Goal: Task Accomplishment & Management: Use online tool/utility

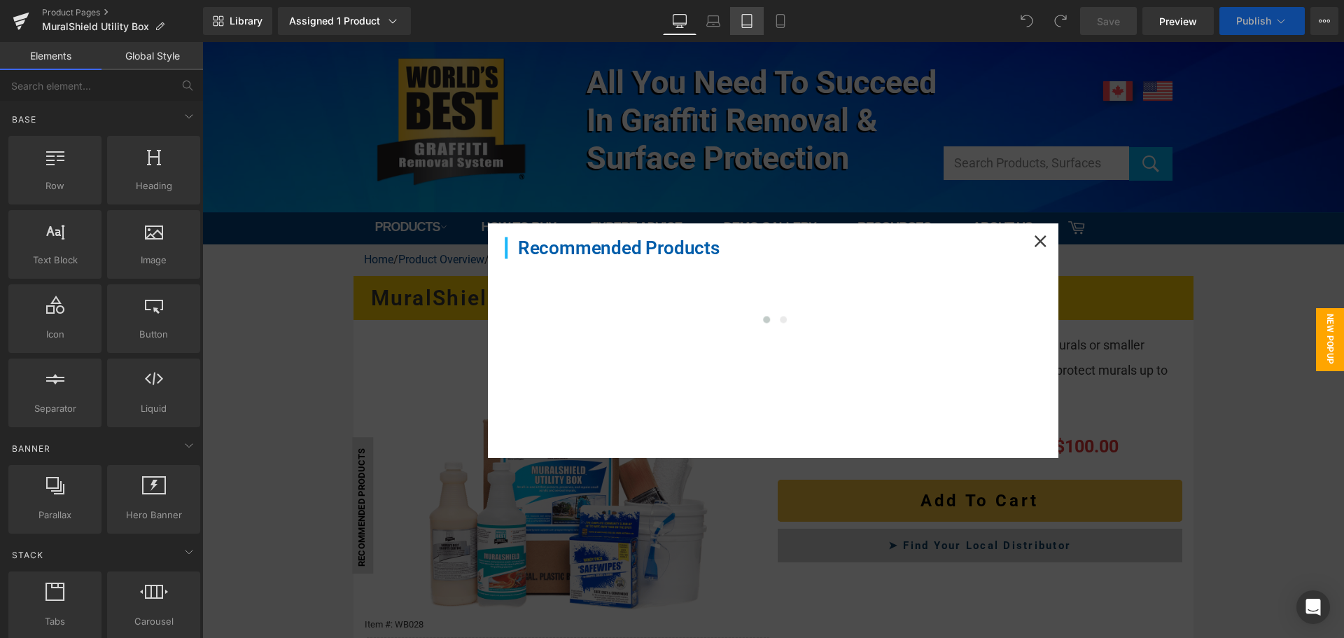
click at [751, 19] on icon at bounding box center [747, 21] width 14 height 14
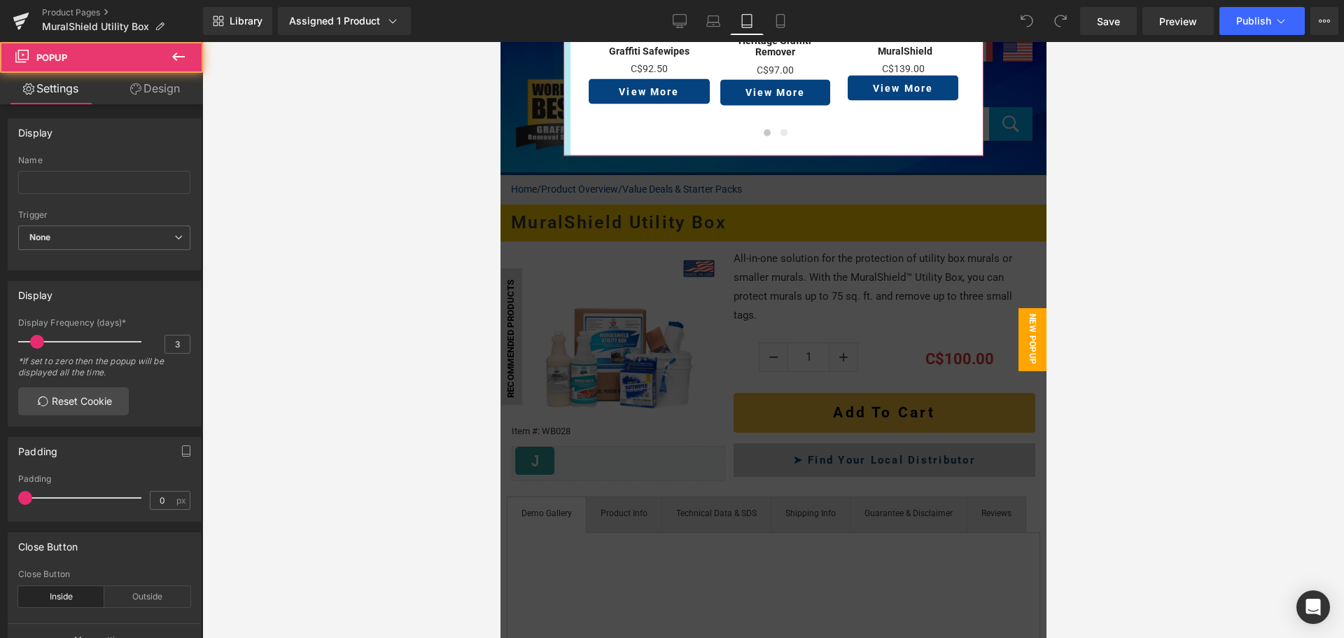
click at [563, 94] on div at bounding box center [566, 42] width 7 height 227
click at [159, 93] on link "Design" at bounding box center [154, 88] width 101 height 31
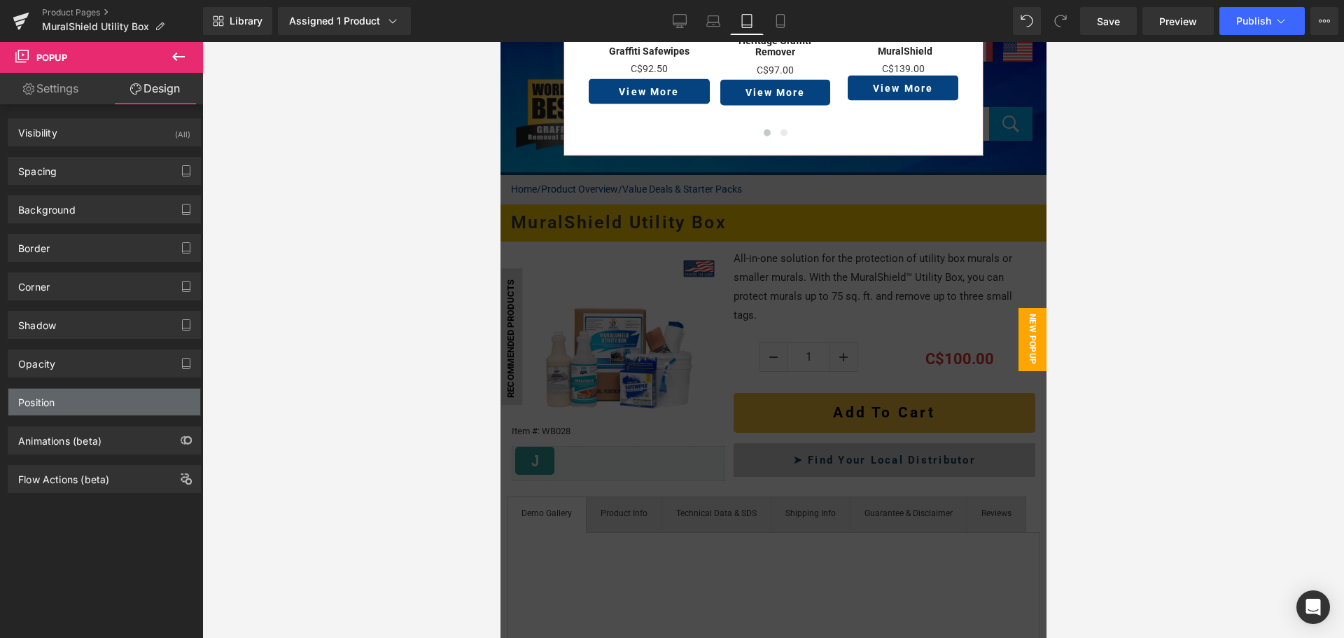
click at [119, 398] on div "Position" at bounding box center [104, 401] width 192 height 27
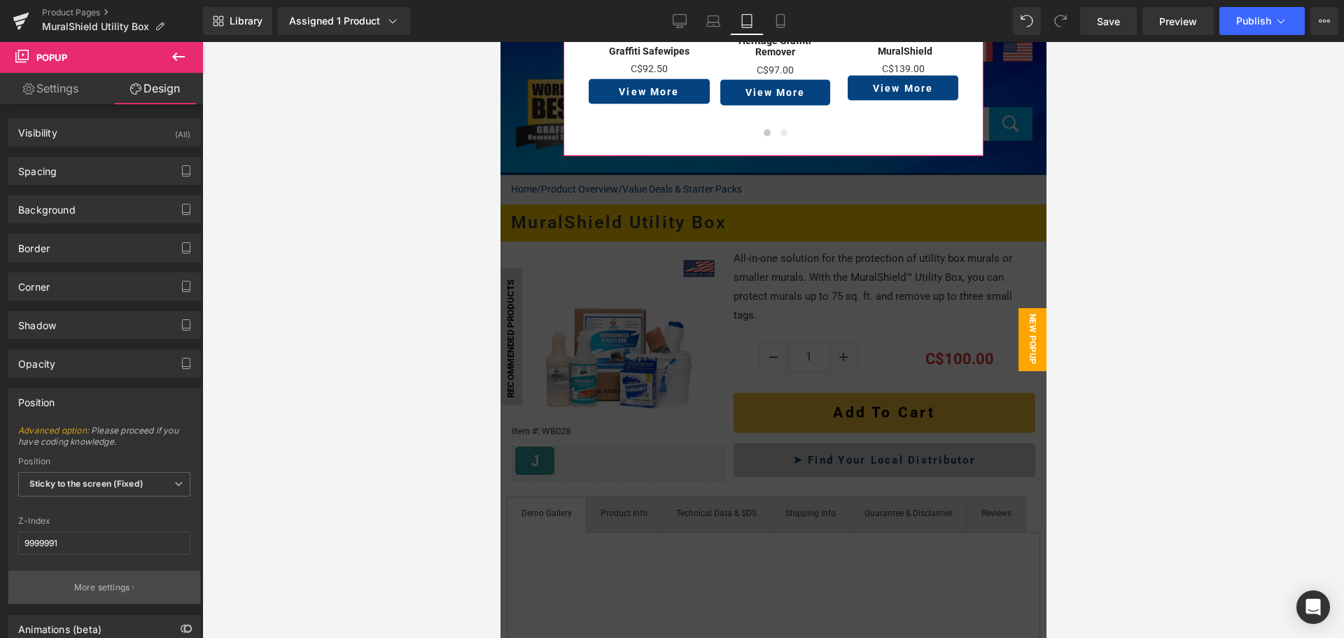
click at [127, 586] on p "More settings" at bounding box center [102, 587] width 56 height 13
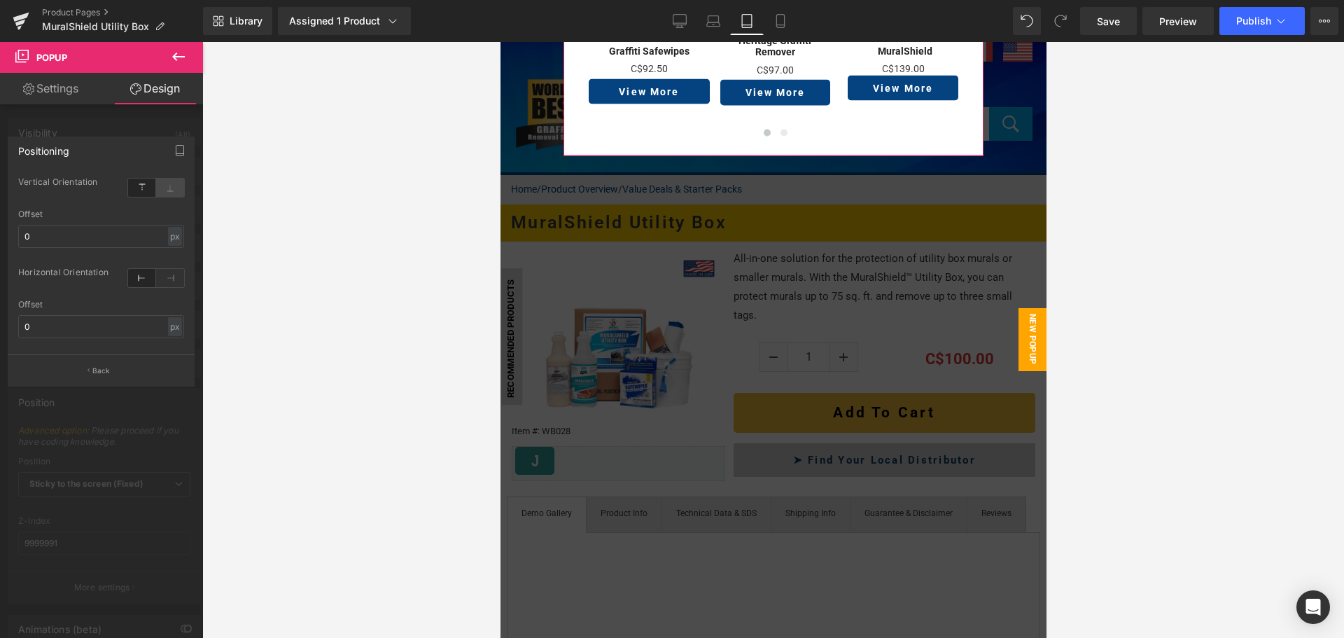
click at [171, 184] on icon at bounding box center [170, 187] width 28 height 18
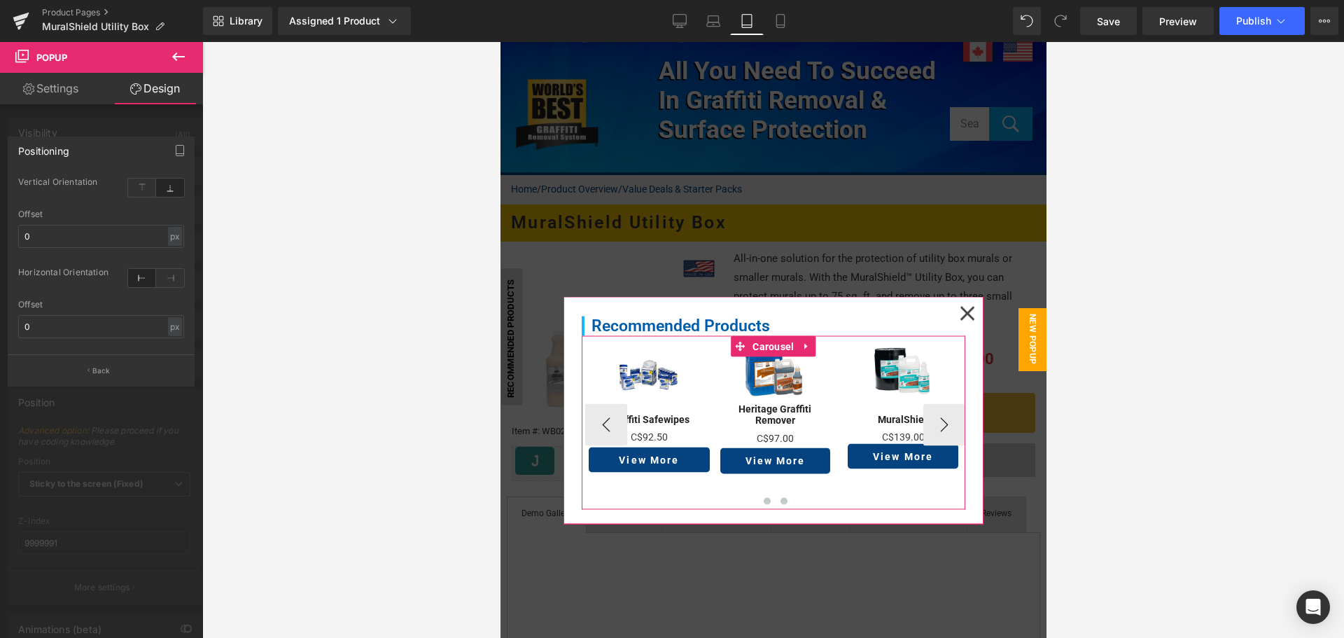
click at [781, 502] on button at bounding box center [783, 500] width 17 height 14
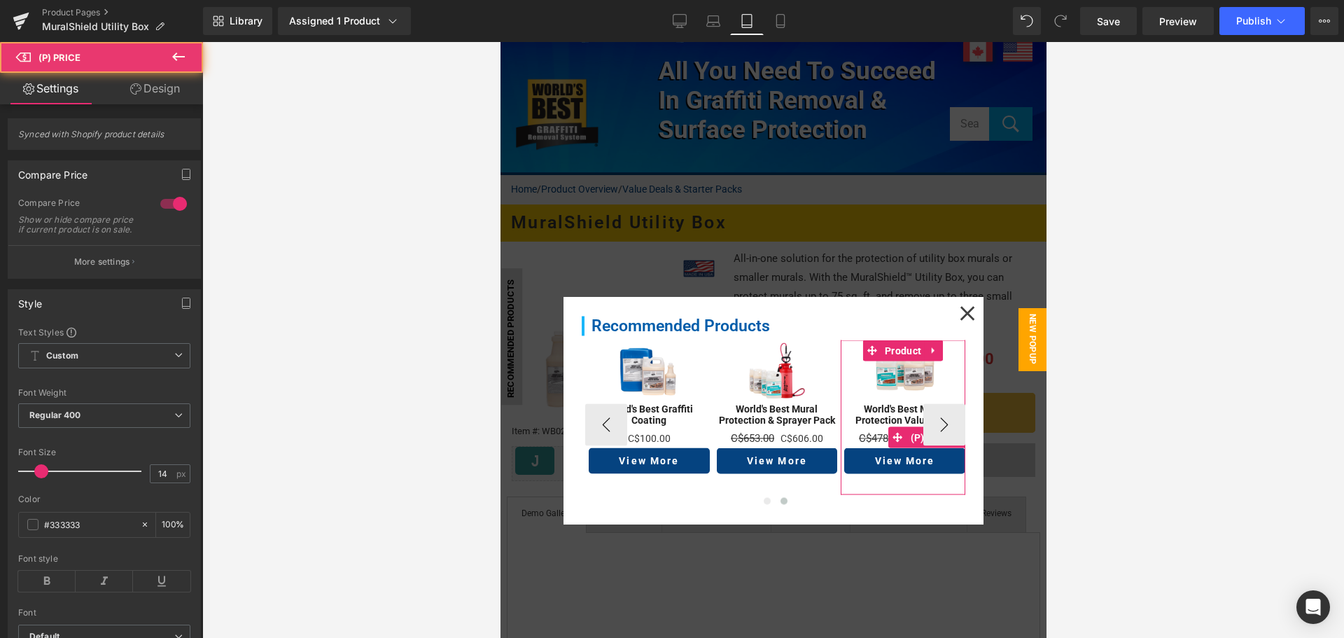
click at [872, 435] on span "C$478.00" at bounding box center [879, 437] width 43 height 13
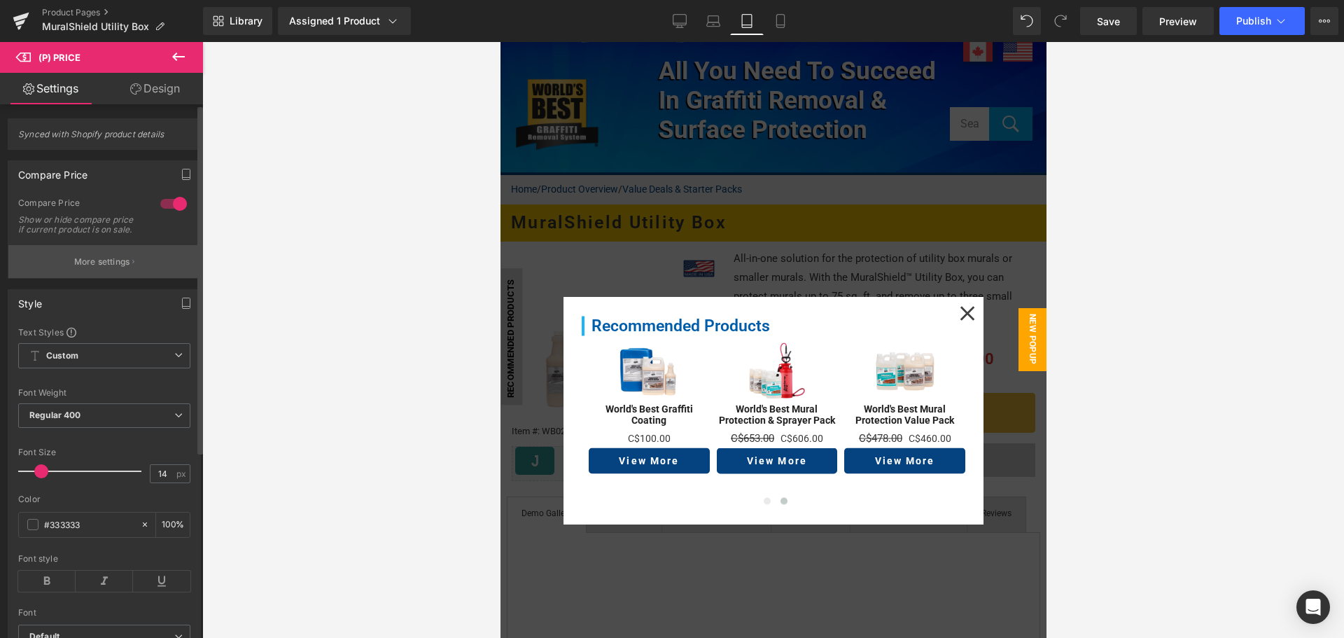
click at [129, 265] on button "More settings" at bounding box center [104, 261] width 192 height 33
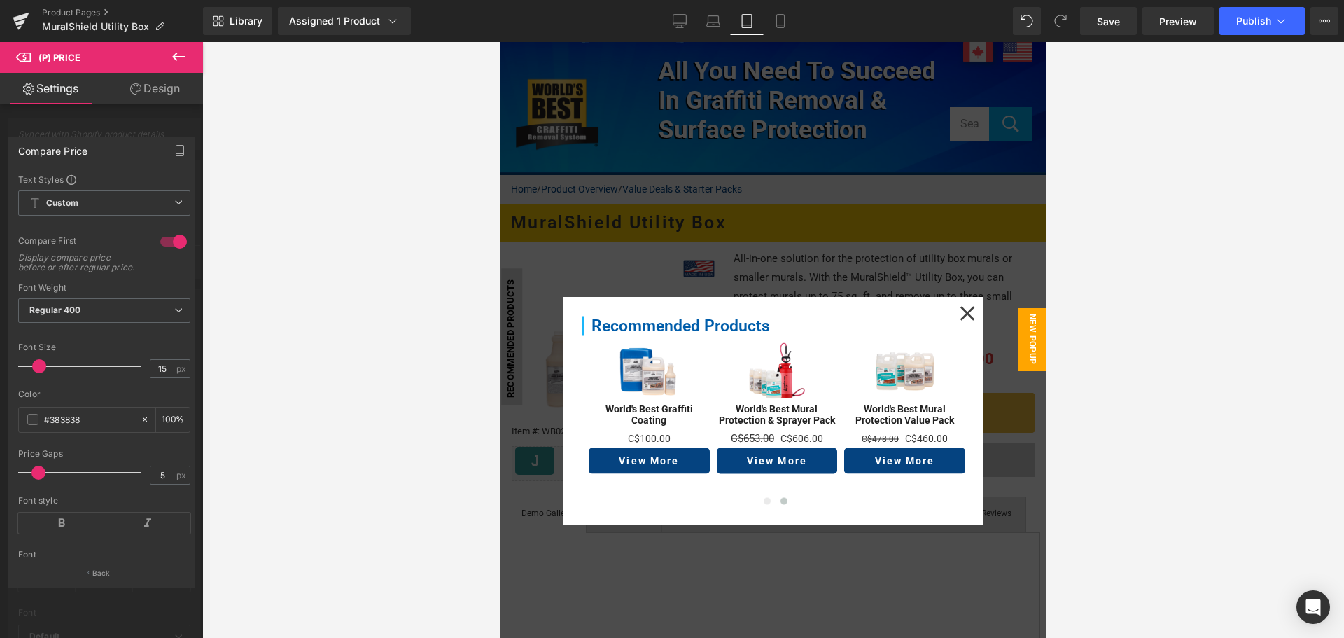
click at [36, 373] on span at bounding box center [39, 366] width 14 height 14
click at [742, 431] on span "C$653.00" at bounding box center [751, 437] width 43 height 13
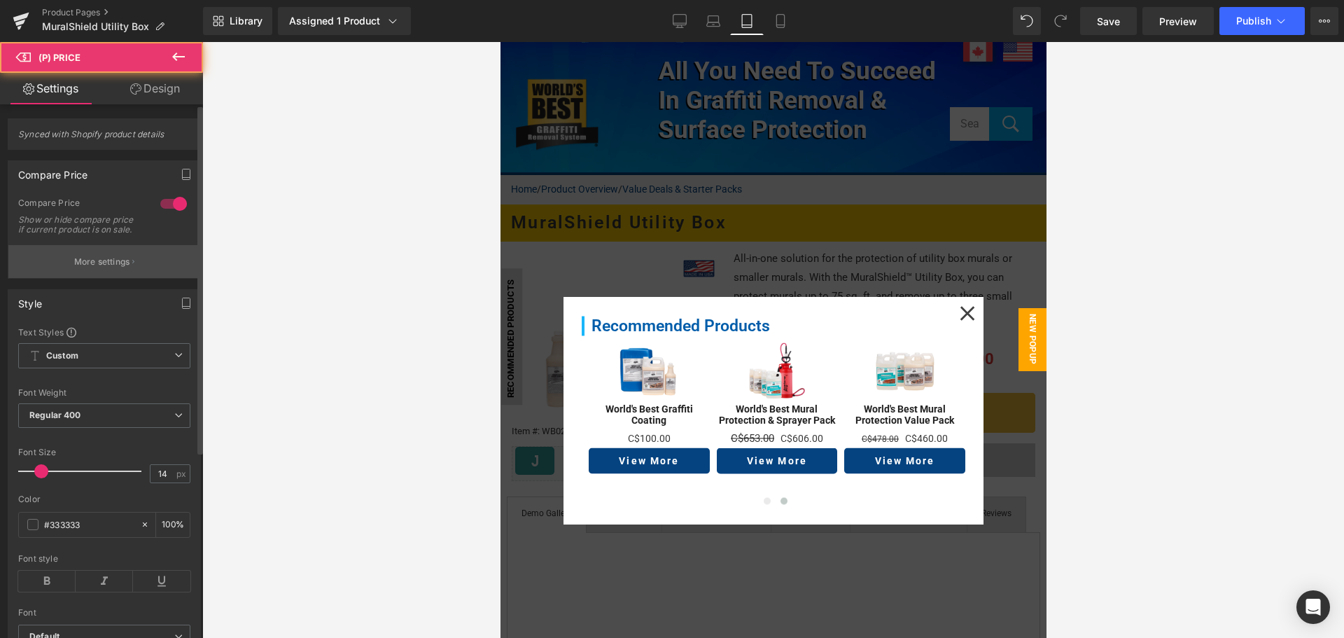
click at [118, 267] on p "More settings" at bounding box center [102, 261] width 56 height 13
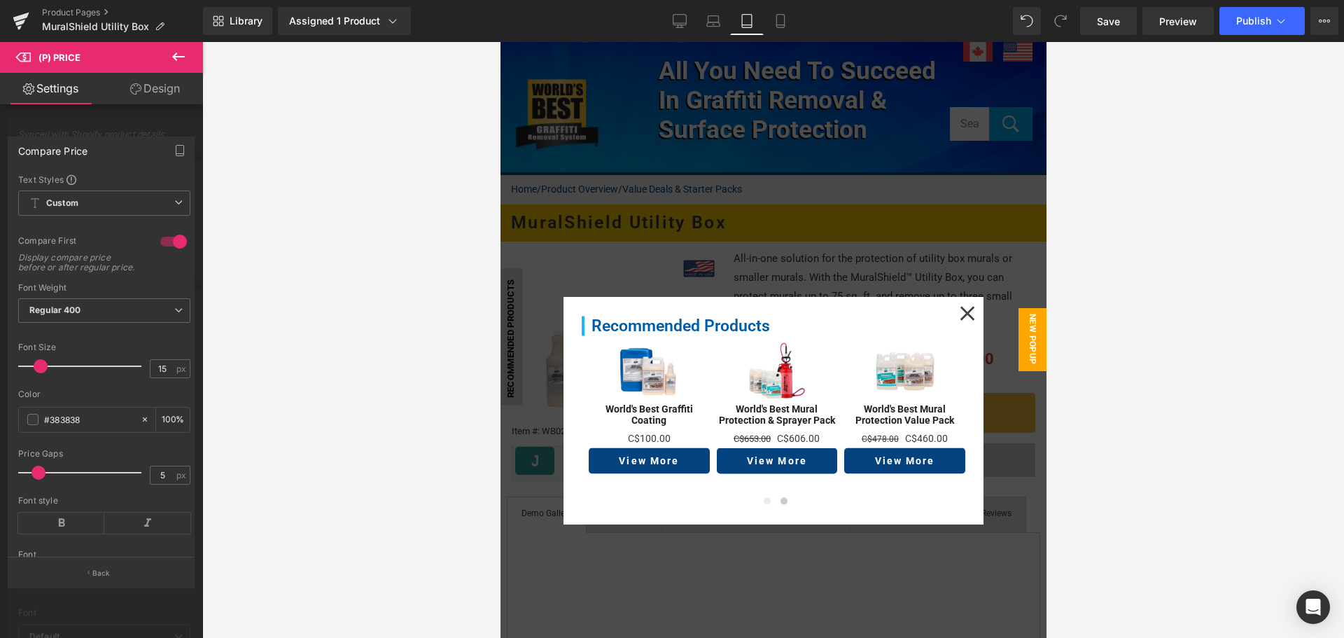
click at [36, 373] on span at bounding box center [41, 366] width 14 height 14
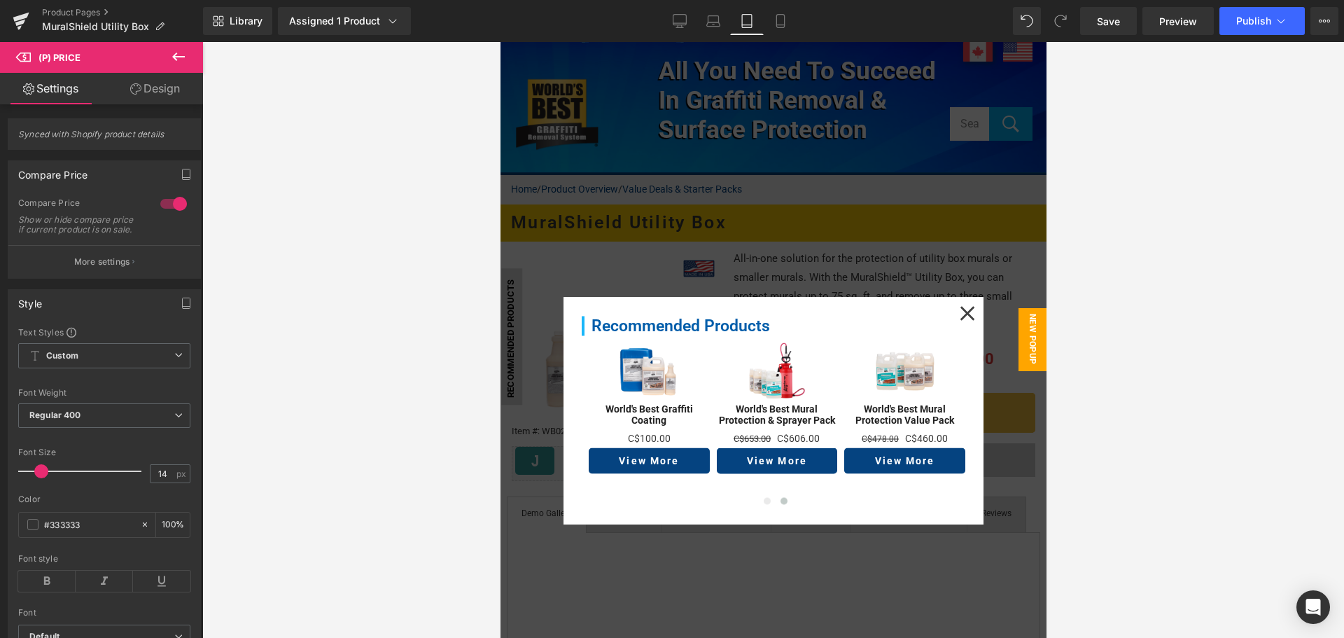
click at [409, 400] on div at bounding box center [772, 340] width 1141 height 596
click at [435, 393] on div at bounding box center [772, 340] width 1141 height 596
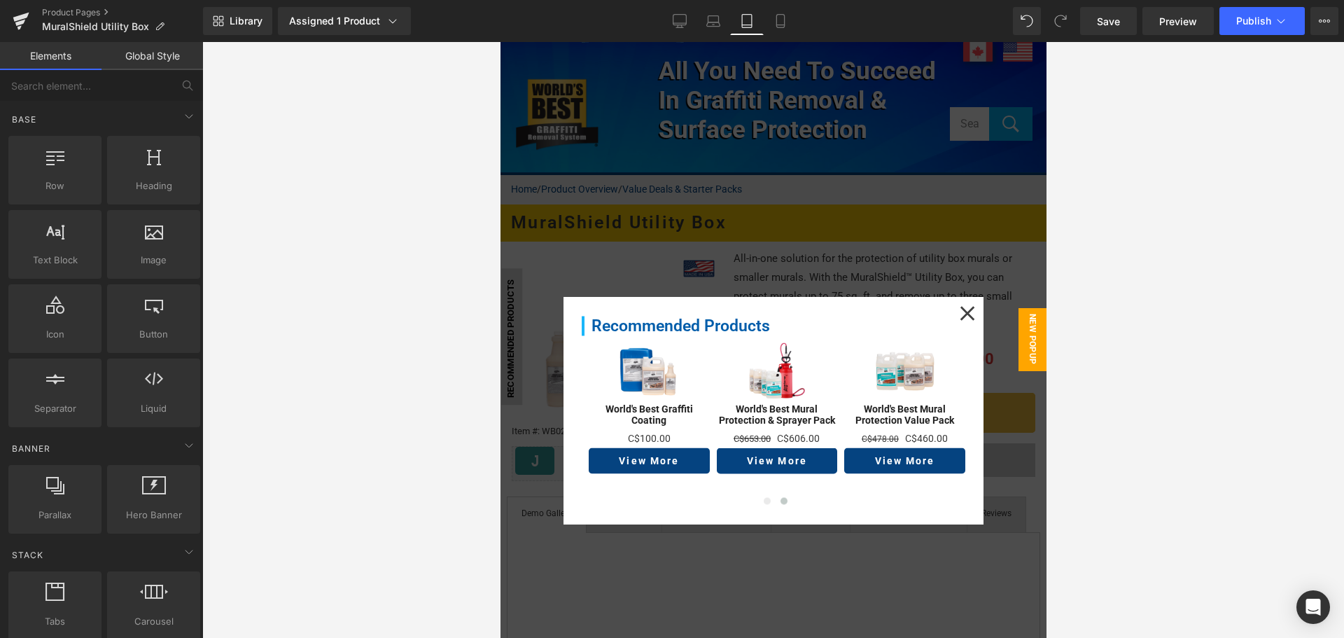
click at [806, 268] on div at bounding box center [773, 340] width 546 height 596
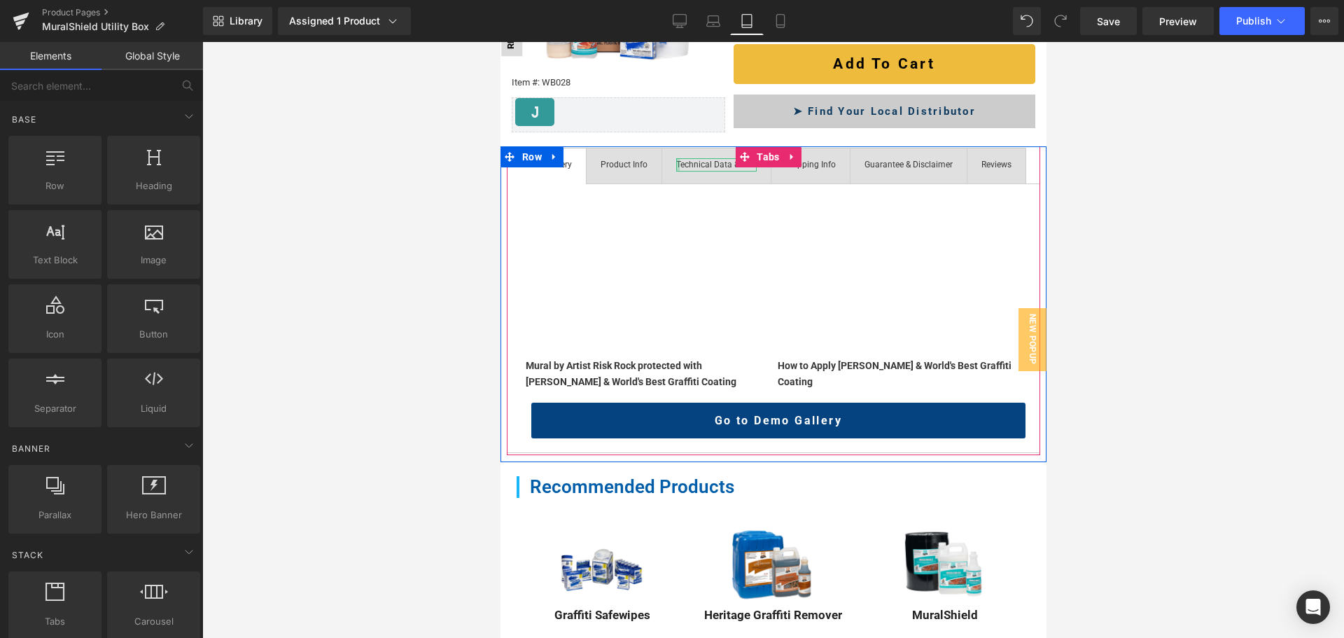
scroll to position [350, 0]
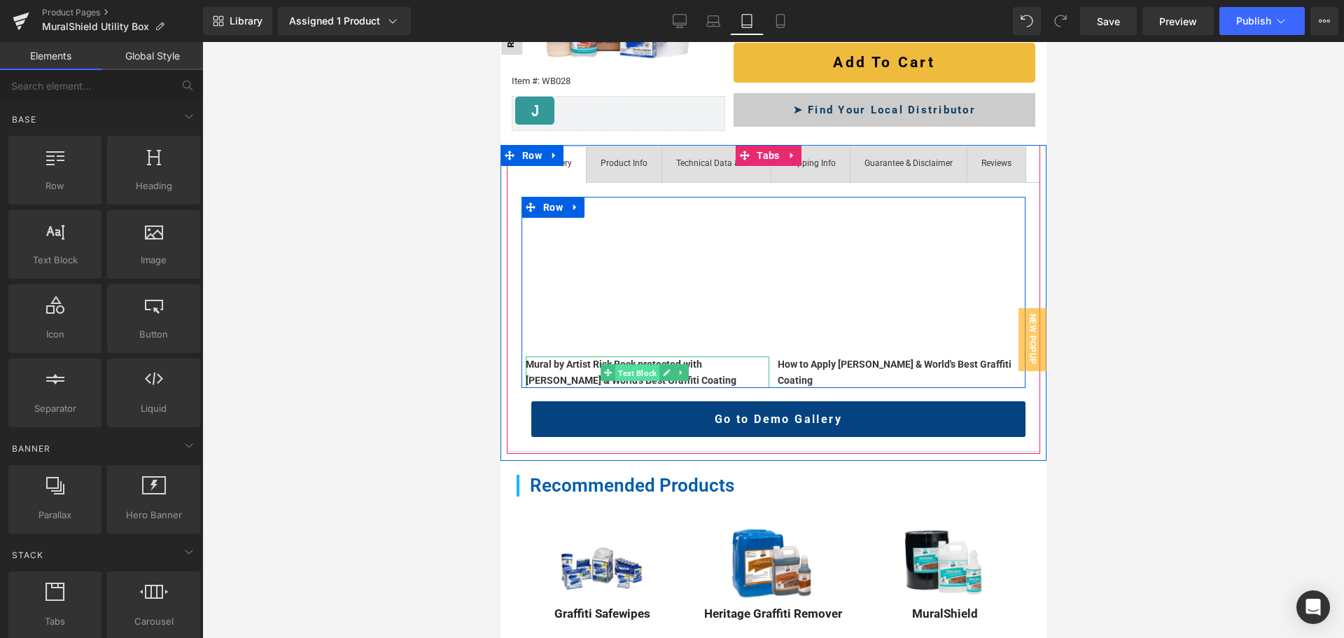
click at [633, 381] on span "Text Block" at bounding box center [636, 372] width 44 height 17
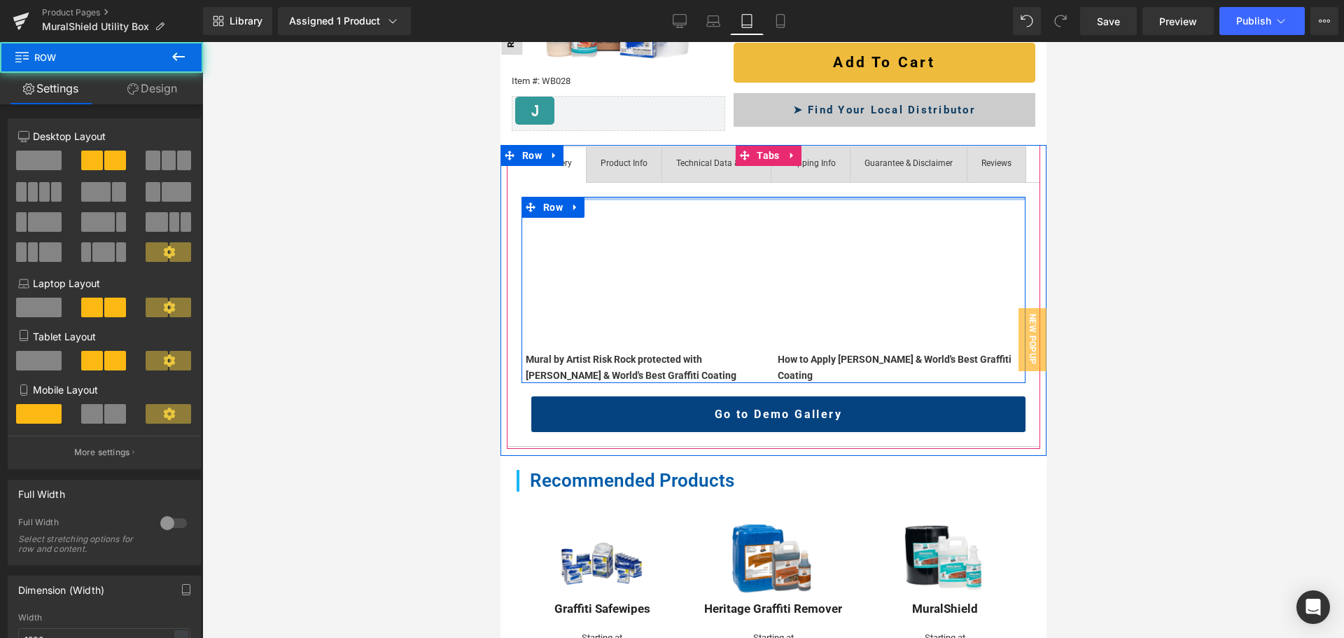
click at [774, 225] on div "Vimeo Mural by Artist Risk Rock protected with MuralShield & World's Best Graff…" at bounding box center [772, 314] width 533 height 265
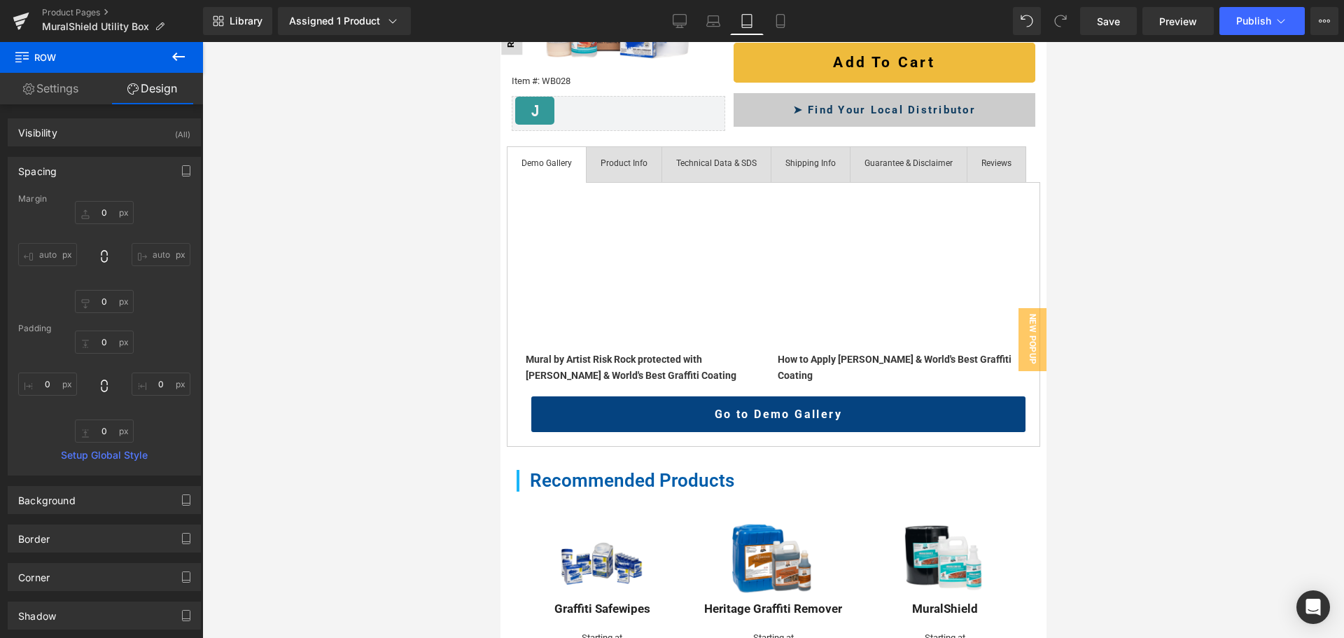
click at [371, 114] on div at bounding box center [772, 340] width 1141 height 596
click at [262, 23] on span "Library" at bounding box center [246, 21] width 33 height 13
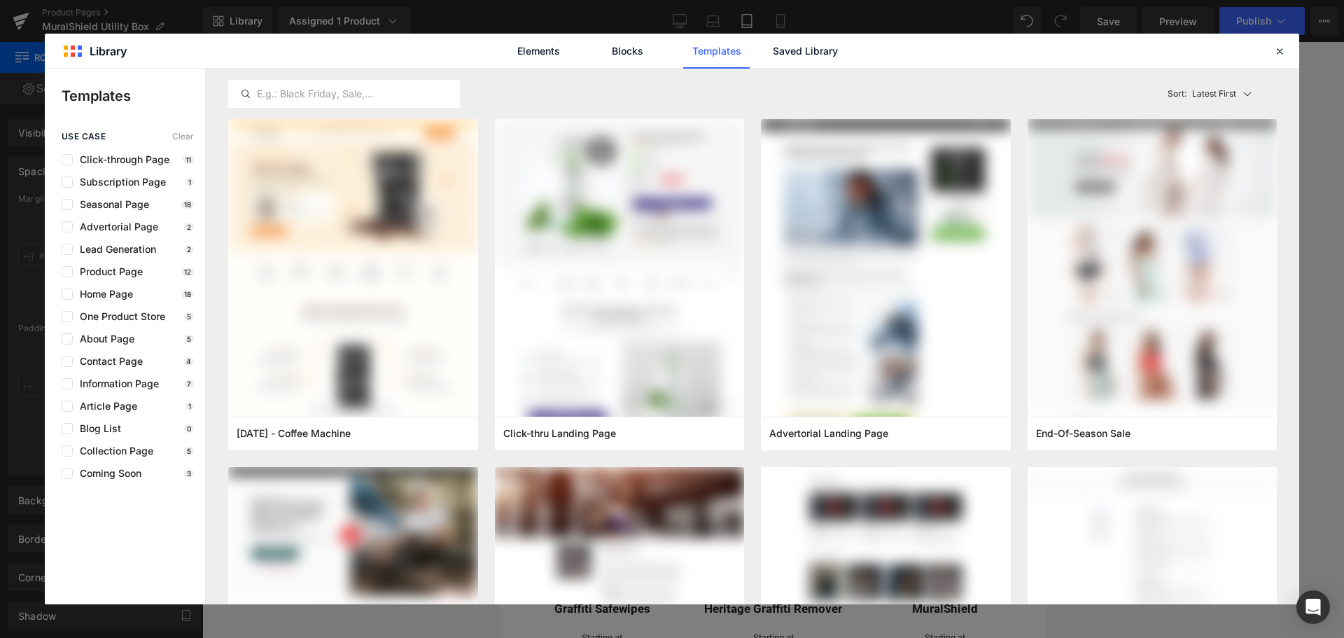
click at [844, 43] on div "Elements Blocks Templates Saved Library" at bounding box center [672, 51] width 356 height 35
click at [796, 61] on link "Saved Library" at bounding box center [805, 51] width 66 height 35
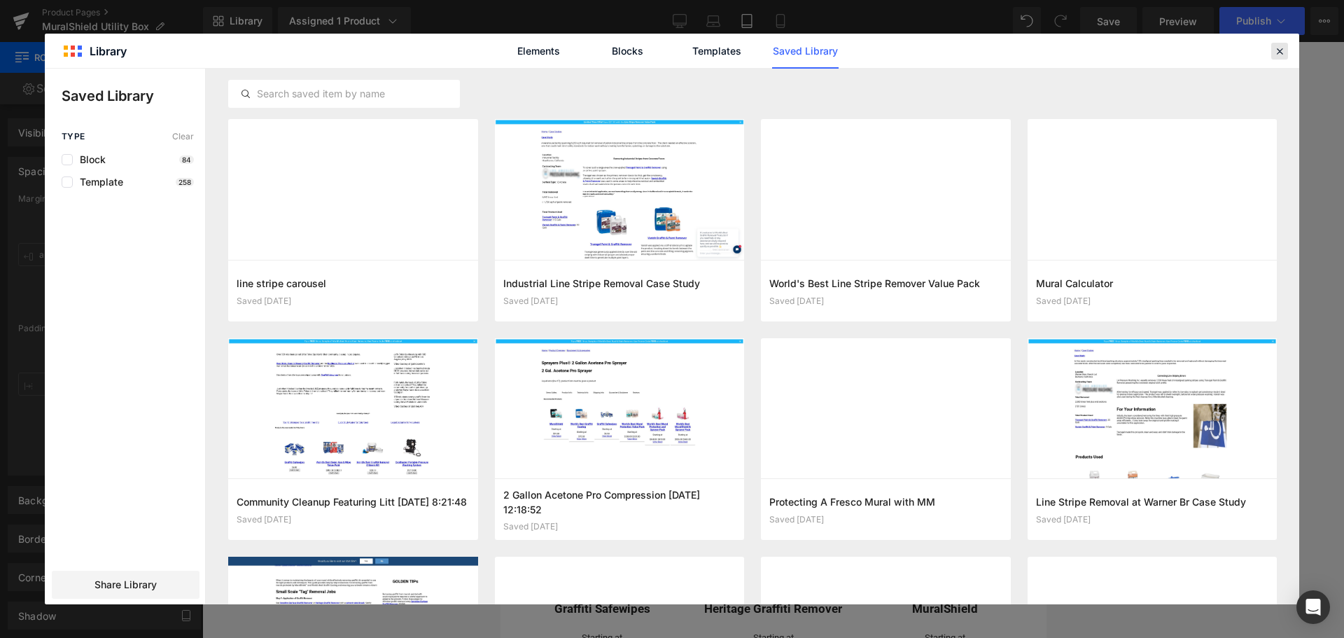
click at [1276, 49] on icon at bounding box center [1279, 51] width 13 height 13
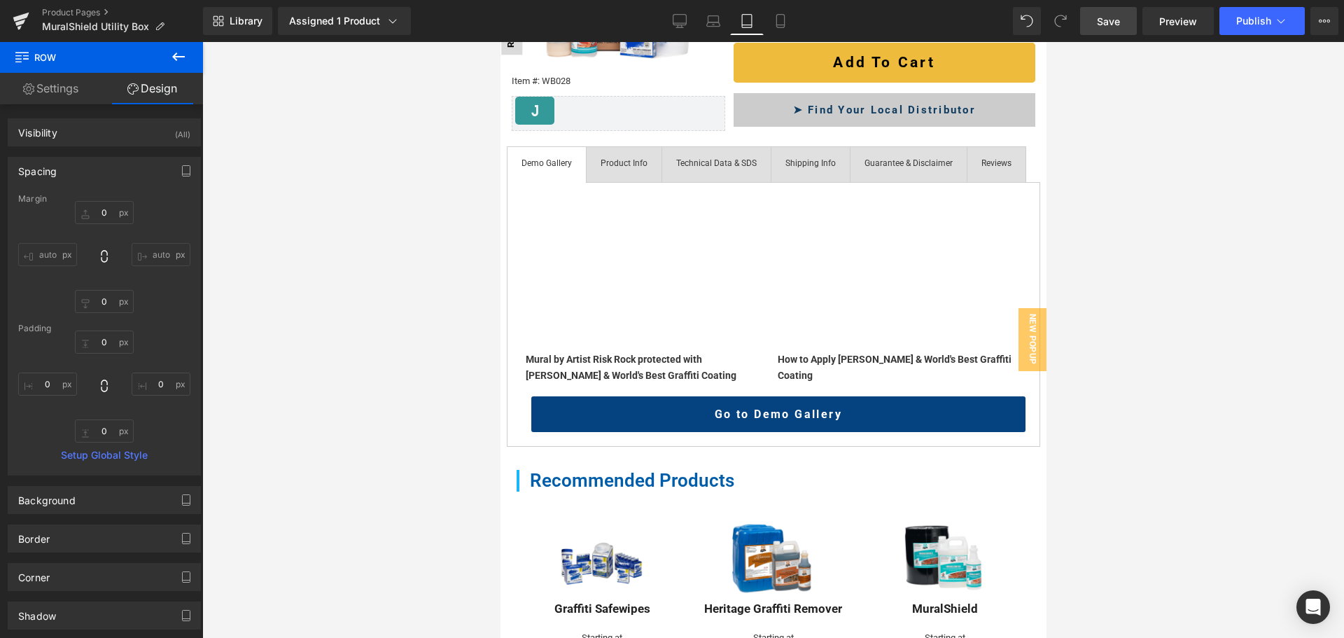
click at [1120, 20] on span "Save" at bounding box center [1108, 21] width 23 height 15
click at [232, 15] on span "Library" at bounding box center [246, 21] width 33 height 13
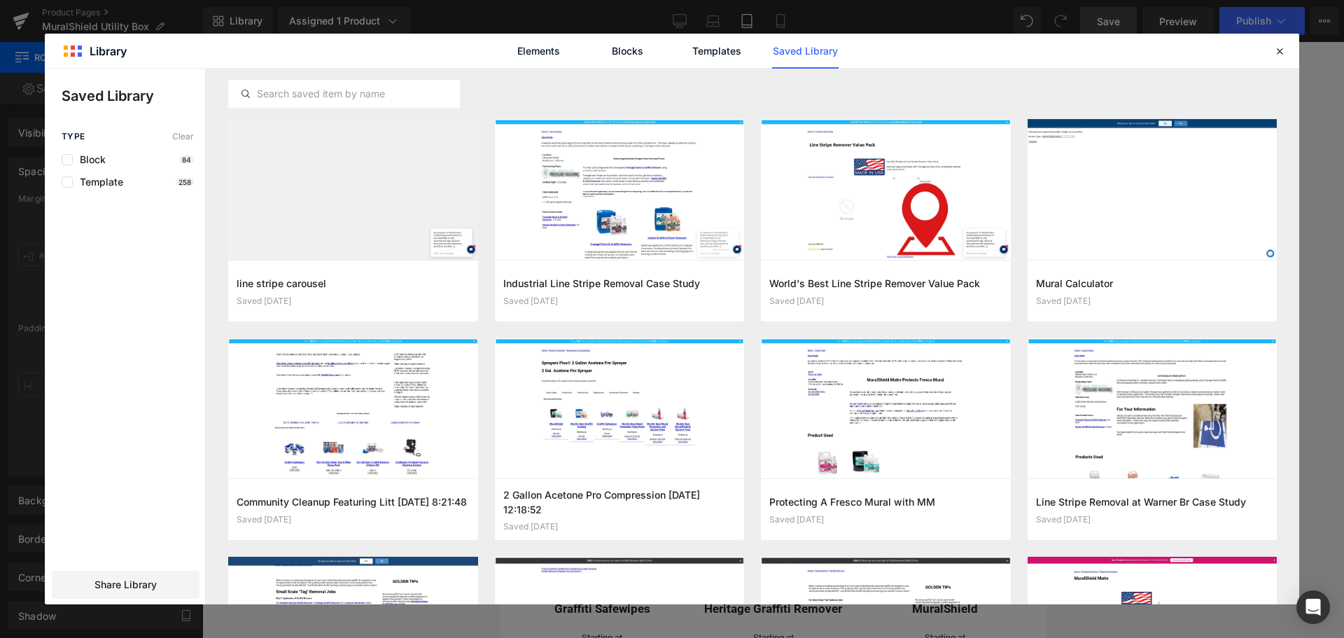
click at [1278, 48] on icon at bounding box center [1279, 51] width 13 height 13
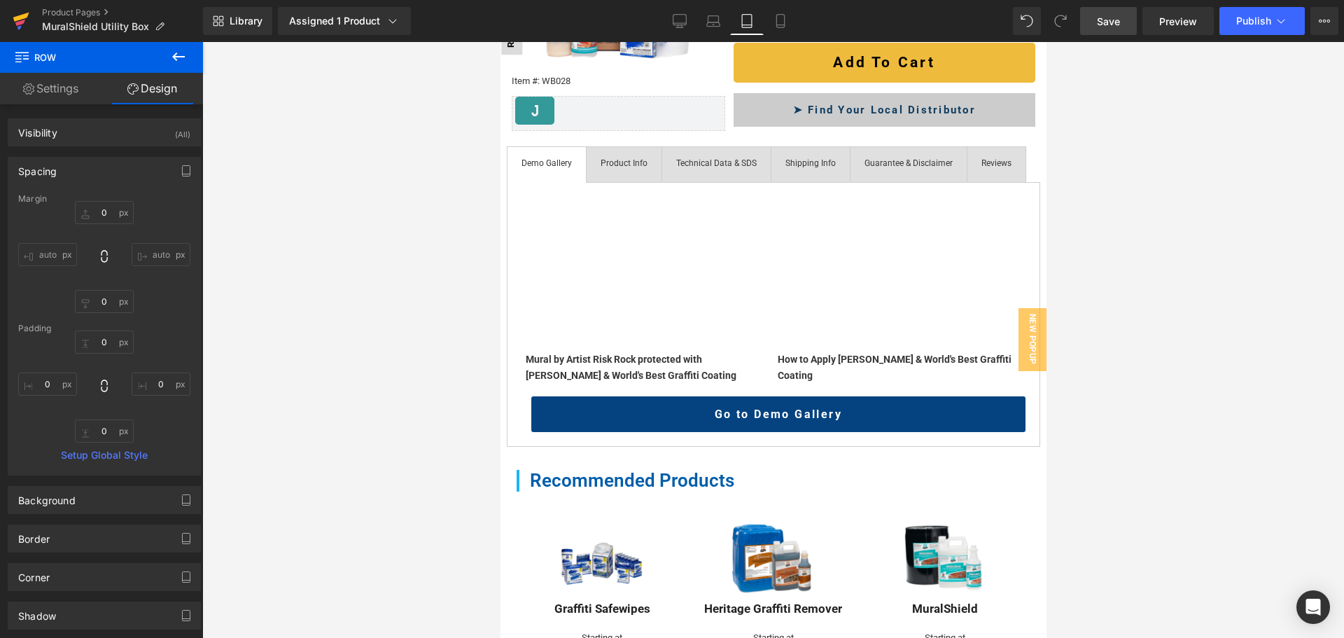
click at [20, 23] on icon at bounding box center [20, 23] width 10 height 6
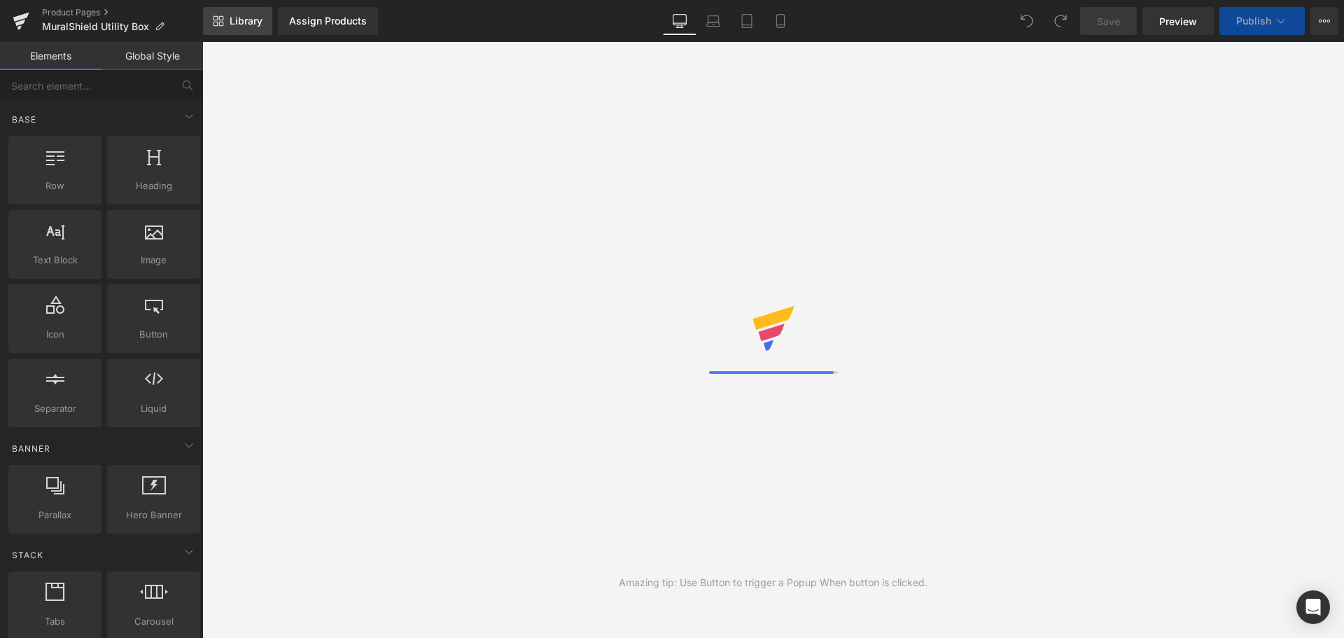
click at [250, 17] on span "Library" at bounding box center [246, 21] width 33 height 13
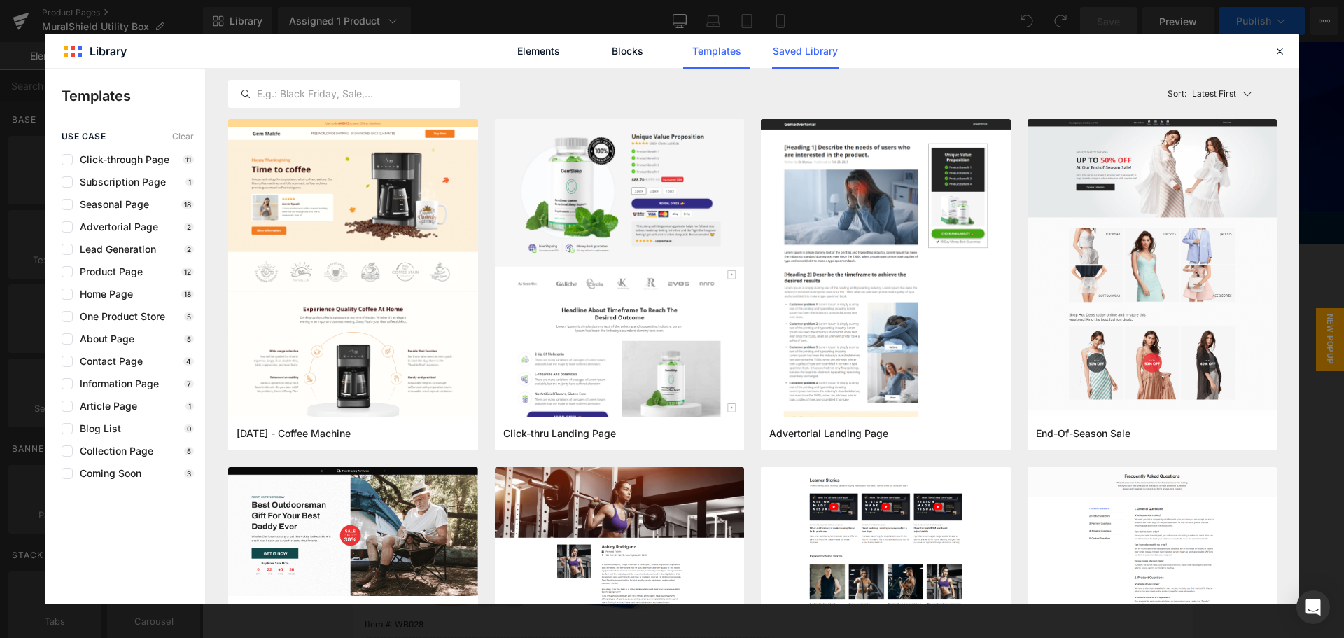
click at [821, 49] on link "Saved Library" at bounding box center [805, 51] width 66 height 35
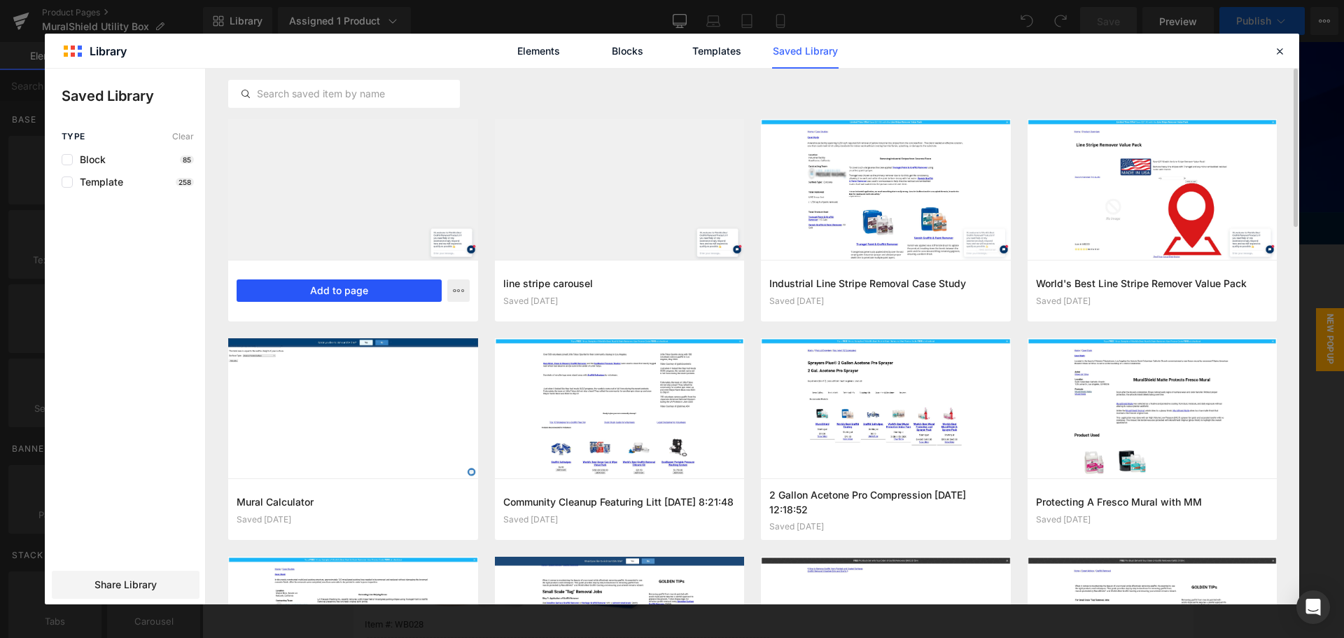
click at [376, 281] on button "Add to page" at bounding box center [339, 290] width 205 height 22
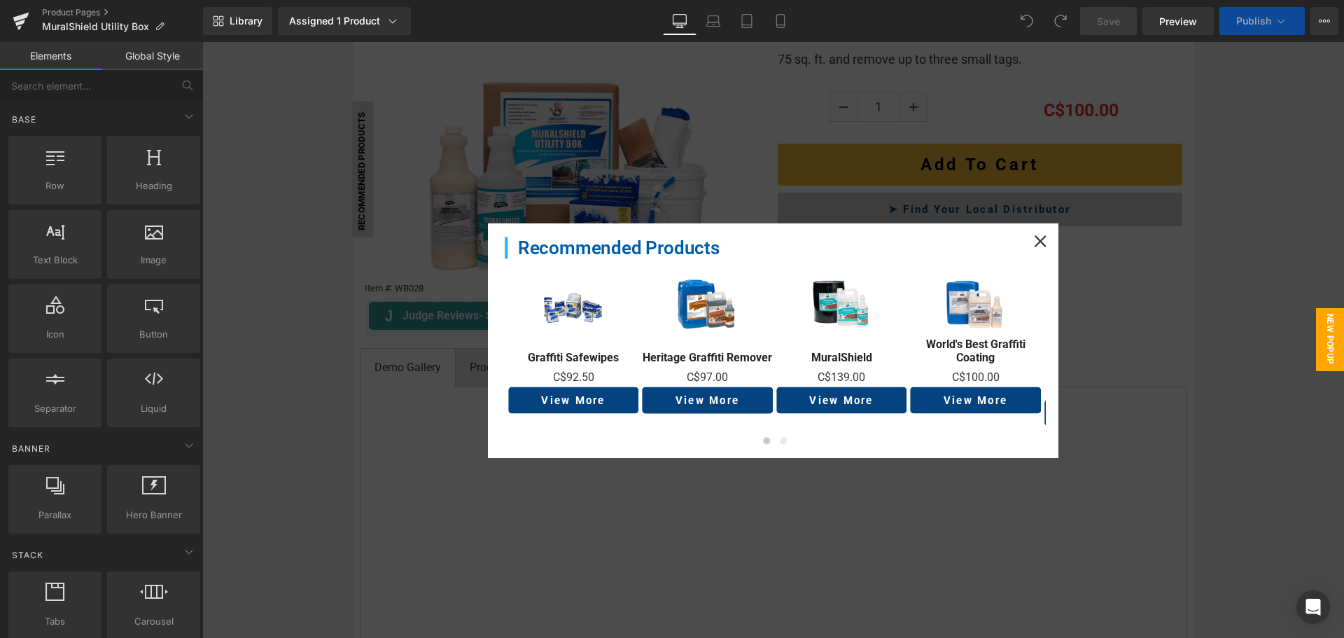
scroll to position [337, 0]
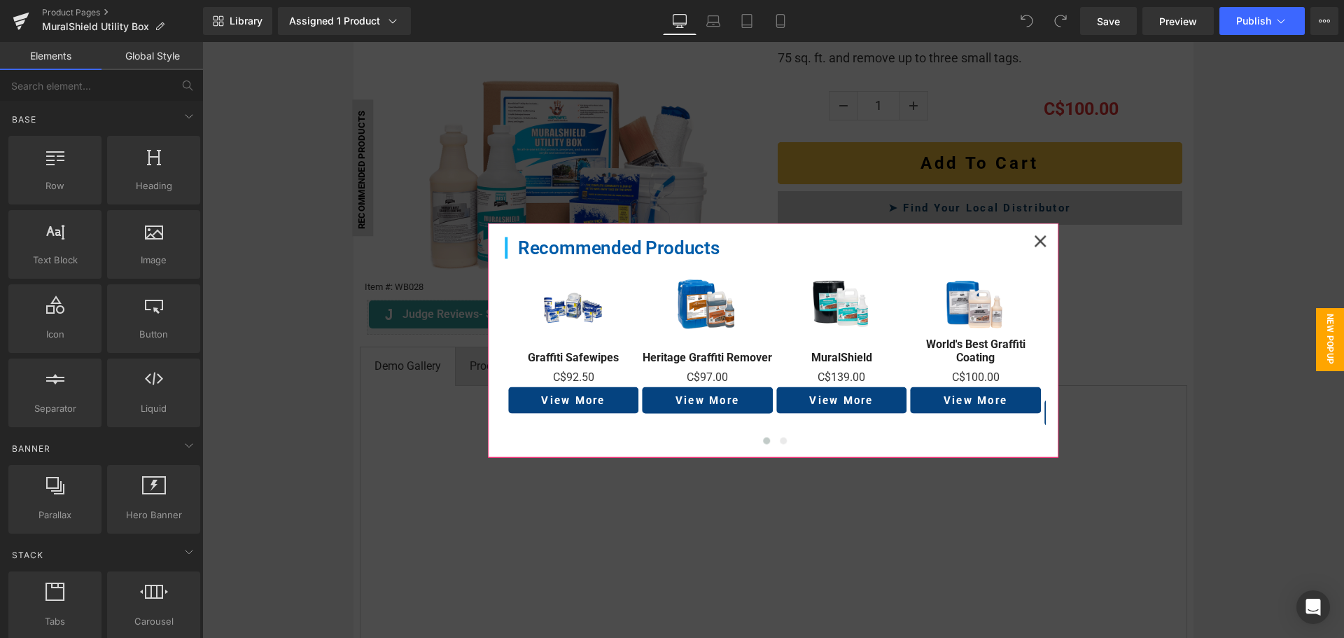
click at [1036, 238] on icon at bounding box center [1040, 241] width 12 height 12
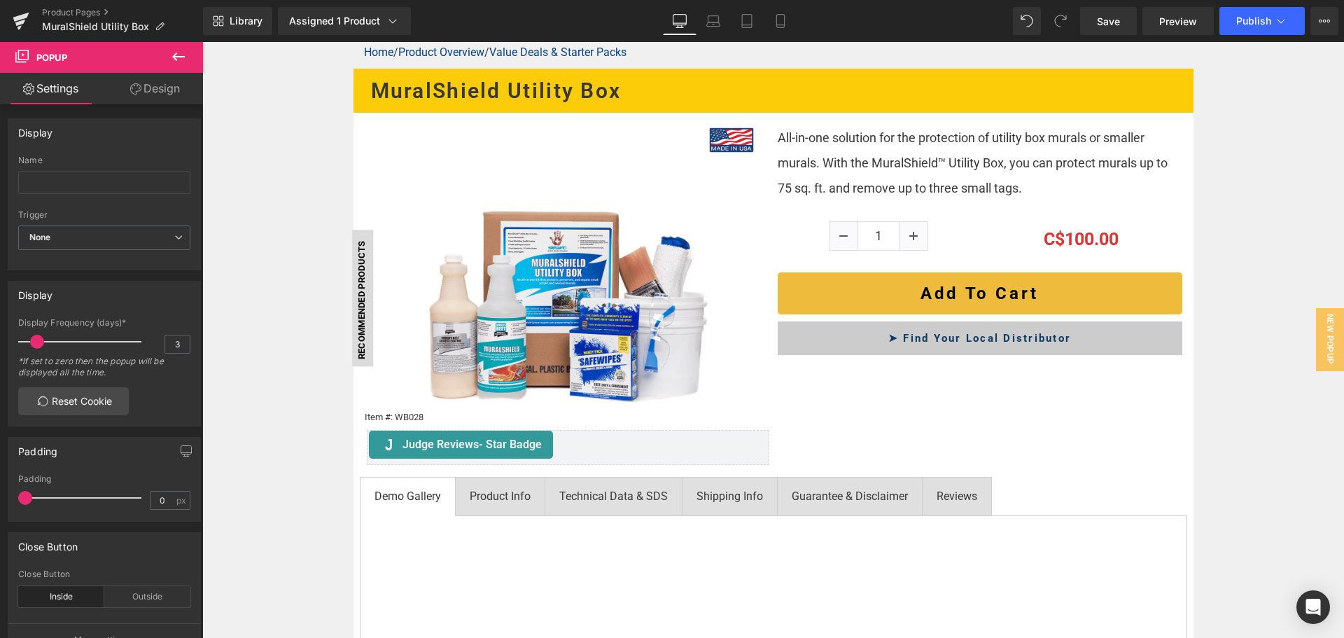
scroll to position [420, 0]
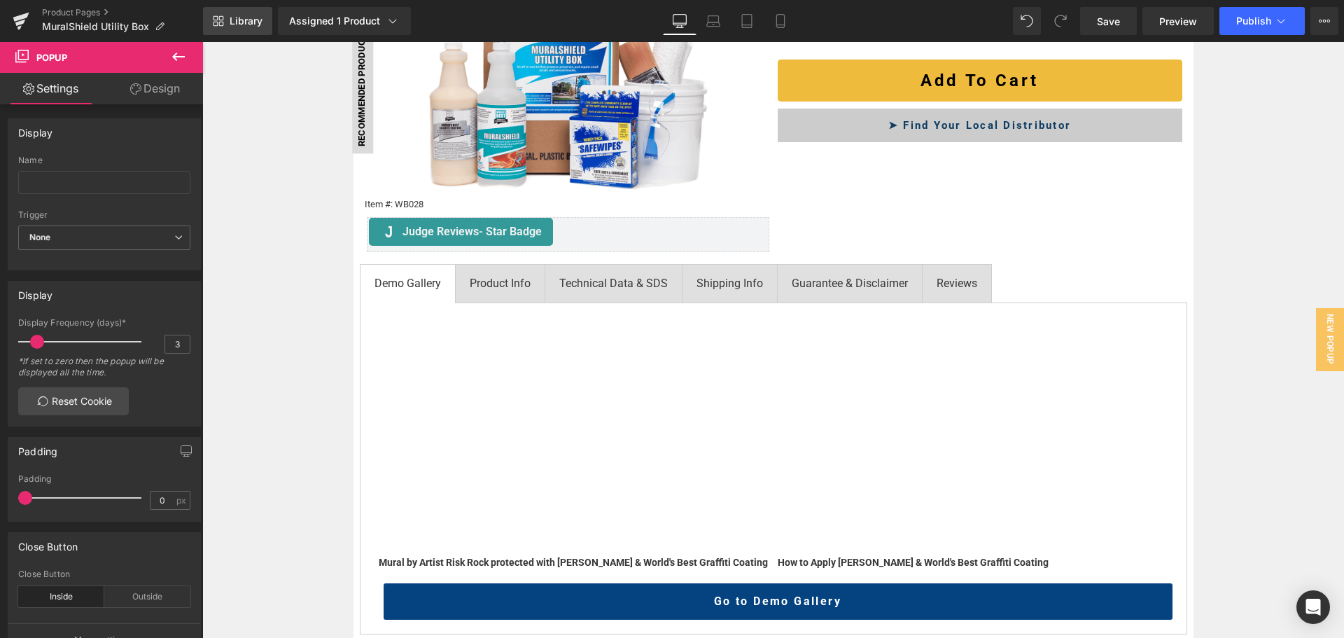
click at [254, 13] on link "Library" at bounding box center [237, 21] width 69 height 28
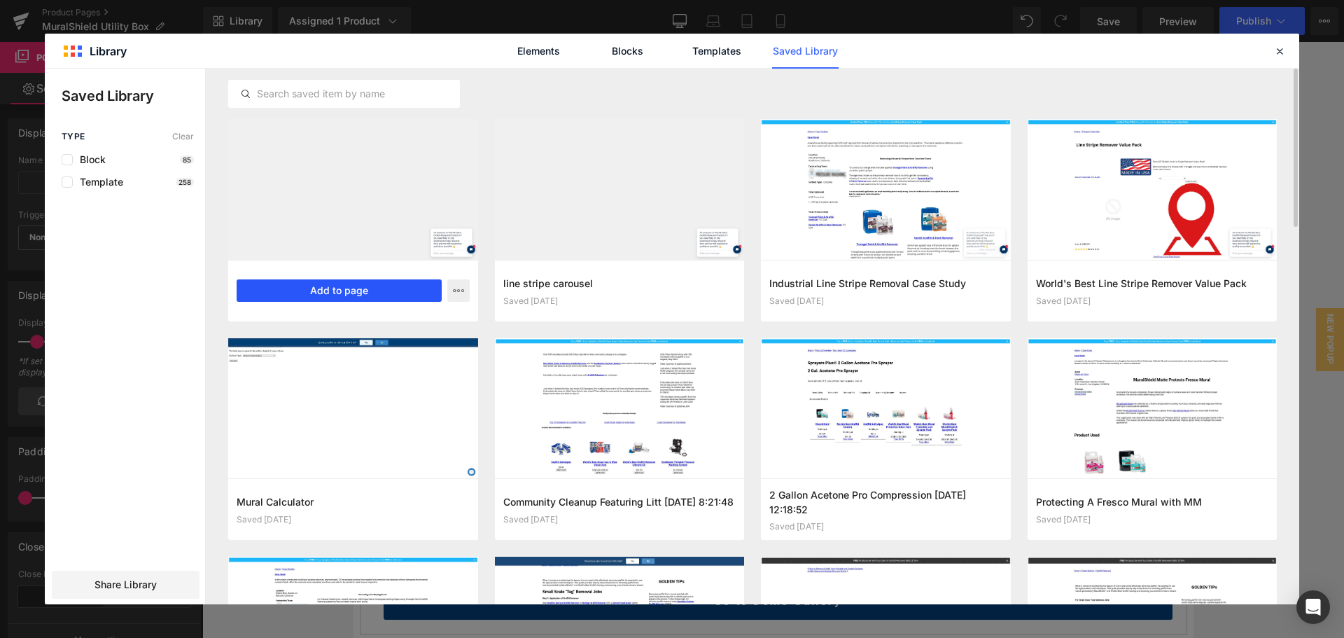
click at [349, 279] on div "muralshield utilty box kit Saved 1 minute ago Add to page" at bounding box center [353, 291] width 250 height 62
click at [356, 286] on button "Add to page" at bounding box center [339, 290] width 205 height 22
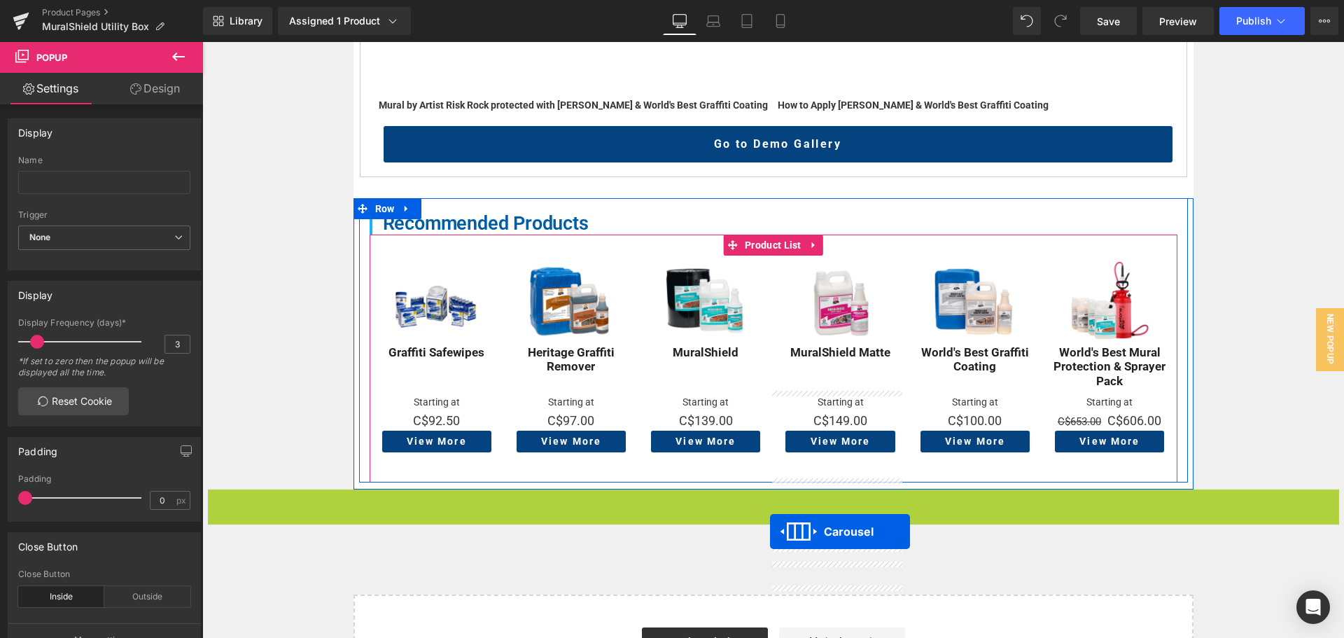
scroll to position [624, 0]
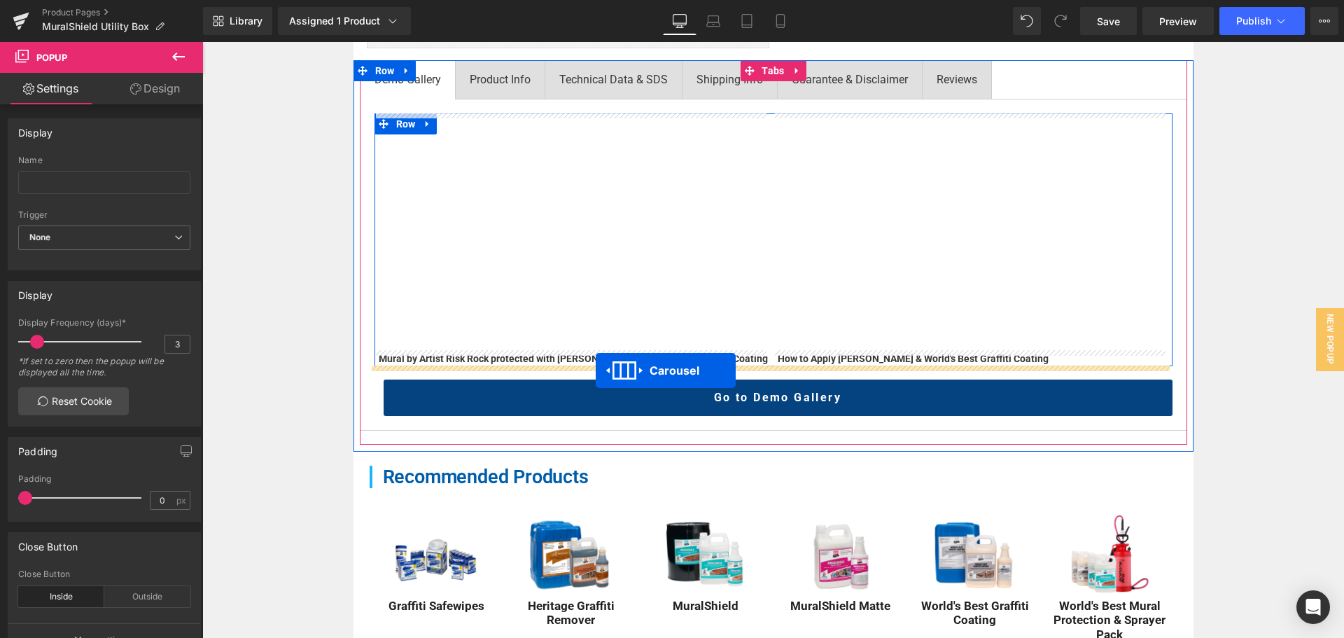
drag, startPoint x: 758, startPoint y: 120, endPoint x: 596, endPoint y: 370, distance: 298.6
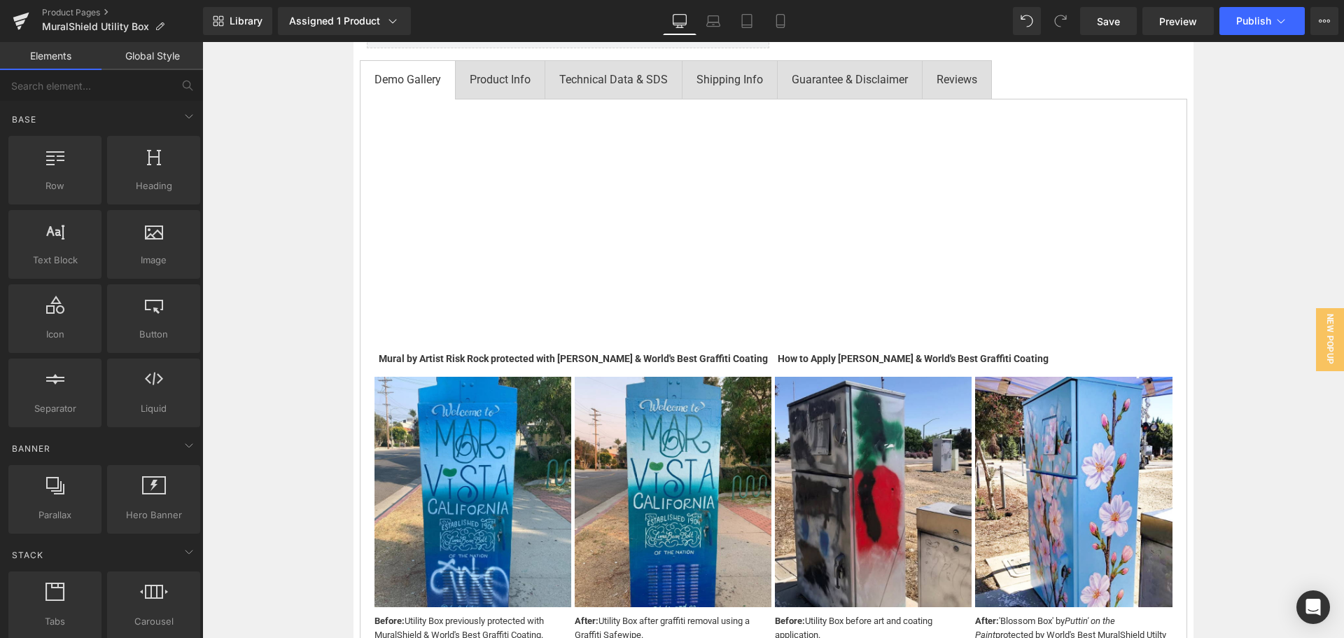
click at [252, 332] on div "Home / Product Overview / Value Deals & Starter Packs Text Block MuralShield Ut…" at bounding box center [772, 419] width 1141 height 1597
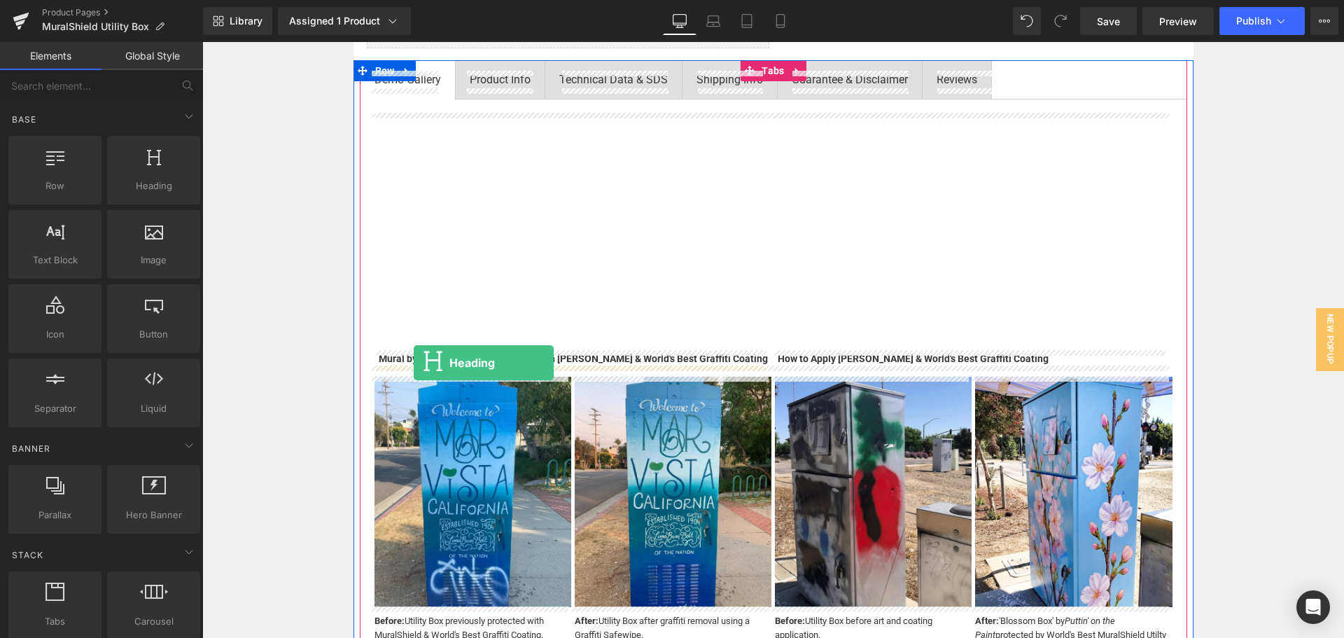
drag, startPoint x: 356, startPoint y: 218, endPoint x: 414, endPoint y: 363, distance: 155.2
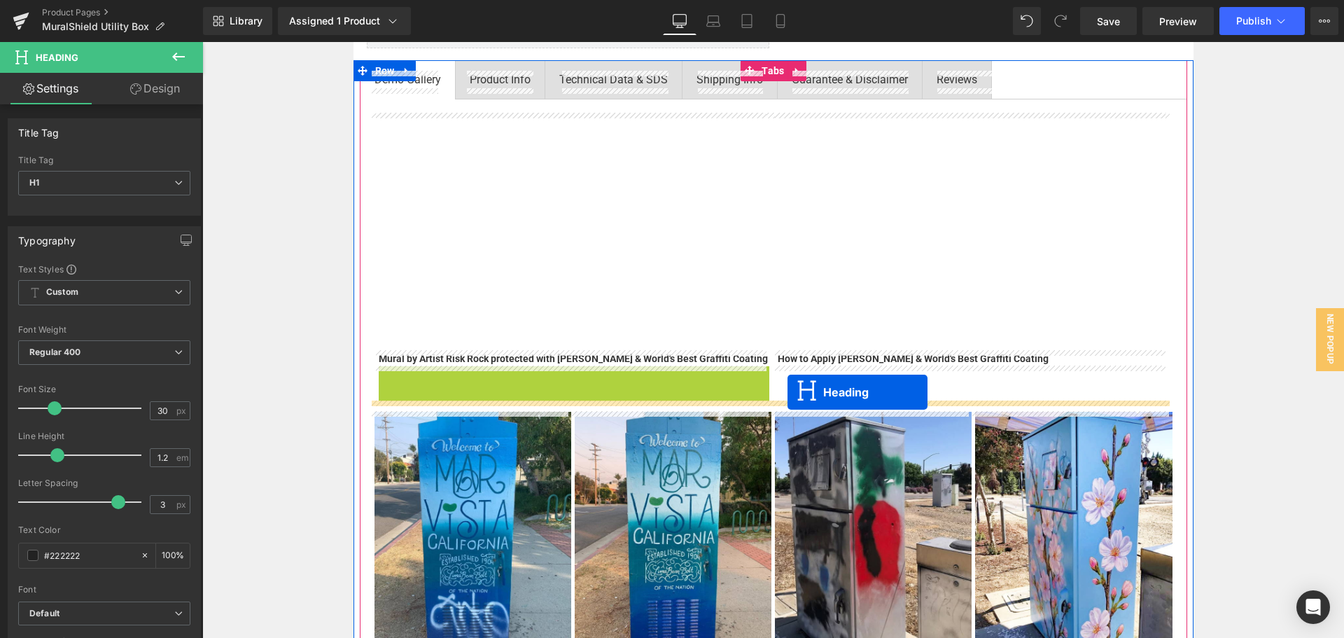
drag, startPoint x: 544, startPoint y: 377, endPoint x: 787, endPoint y: 392, distance: 243.3
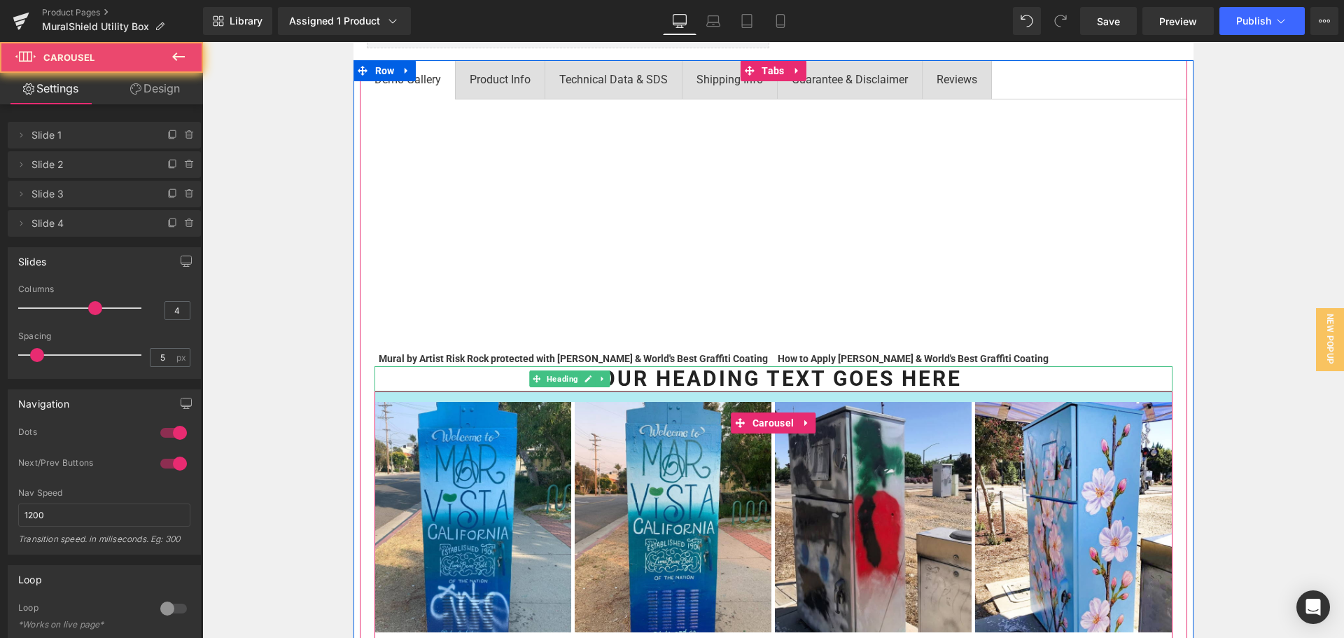
click at [738, 392] on div at bounding box center [773, 396] width 798 height 10
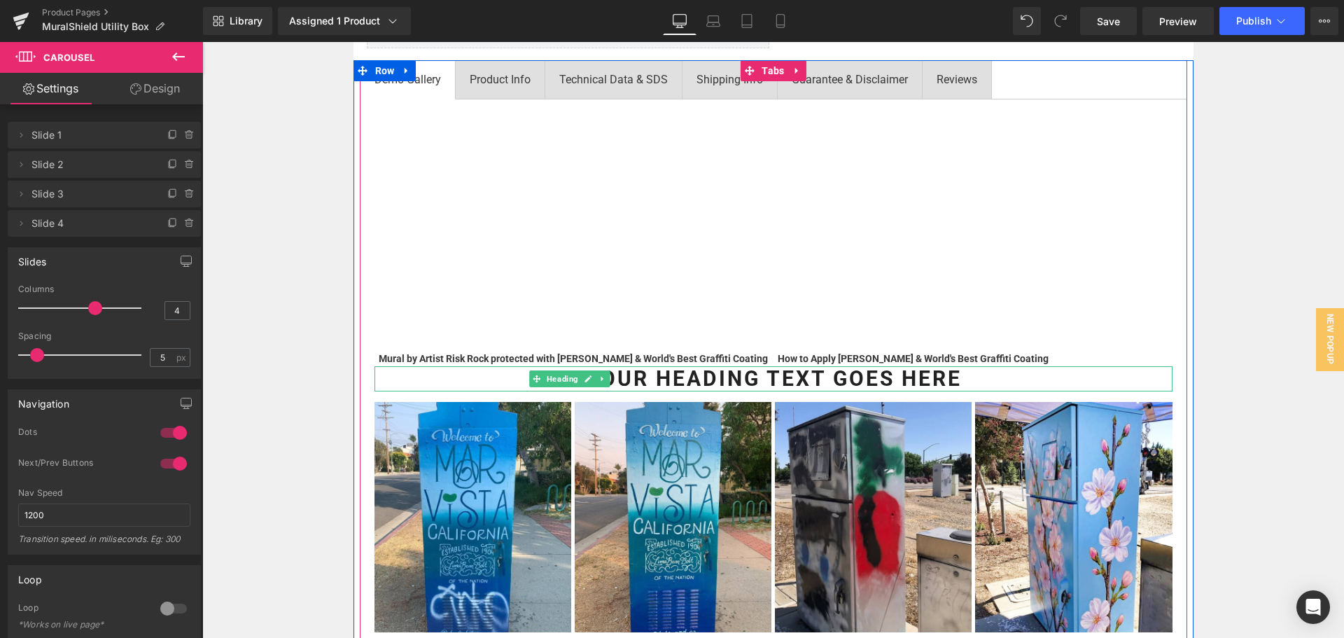
click at [581, 378] on span "Heading" at bounding box center [562, 378] width 37 height 17
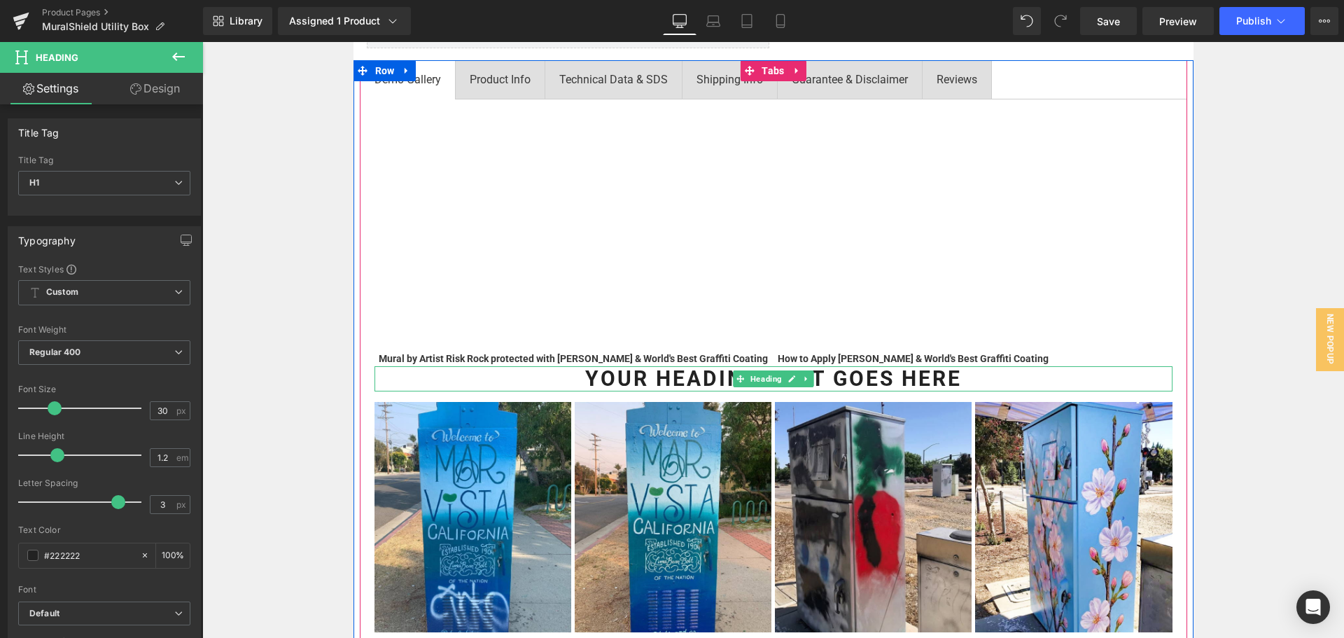
click at [747, 378] on span "Heading" at bounding box center [765, 378] width 37 height 17
click at [747, 378] on span "Heading" at bounding box center [765, 379] width 37 height 17
click at [789, 380] on icon at bounding box center [791, 378] width 8 height 8
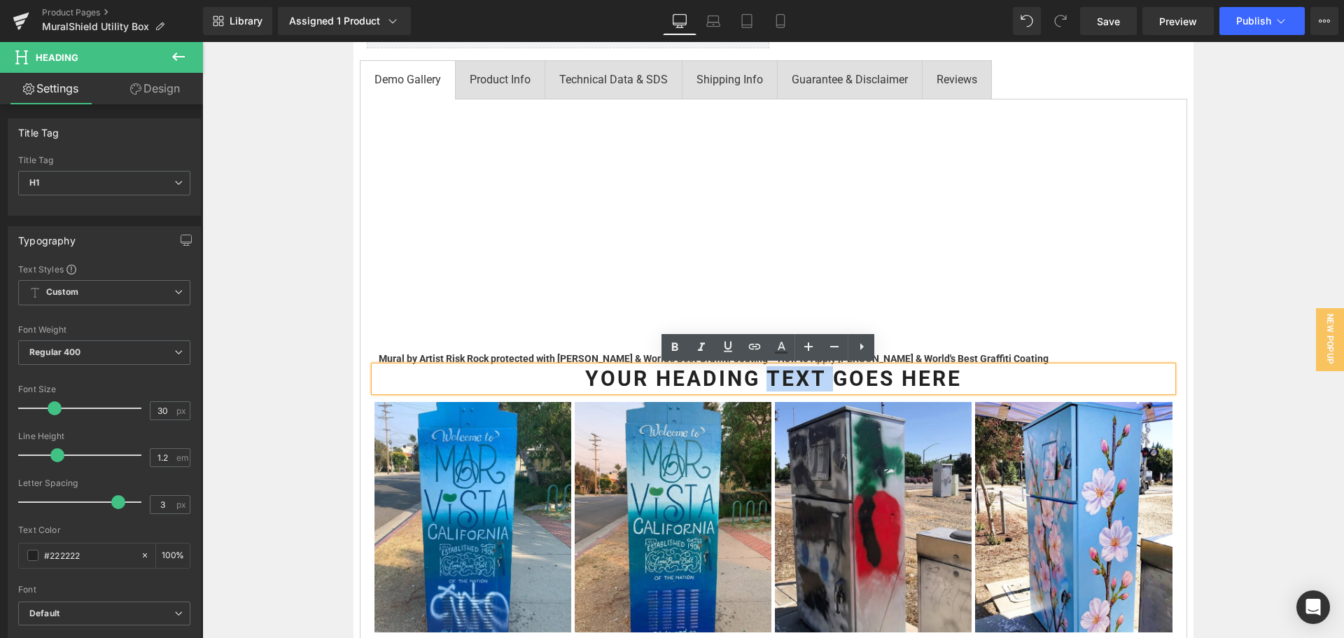
click at [789, 380] on h1 "Your heading text goes here" at bounding box center [773, 378] width 798 height 25
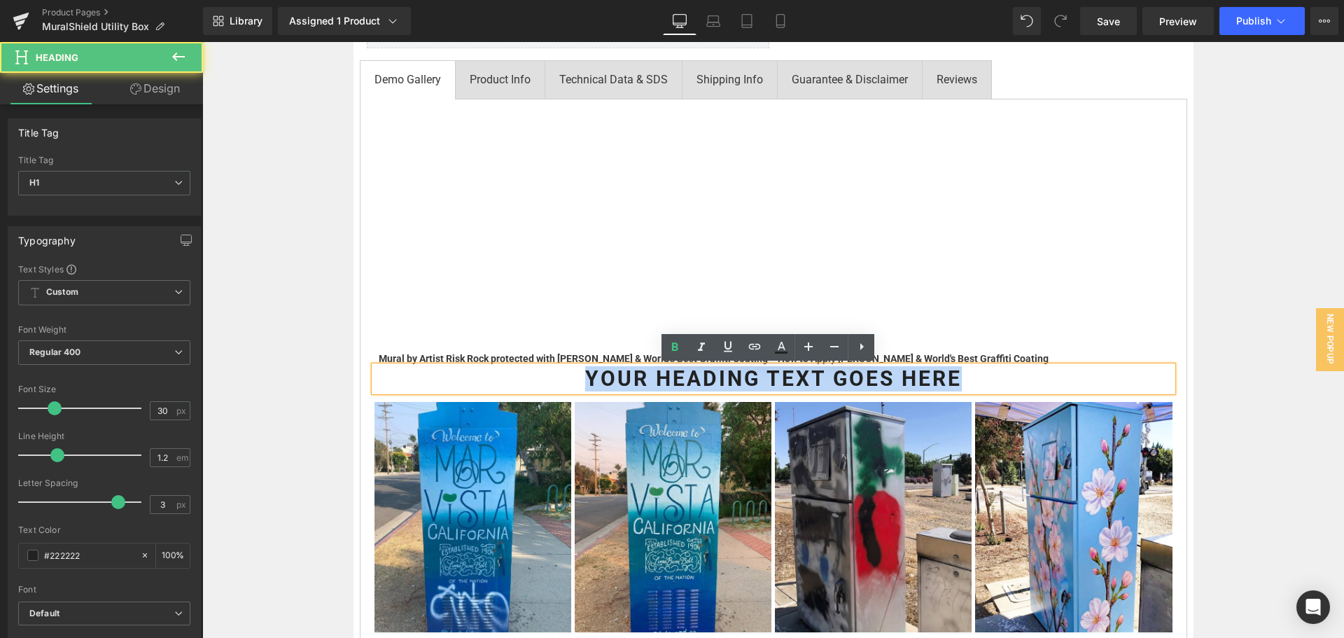
click at [789, 380] on h1 "Your heading text goes here" at bounding box center [773, 378] width 798 height 25
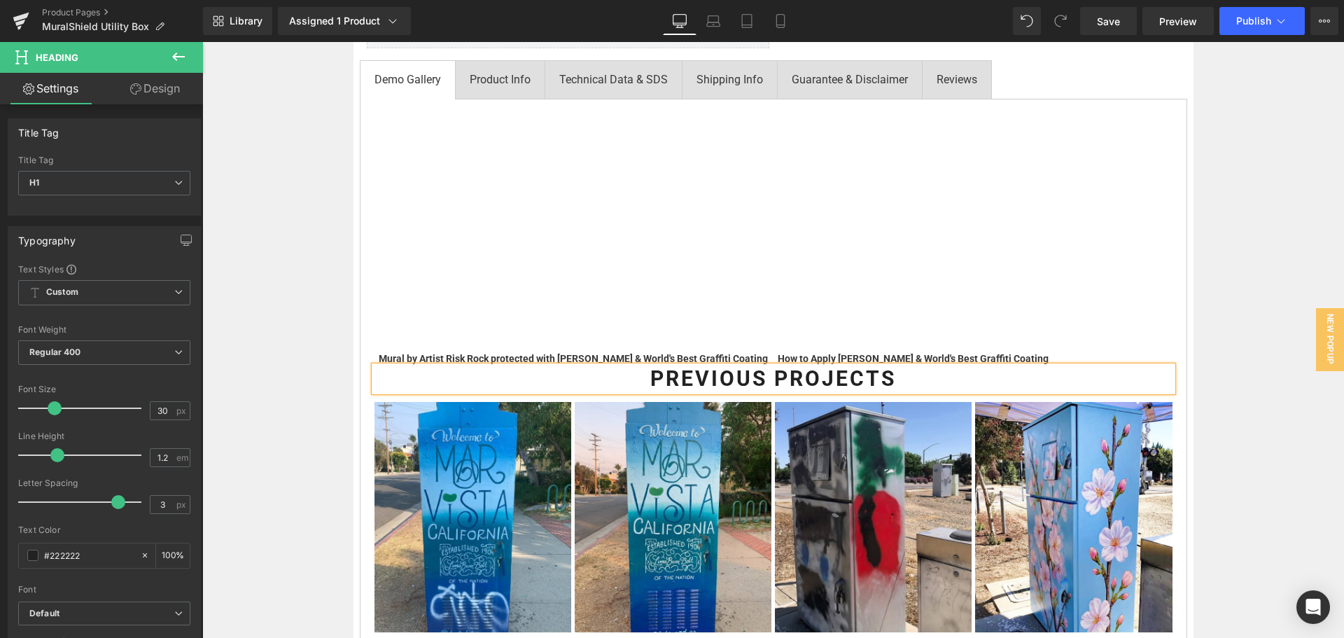
click at [789, 380] on h1 "Previous Projects" at bounding box center [773, 378] width 798 height 25
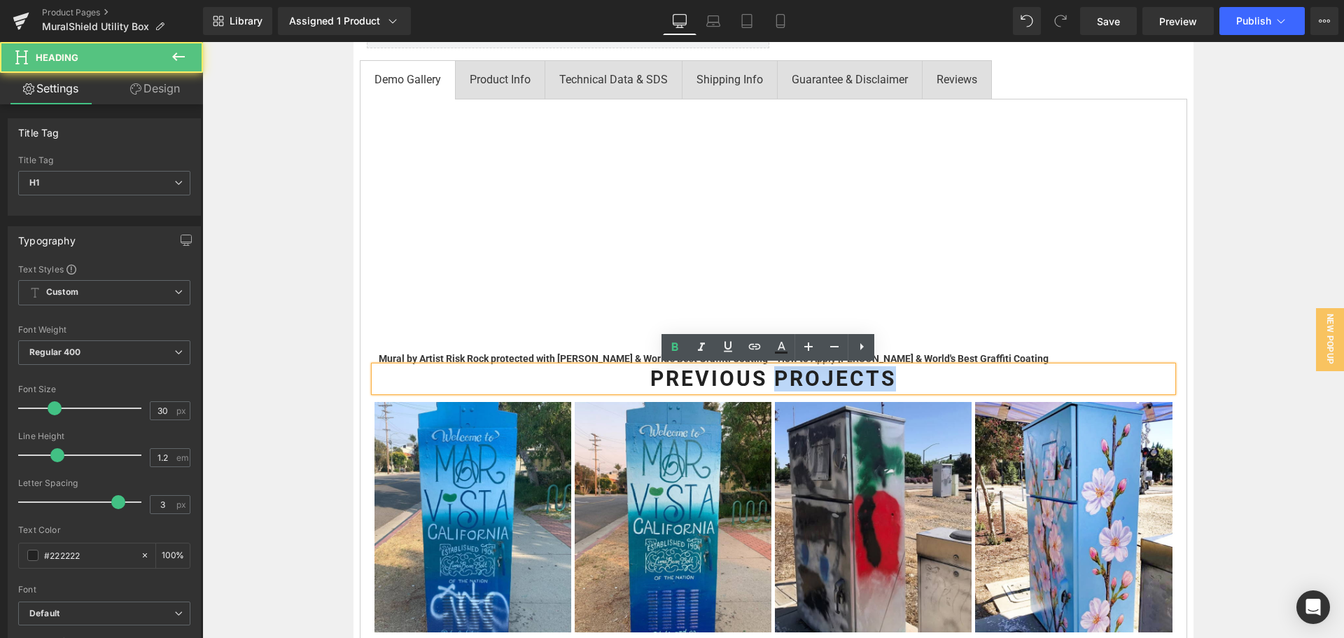
click at [789, 380] on h1 "Previous Projects" at bounding box center [773, 378] width 798 height 25
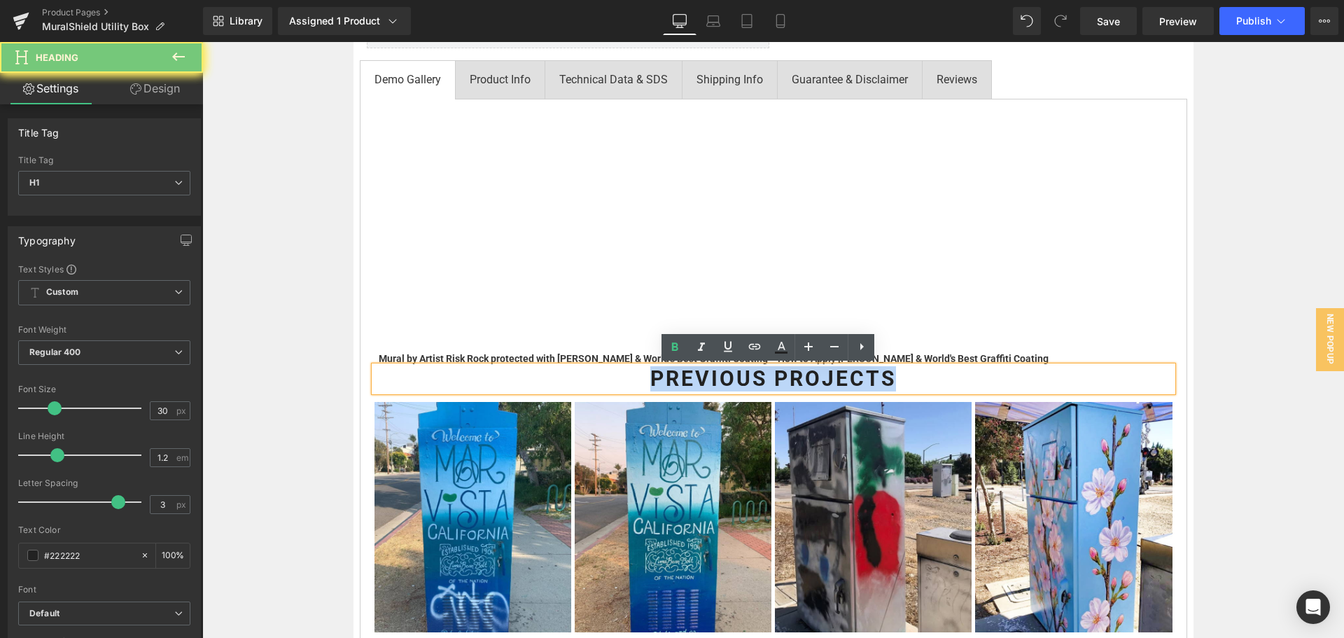
click at [789, 380] on h1 "Previous Projects" at bounding box center [773, 378] width 798 height 25
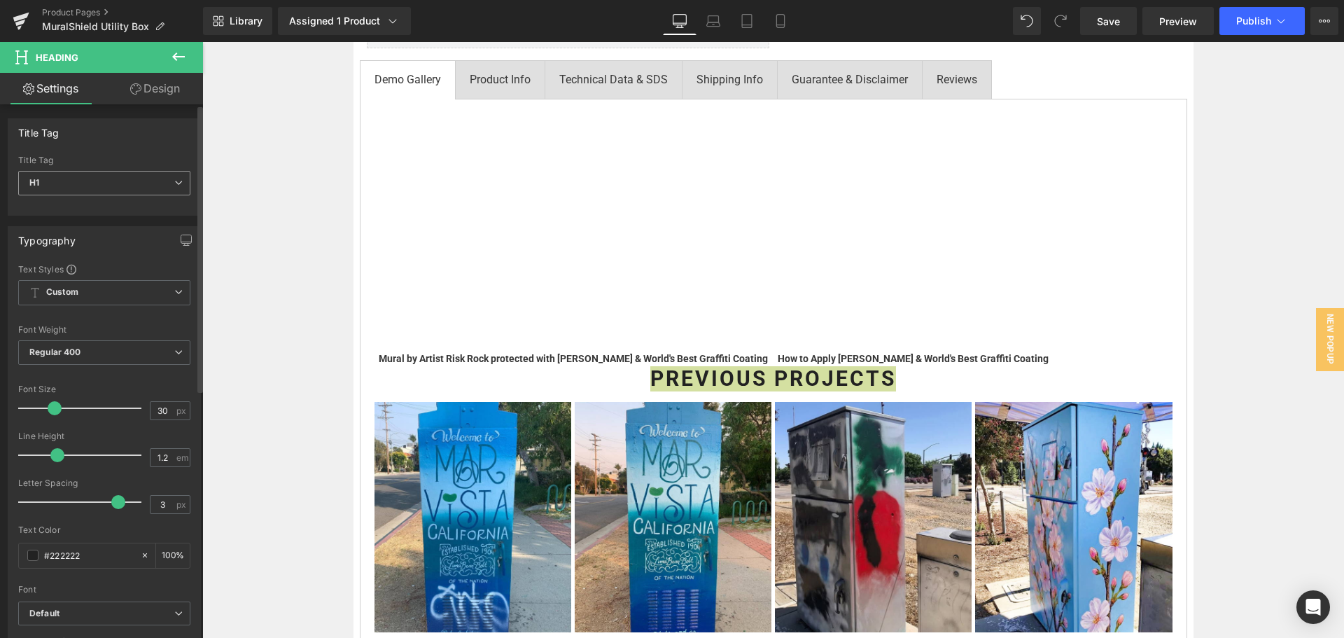
click at [137, 190] on span "H1" at bounding box center [104, 183] width 172 height 24
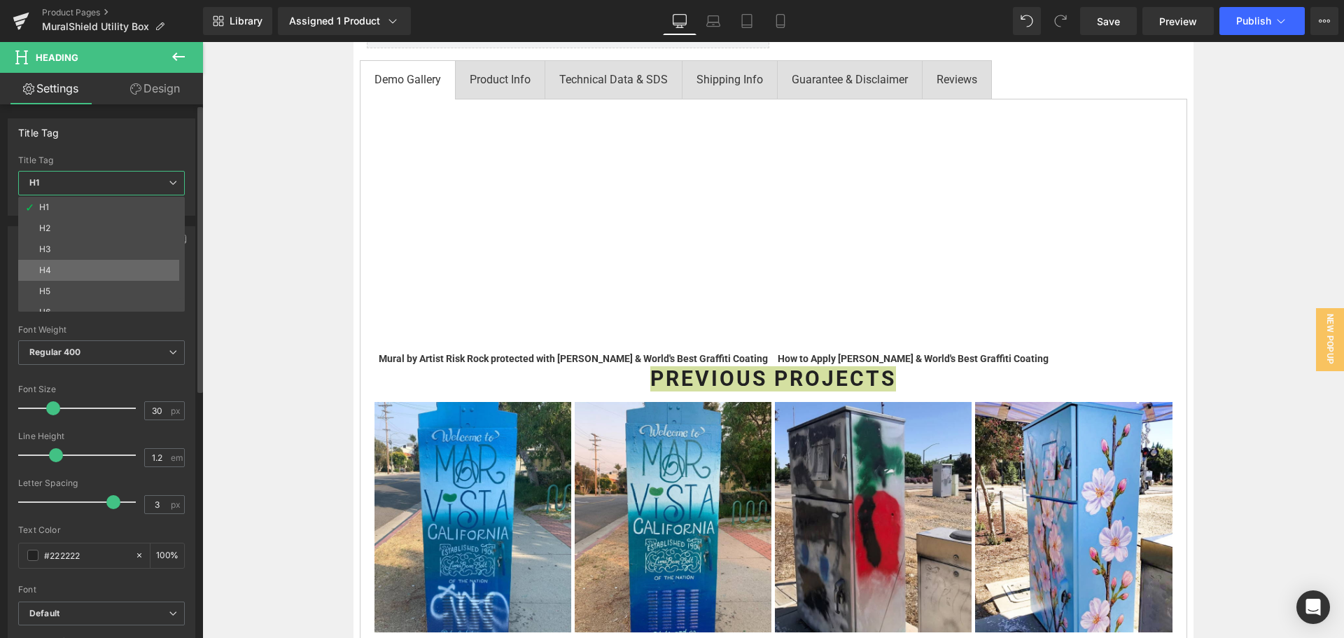
drag, startPoint x: 114, startPoint y: 269, endPoint x: 134, endPoint y: 252, distance: 26.3
click at [114, 269] on li "H4" at bounding box center [104, 270] width 173 height 21
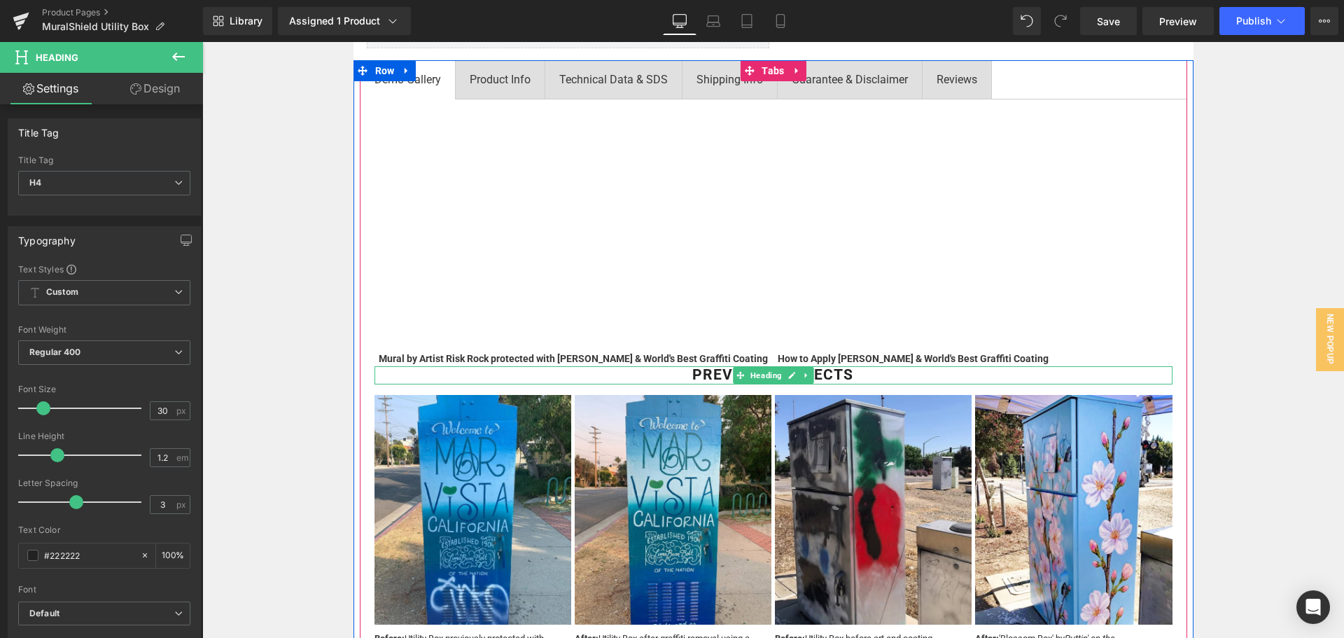
click at [697, 376] on h4 "Previous Projects" at bounding box center [773, 374] width 798 height 17
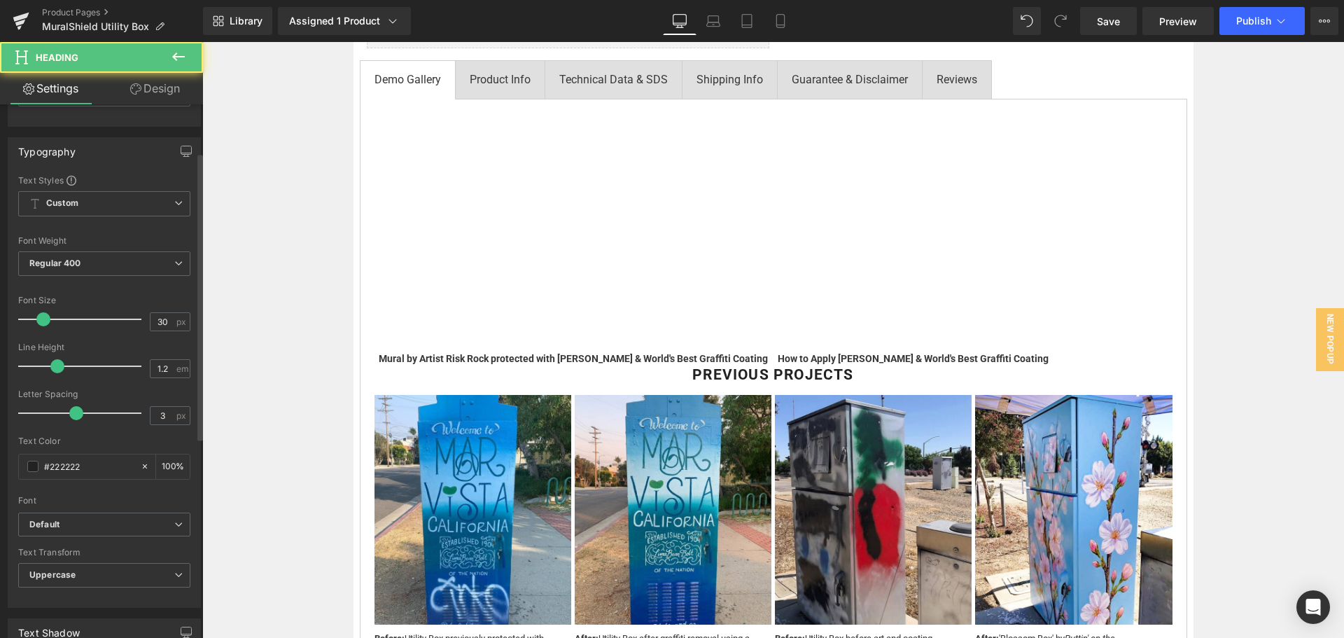
scroll to position [280, 0]
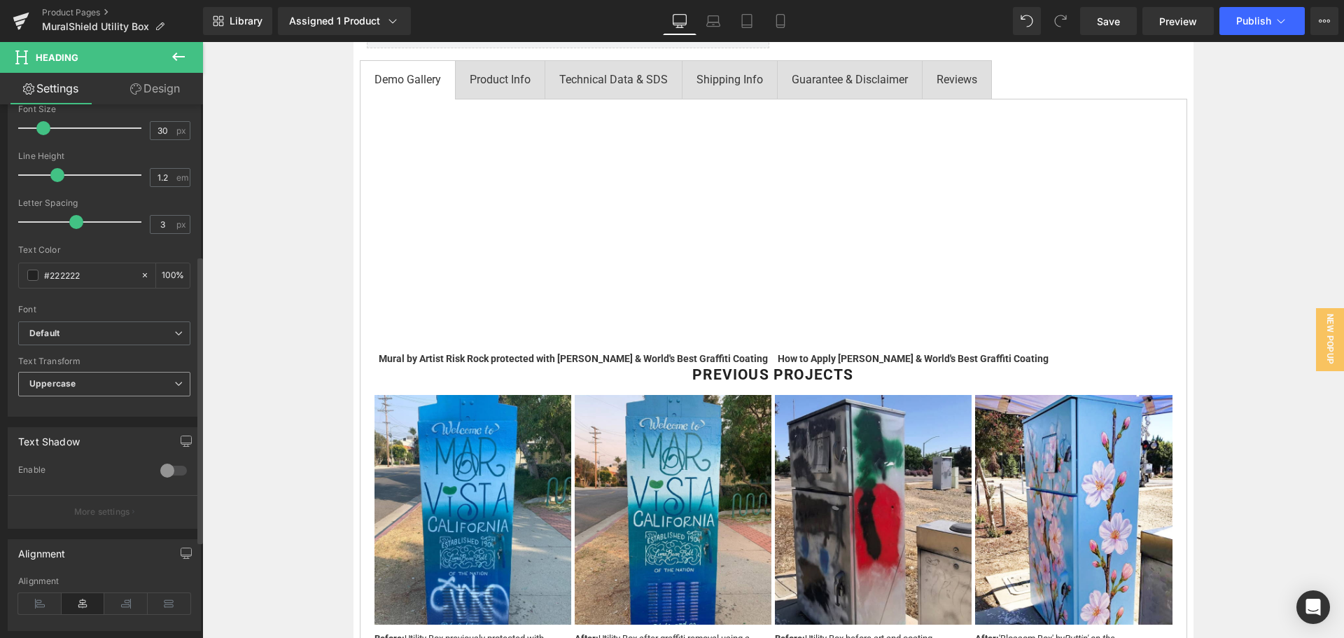
click at [104, 385] on span "Uppercase" at bounding box center [104, 384] width 172 height 24
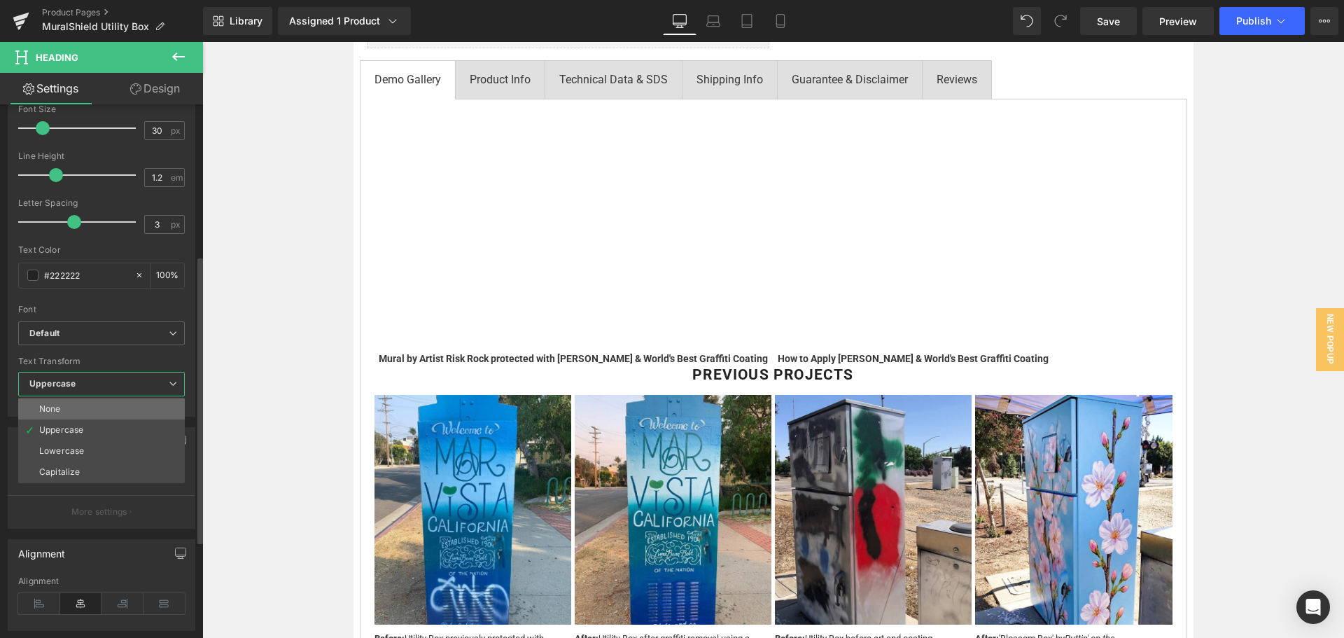
drag, startPoint x: 85, startPoint y: 407, endPoint x: 160, endPoint y: 366, distance: 85.8
click at [85, 407] on li "None" at bounding box center [101, 408] width 167 height 21
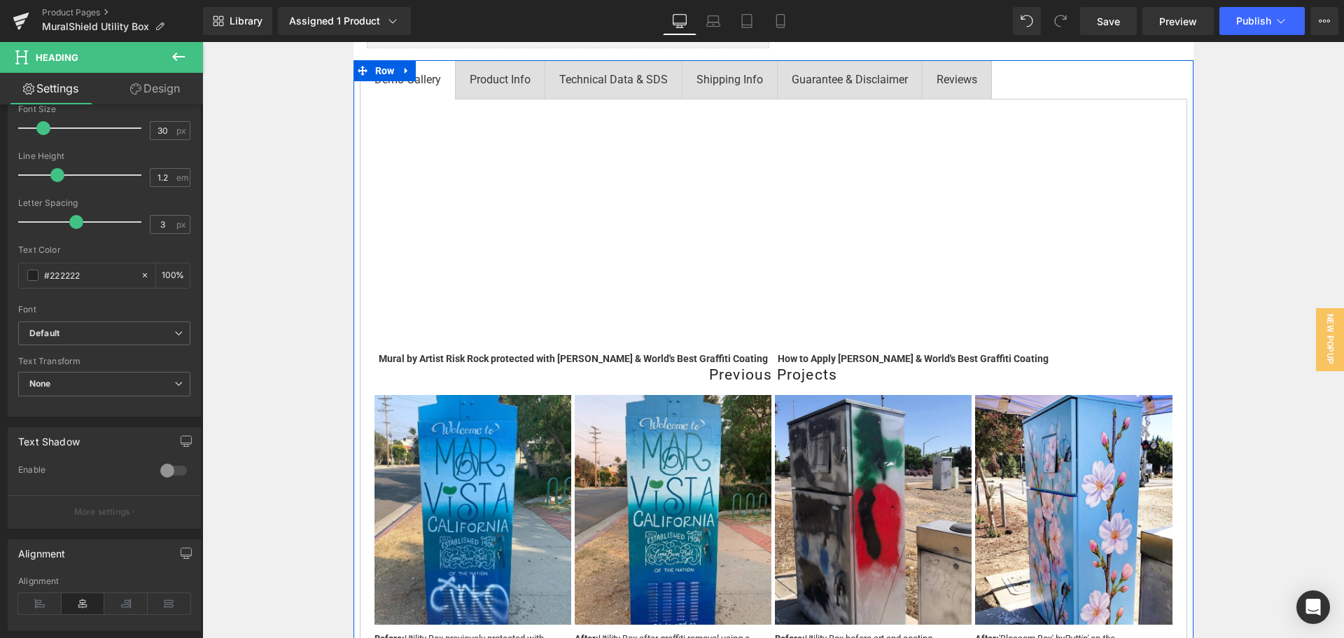
click at [720, 379] on h4 "Previous Projects" at bounding box center [773, 374] width 798 height 17
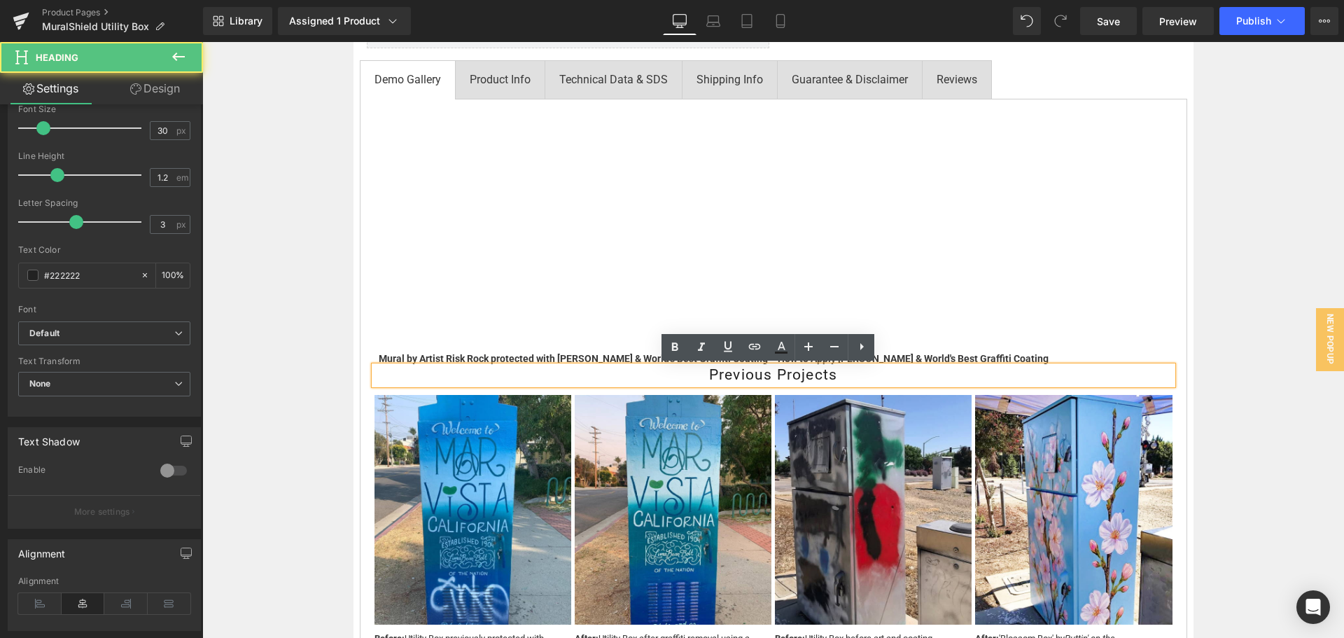
click at [720, 379] on h4 "Previous Projects" at bounding box center [773, 374] width 798 height 17
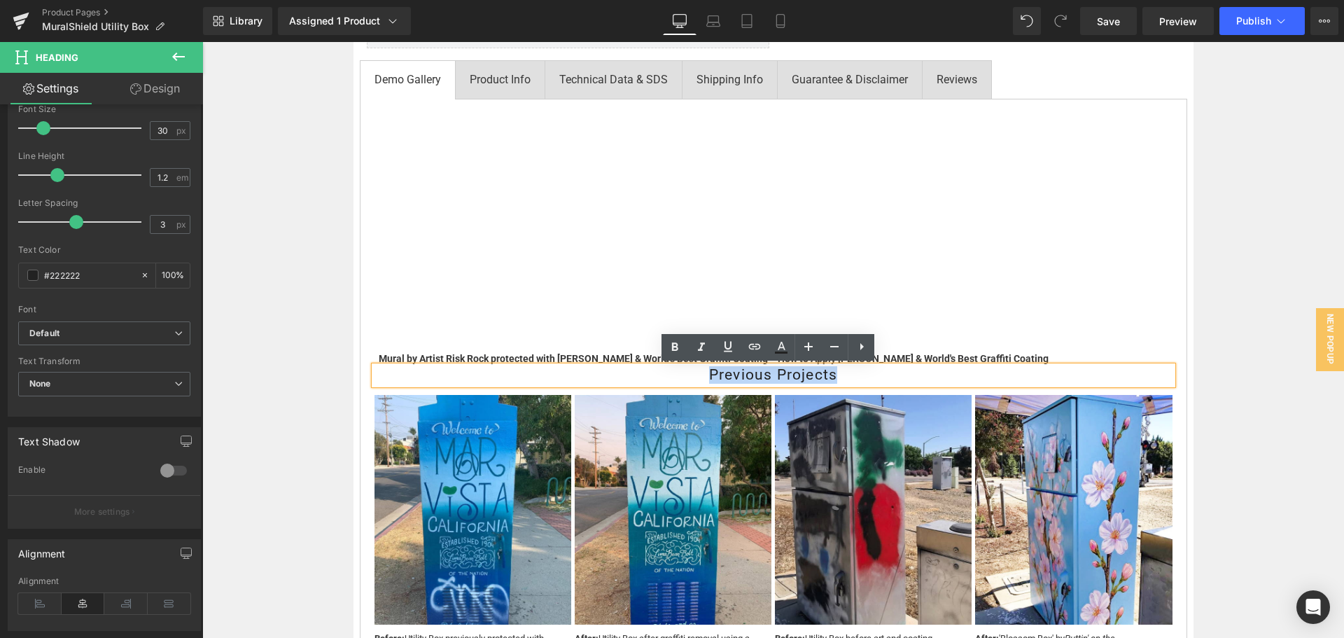
click at [720, 379] on h4 "Previous Projects" at bounding box center [773, 374] width 798 height 17
click at [677, 348] on icon at bounding box center [675, 346] width 6 height 8
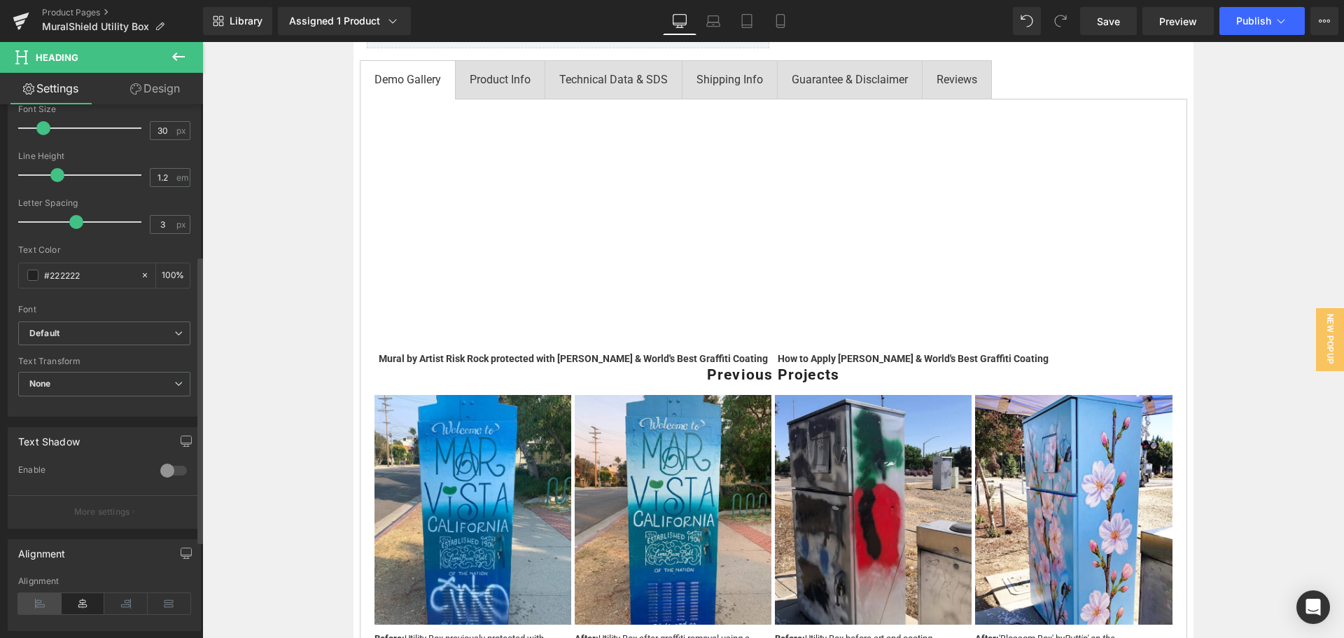
click at [43, 601] on icon at bounding box center [39, 603] width 43 height 21
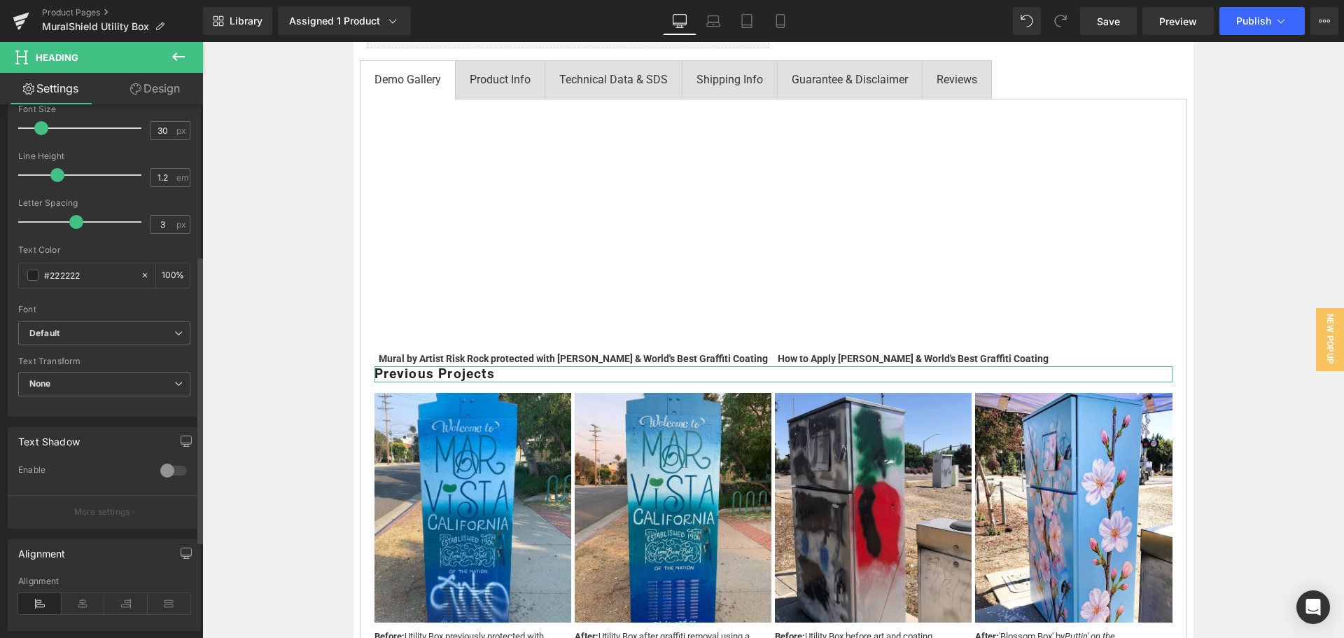
click at [35, 131] on span at bounding box center [41, 128] width 14 height 14
click at [158, 89] on link "Design" at bounding box center [154, 88] width 101 height 31
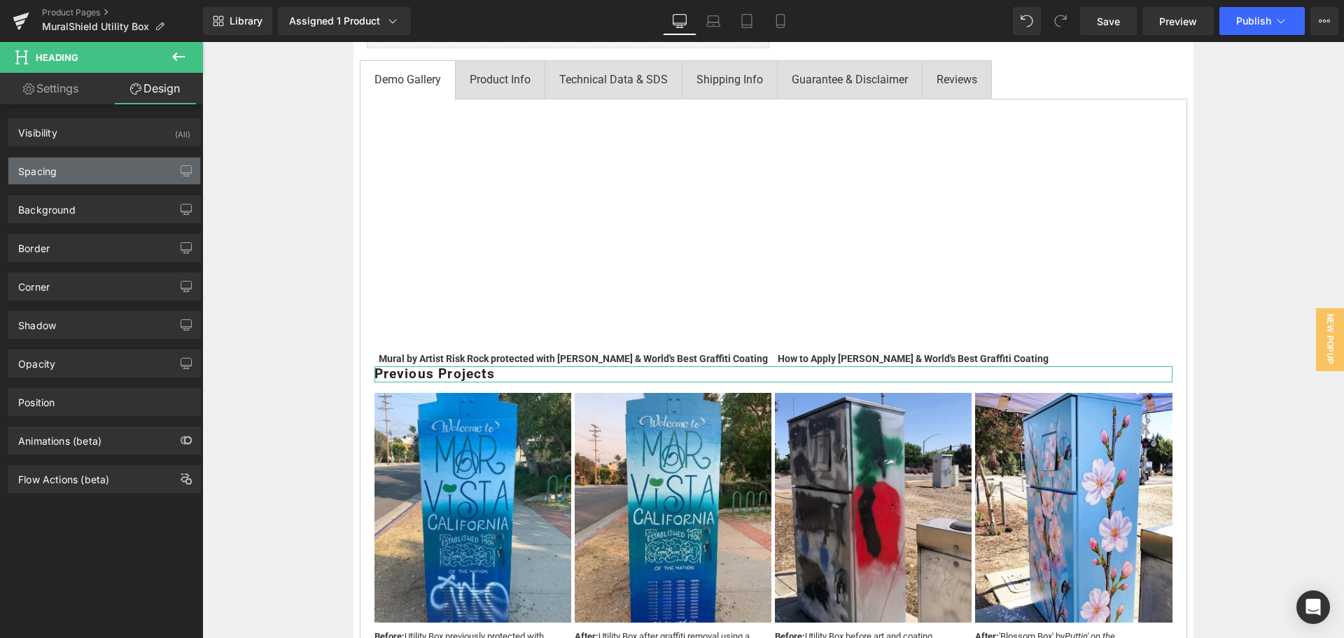
click at [125, 174] on div "Spacing" at bounding box center [104, 170] width 192 height 27
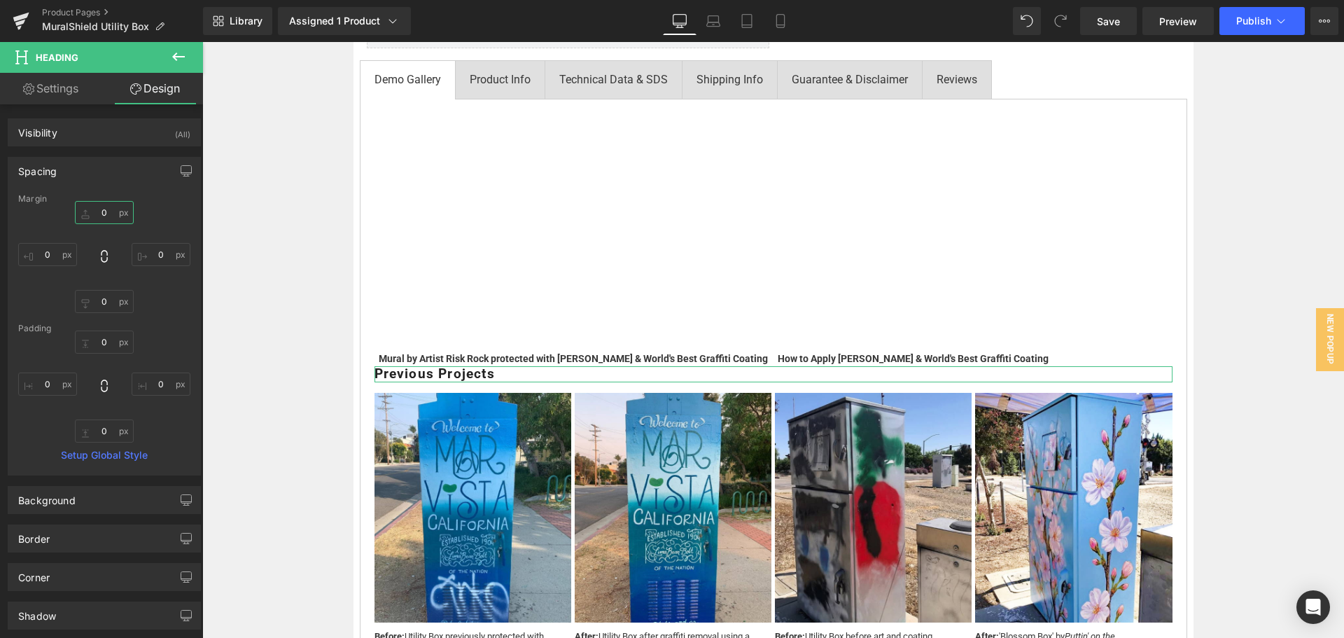
click at [109, 216] on input "0" at bounding box center [104, 212] width 59 height 23
type input "15"
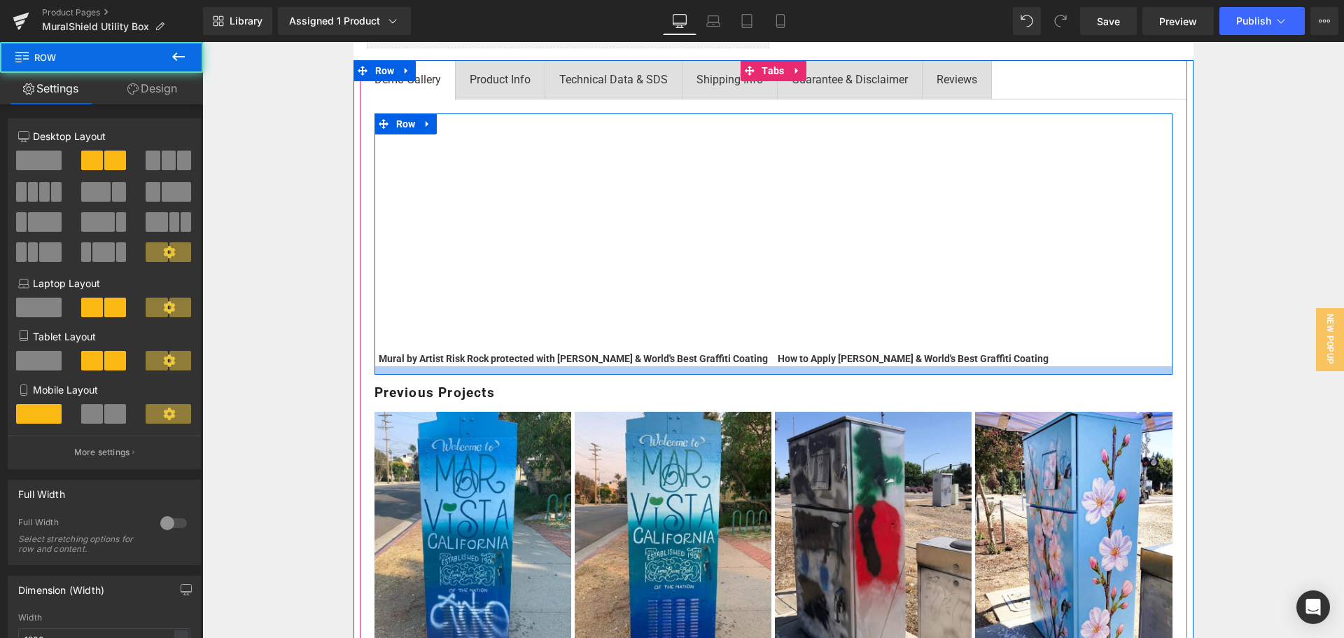
drag, startPoint x: 703, startPoint y: 363, endPoint x: 703, endPoint y: 372, distance: 8.4
click at [703, 372] on div at bounding box center [773, 370] width 798 height 8
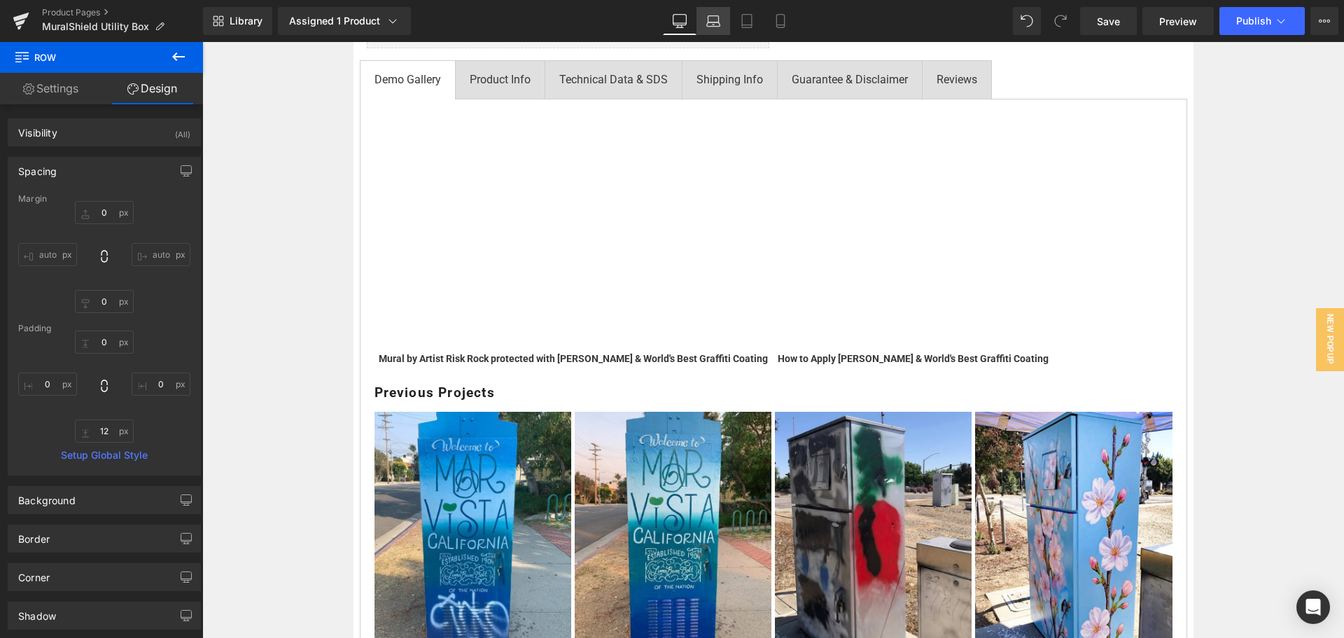
click at [720, 23] on icon at bounding box center [713, 21] width 14 height 14
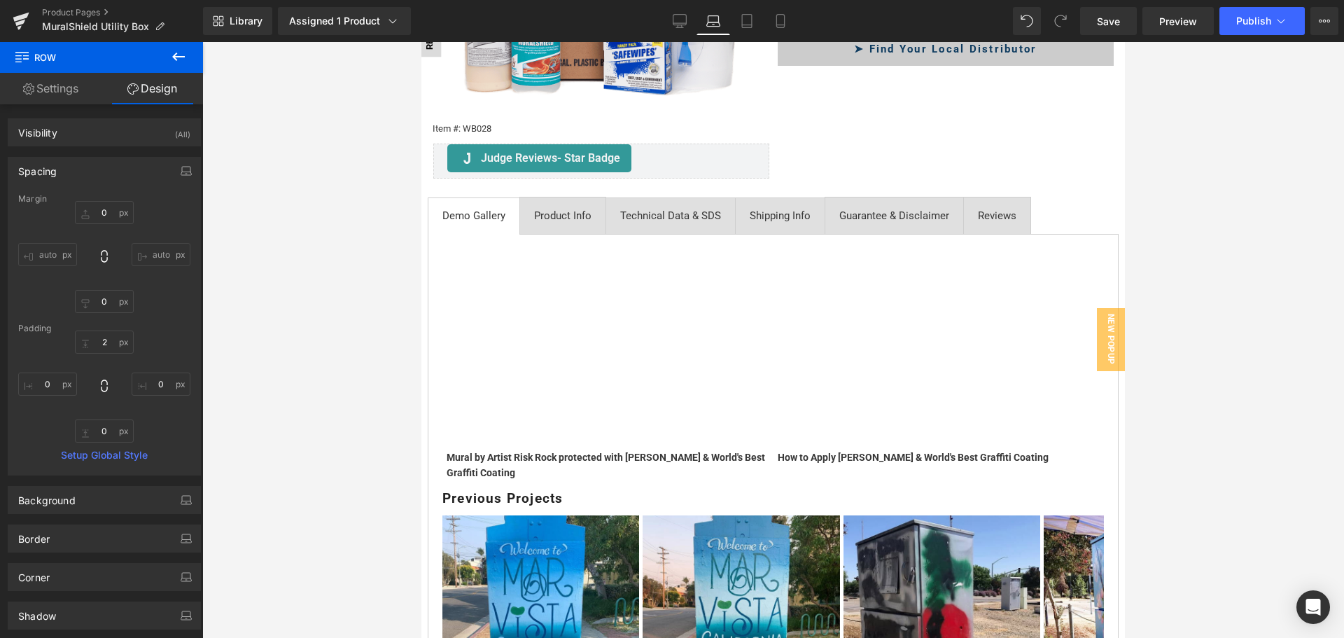
scroll to position [487, 0]
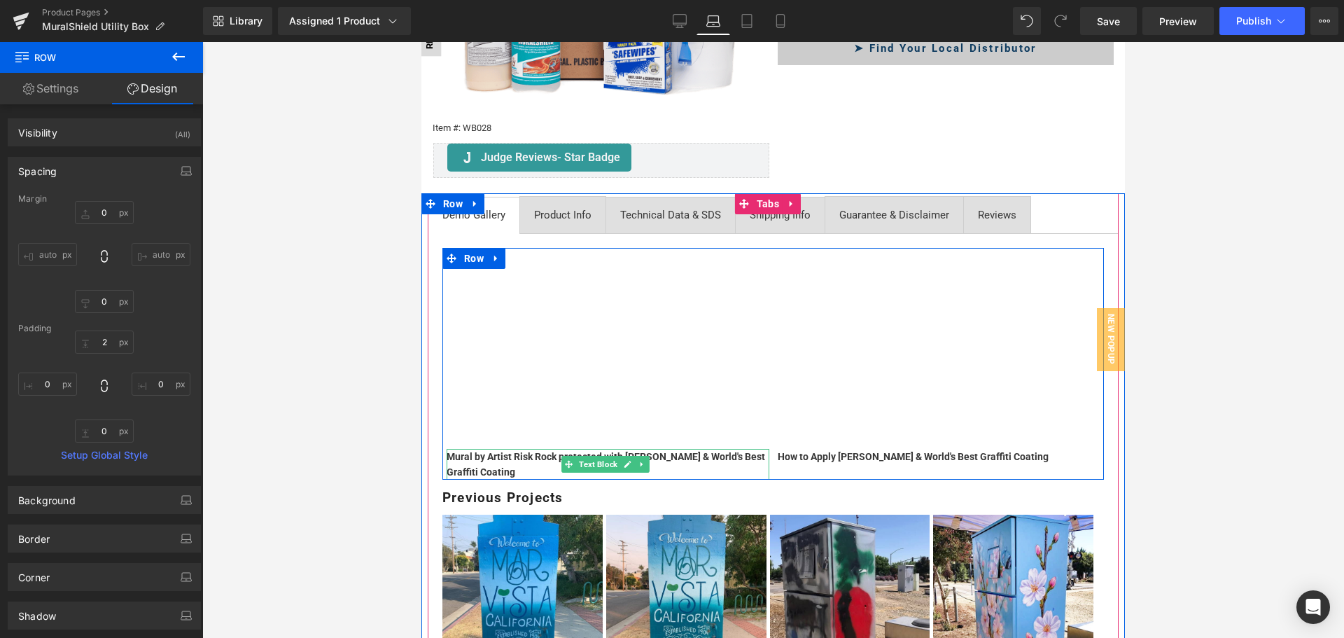
click at [521, 459] on div "Mural by Artist Risk Rock protected with [PERSON_NAME] & World's Best Graffiti …" at bounding box center [608, 464] width 323 height 31
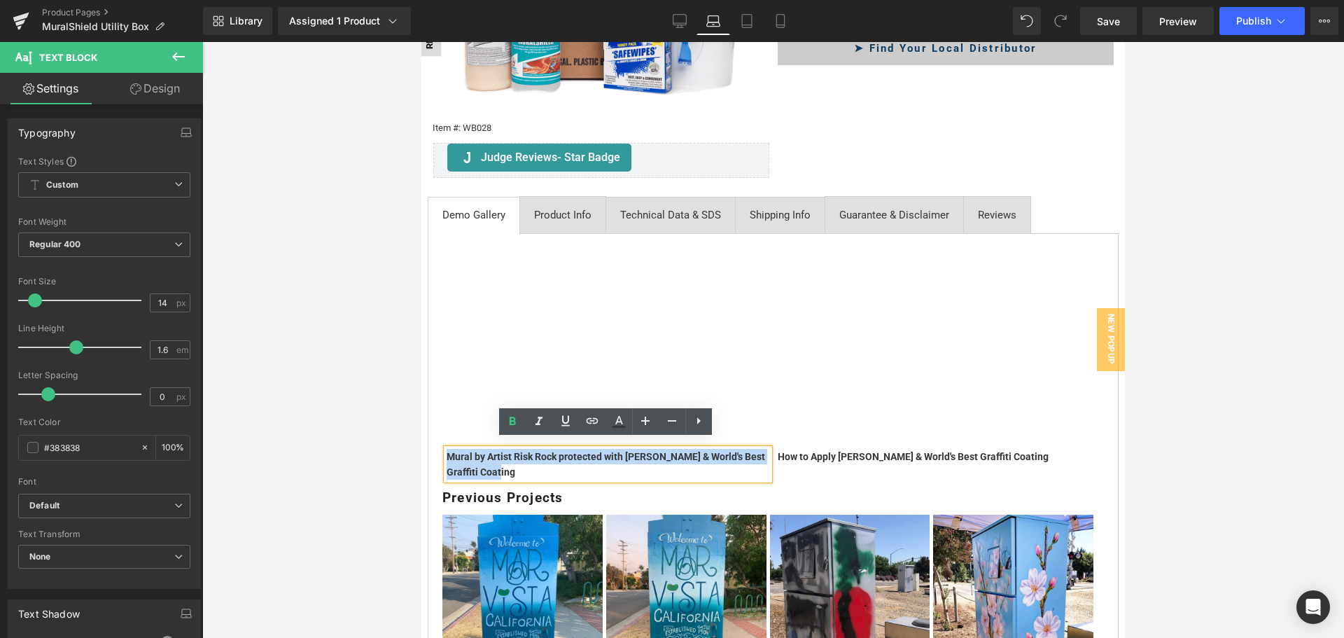
drag, startPoint x: 510, startPoint y: 460, endPoint x: 431, endPoint y: 439, distance: 81.8
click at [431, 439] on div "Vimeo Mural by Artist Risk Rock protected with [PERSON_NAME] & World's Best Gra…" at bounding box center [773, 524] width 691 height 582
click at [519, 421] on icon at bounding box center [512, 421] width 17 height 17
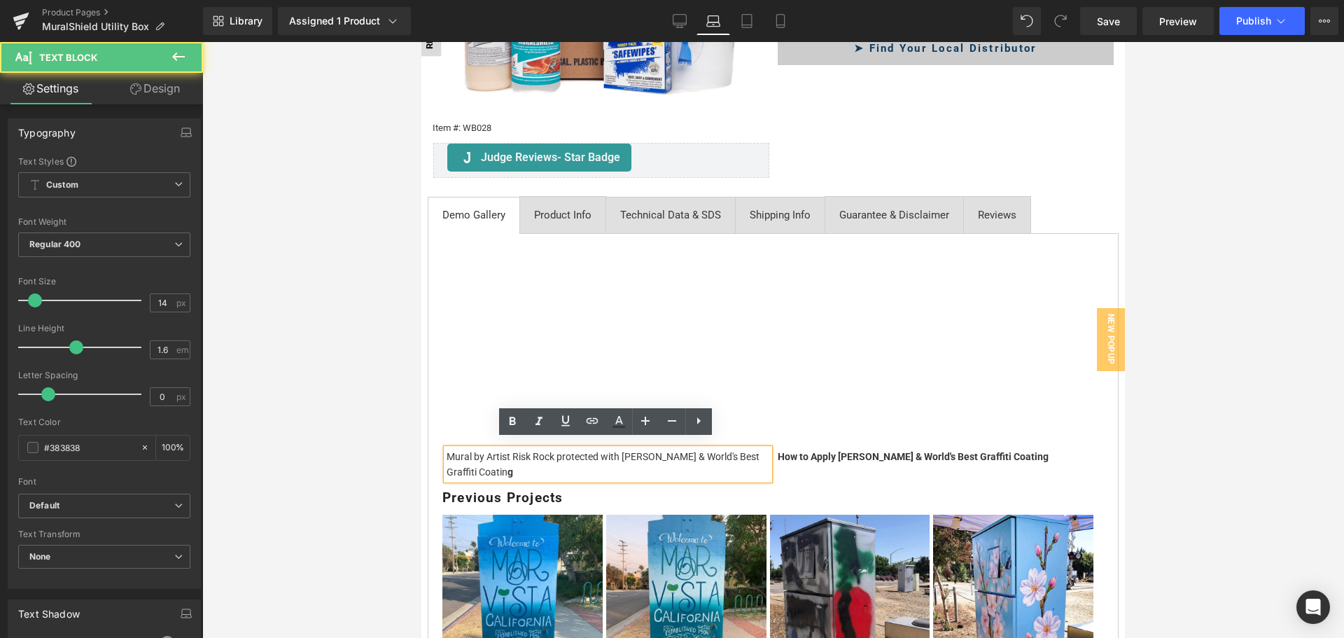
drag, startPoint x: 625, startPoint y: 460, endPoint x: 449, endPoint y: 438, distance: 177.7
click at [438, 443] on div "Vimeo Mural by Artist Risk Rock protected with [PERSON_NAME] & World's Best Gra…" at bounding box center [773, 524] width 691 height 582
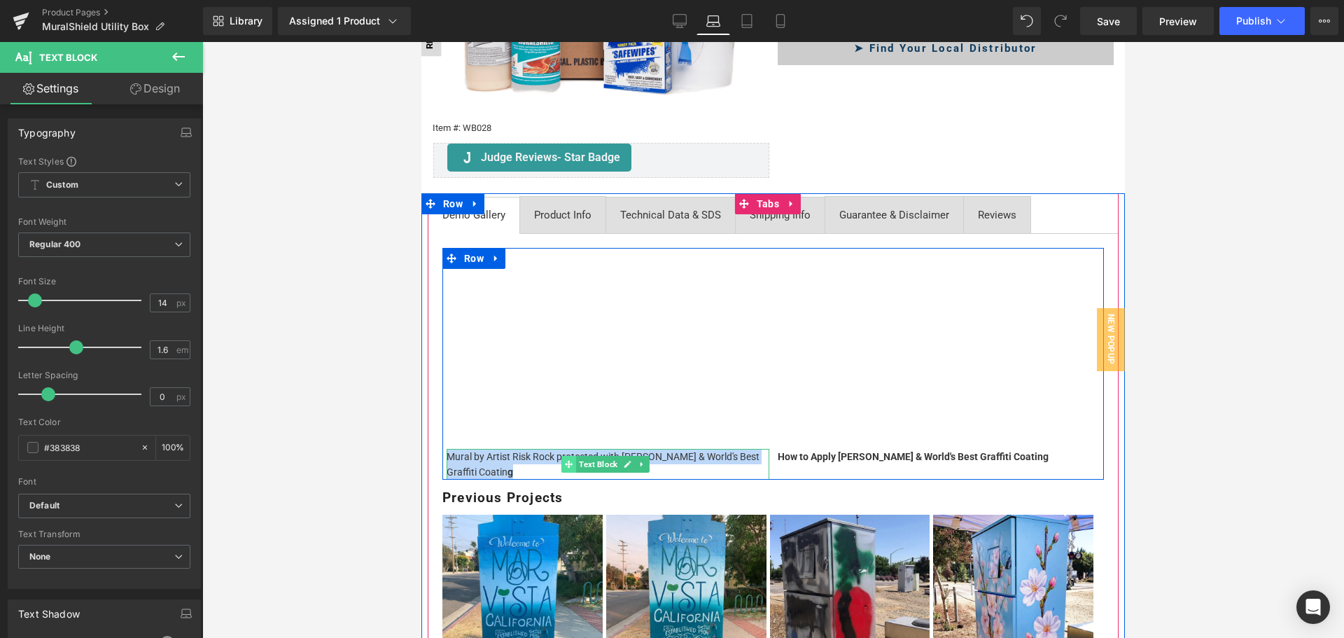
click at [563, 456] on span at bounding box center [568, 464] width 15 height 17
click at [540, 458] on div "Mural by Artist Risk Rock protected with [PERSON_NAME] & World's Best Graffiti …" at bounding box center [608, 464] width 323 height 31
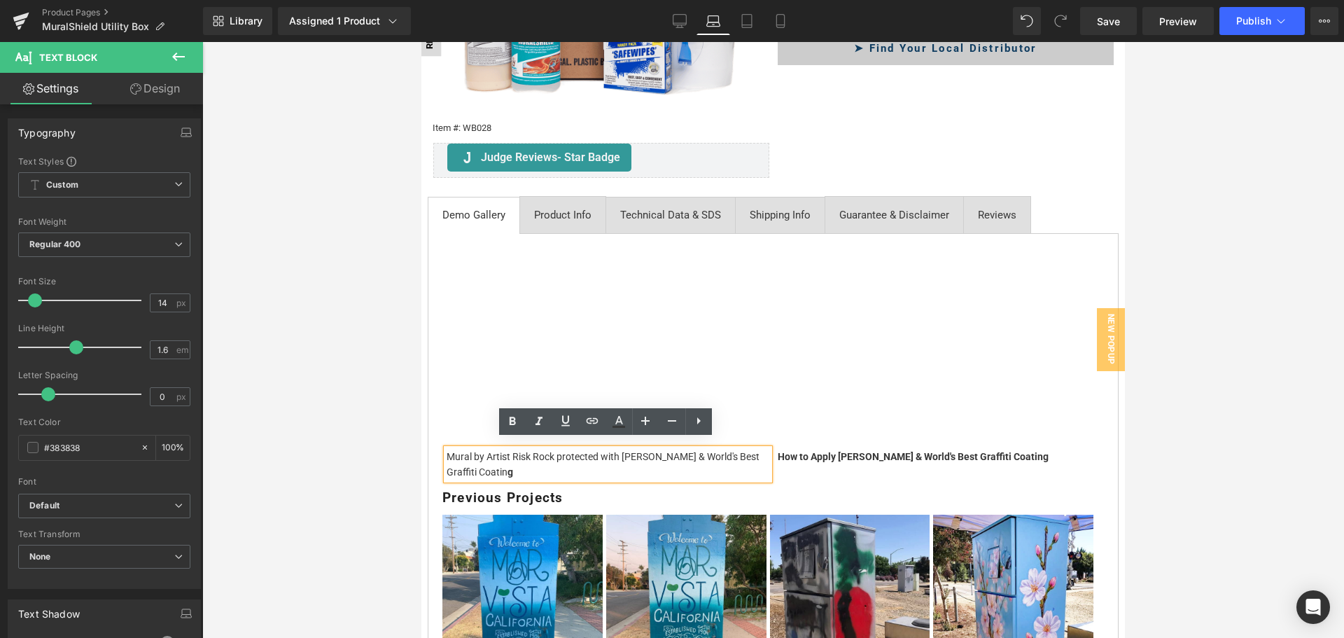
drag, startPoint x: 537, startPoint y: 461, endPoint x: 444, endPoint y: 449, distance: 93.8
click at [447, 449] on div "Mural by Artist Risk Rock protected with [PERSON_NAME] & World's Best Graffiti …" at bounding box center [608, 464] width 323 height 31
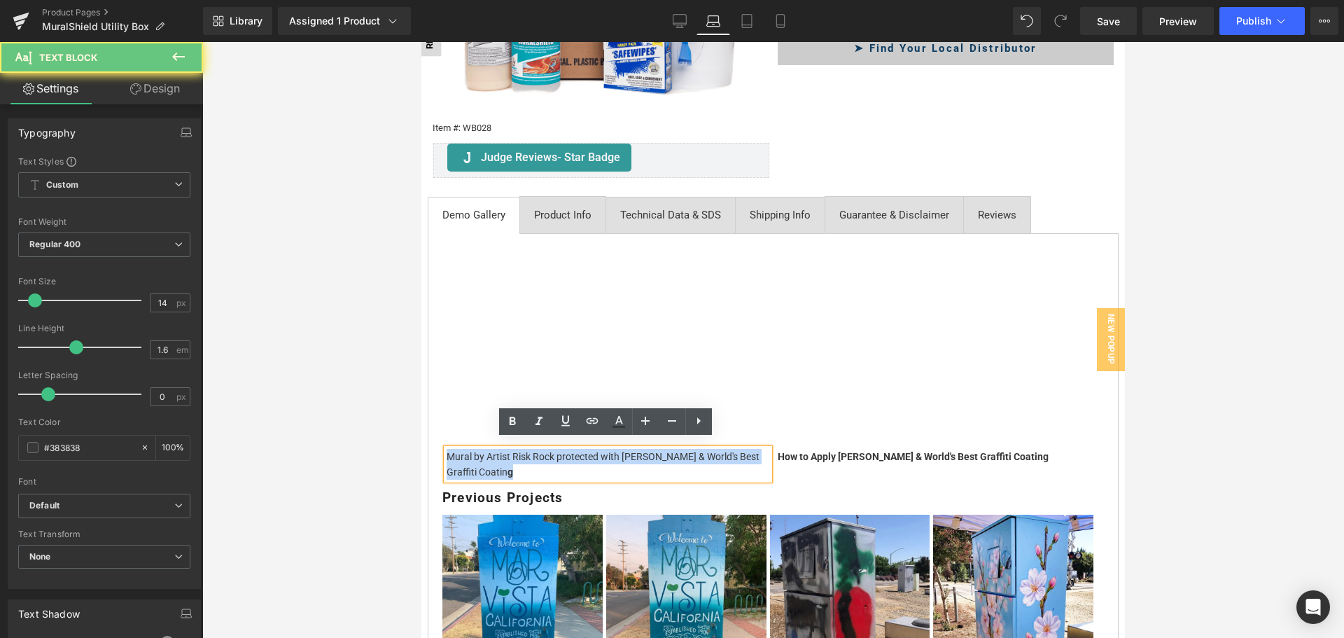
click at [447, 449] on div "Mural by Artist Risk Rock protected with [PERSON_NAME] & World's Best Graffiti …" at bounding box center [608, 464] width 323 height 31
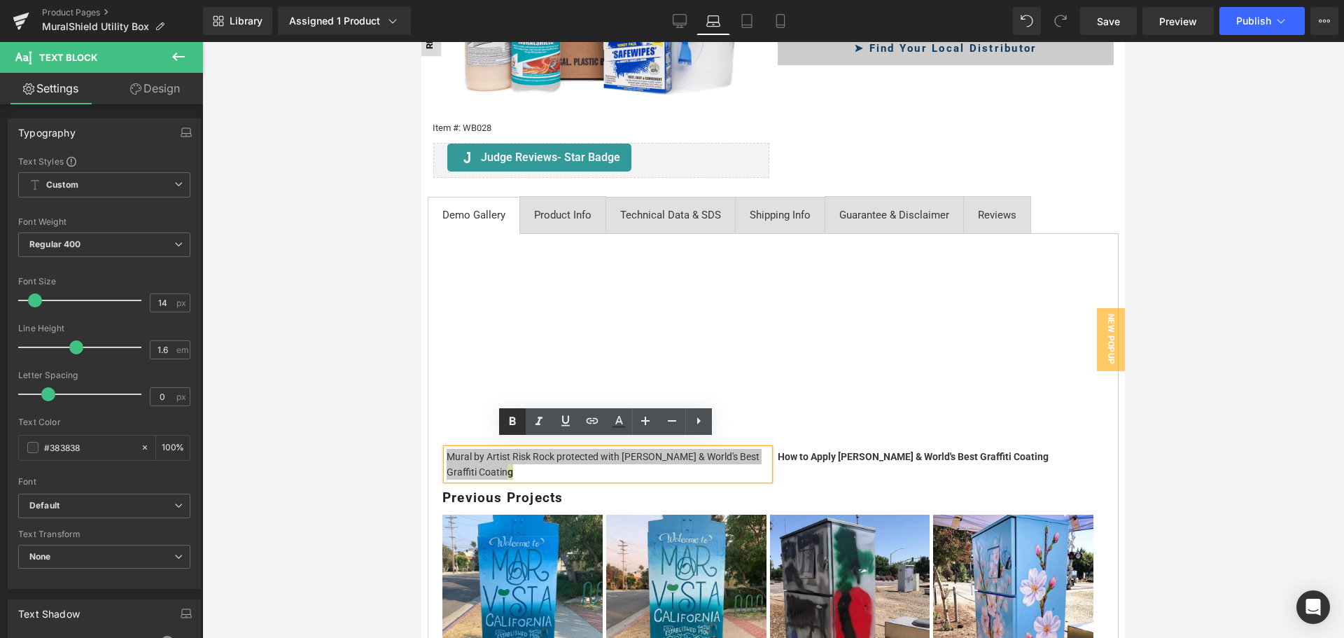
click at [520, 425] on icon at bounding box center [512, 421] width 17 height 17
drag, startPoint x: 515, startPoint y: 468, endPoint x: 449, endPoint y: 444, distance: 70.0
click at [449, 449] on div "Mural by Artist Risk Rock protected with [PERSON_NAME] & World's Best Graffiti …" at bounding box center [608, 464] width 323 height 31
click at [516, 427] on icon at bounding box center [512, 421] width 17 height 17
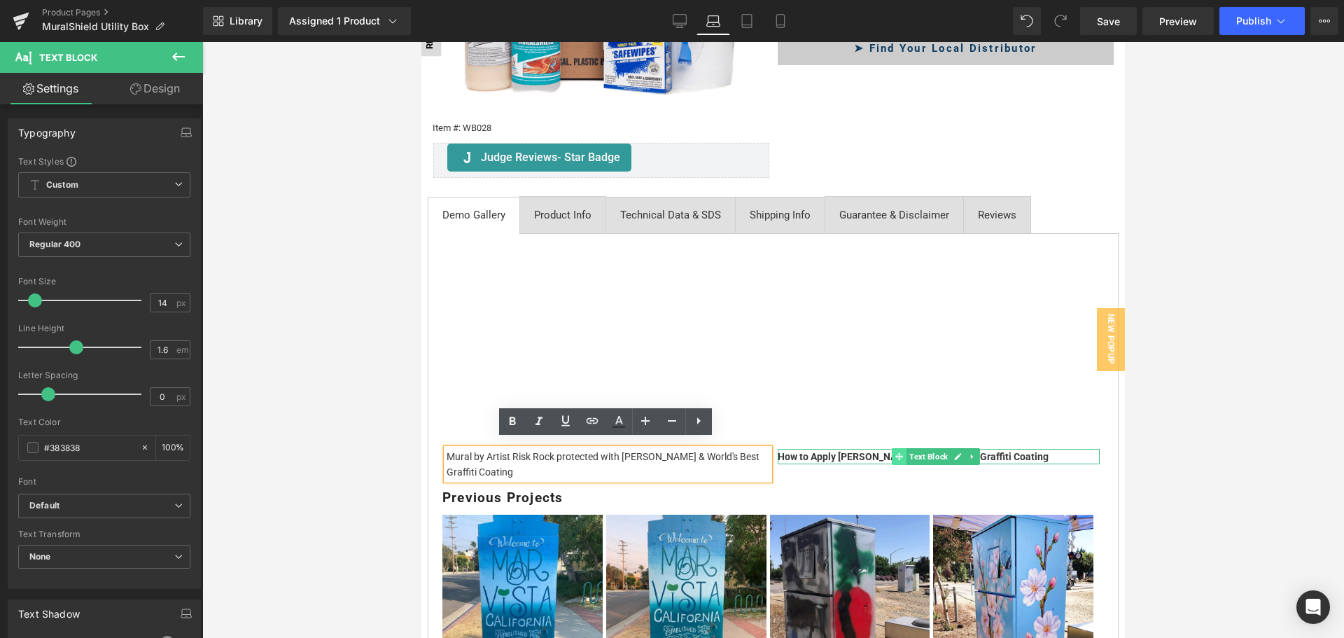
click at [895, 452] on icon at bounding box center [899, 456] width 8 height 8
click at [912, 448] on span "Text Block" at bounding box center [928, 456] width 44 height 17
click at [875, 451] on strong "How to Apply [PERSON_NAME] & World's Best Graffiti Coating" at bounding box center [913, 456] width 271 height 11
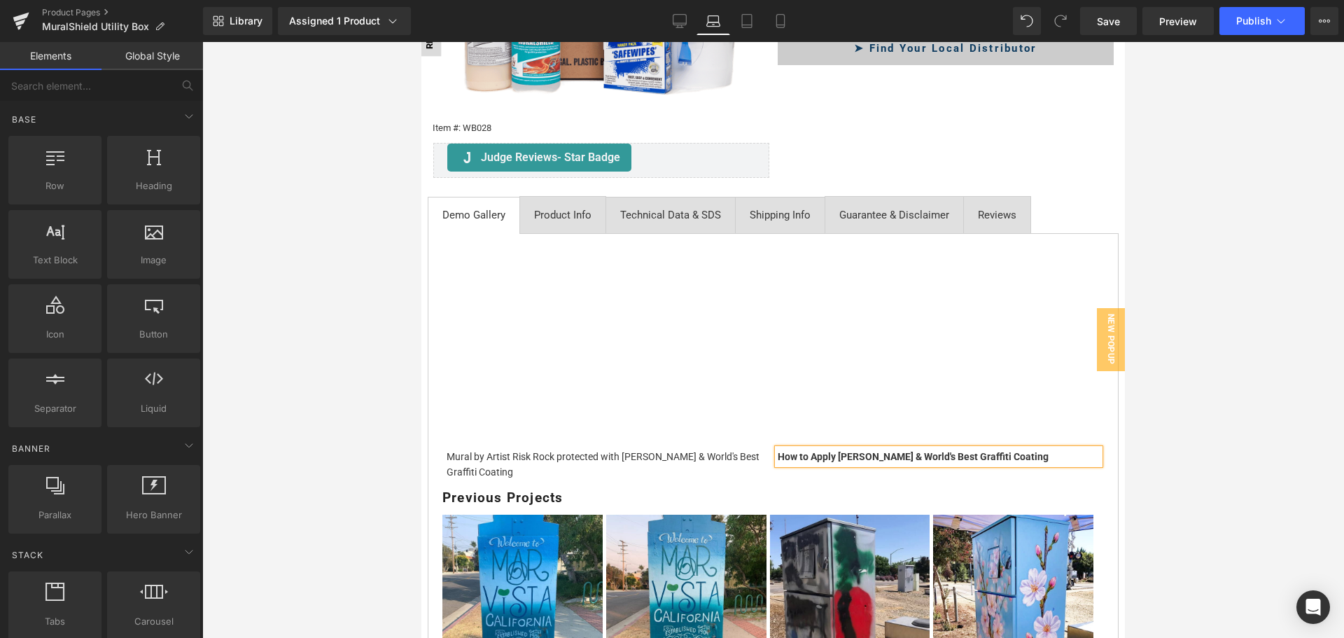
click at [1211, 438] on div at bounding box center [772, 340] width 1141 height 596
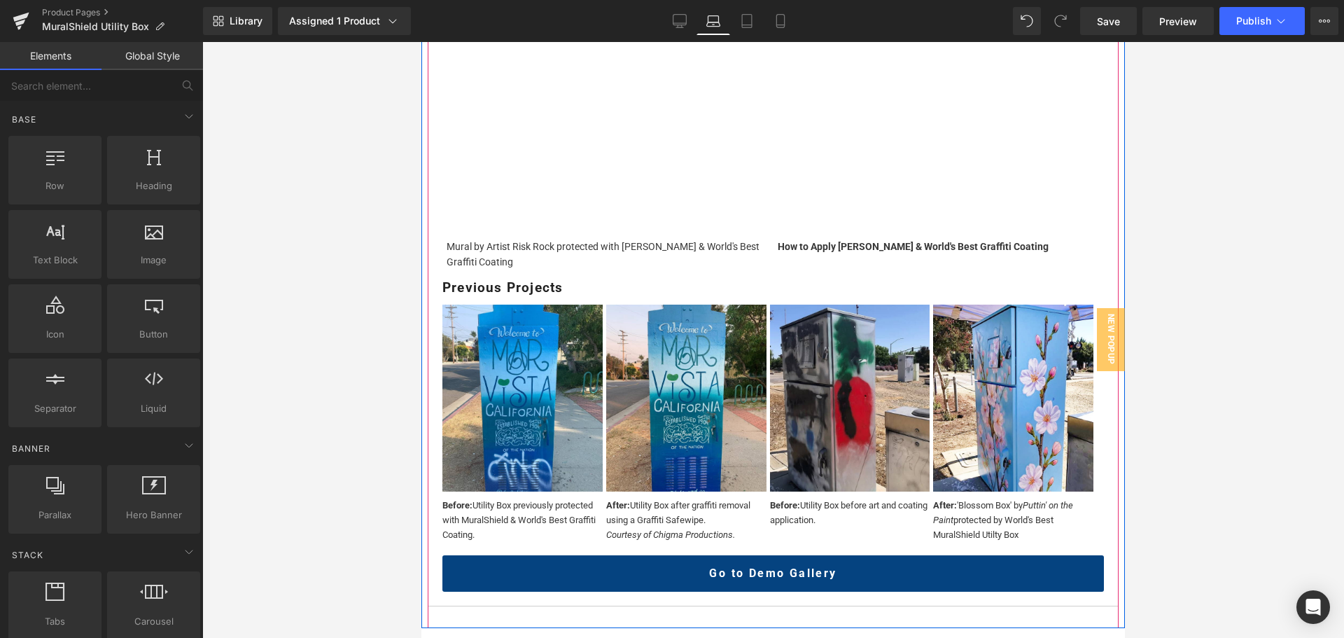
scroll to position [627, 0]
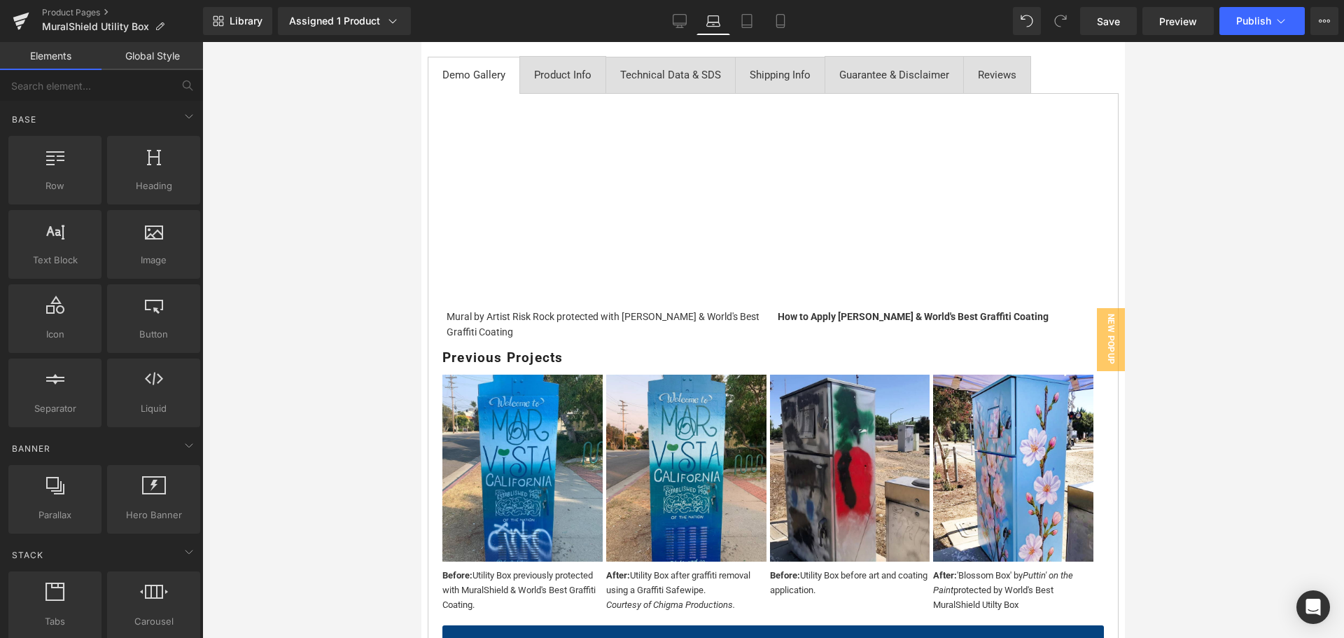
click at [1240, 484] on div at bounding box center [772, 340] width 1141 height 596
click at [1294, 512] on div at bounding box center [772, 340] width 1141 height 596
click at [1191, 522] on div at bounding box center [772, 340] width 1141 height 596
click at [1220, 462] on div at bounding box center [772, 340] width 1141 height 596
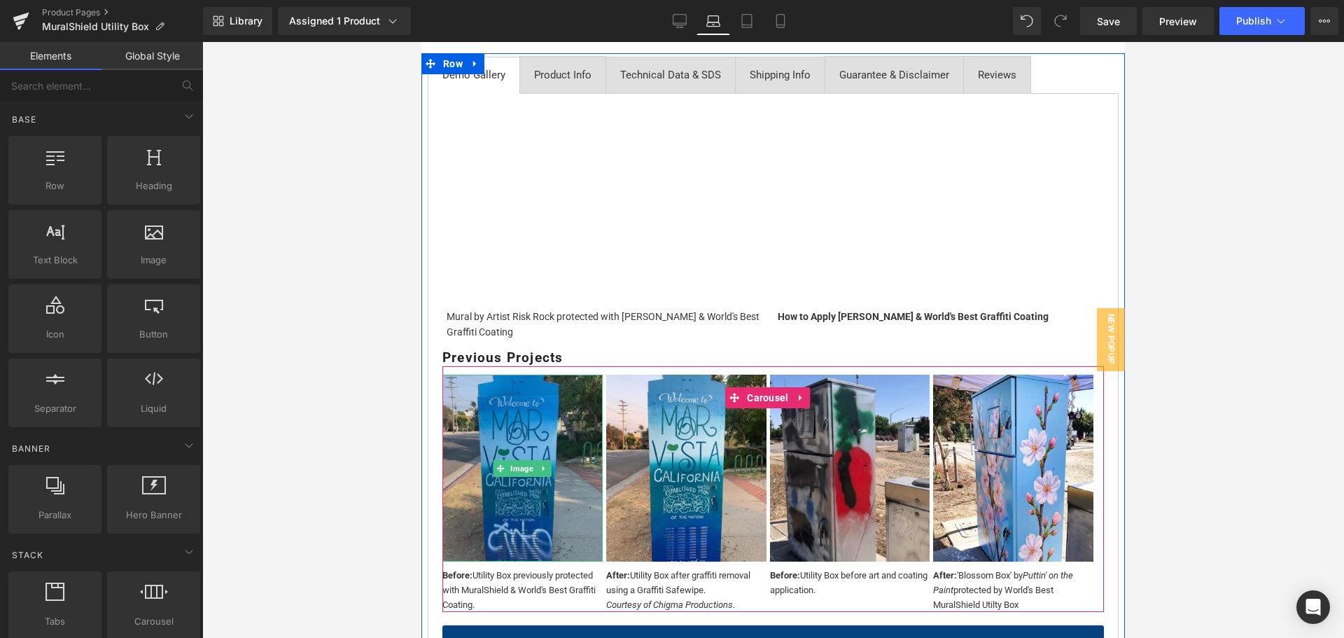
click at [504, 449] on img at bounding box center [522, 467] width 160 height 187
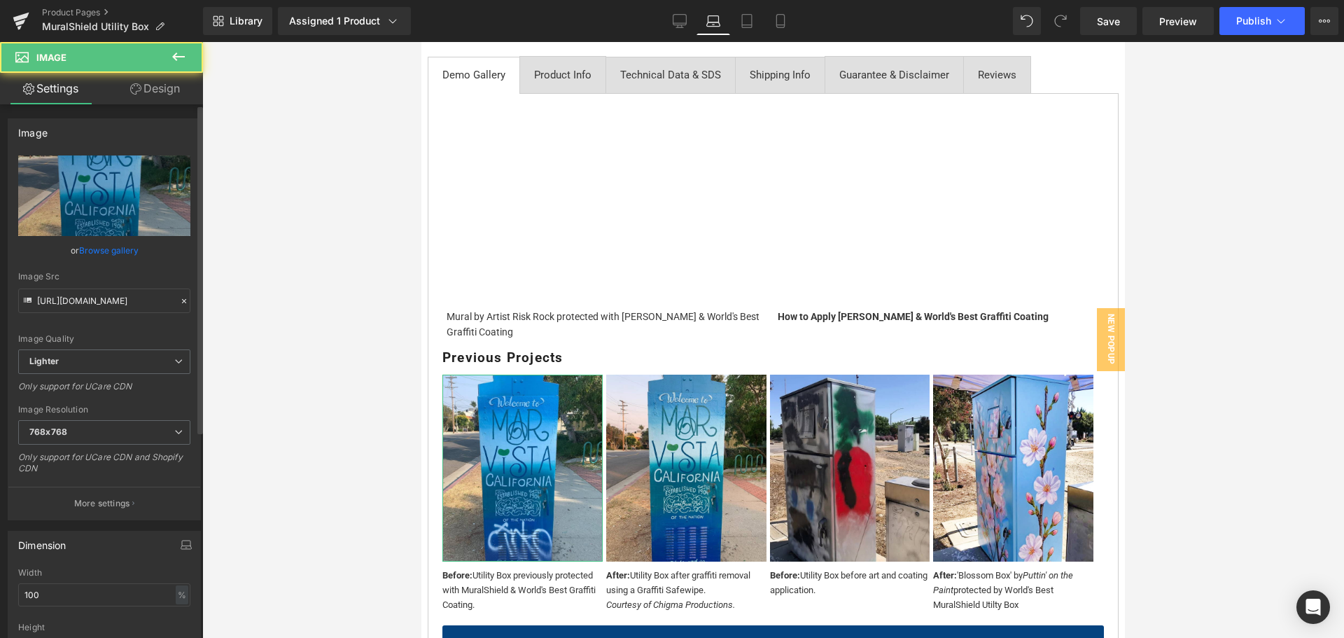
click at [80, 247] on link "Browse gallery" at bounding box center [108, 250] width 59 height 24
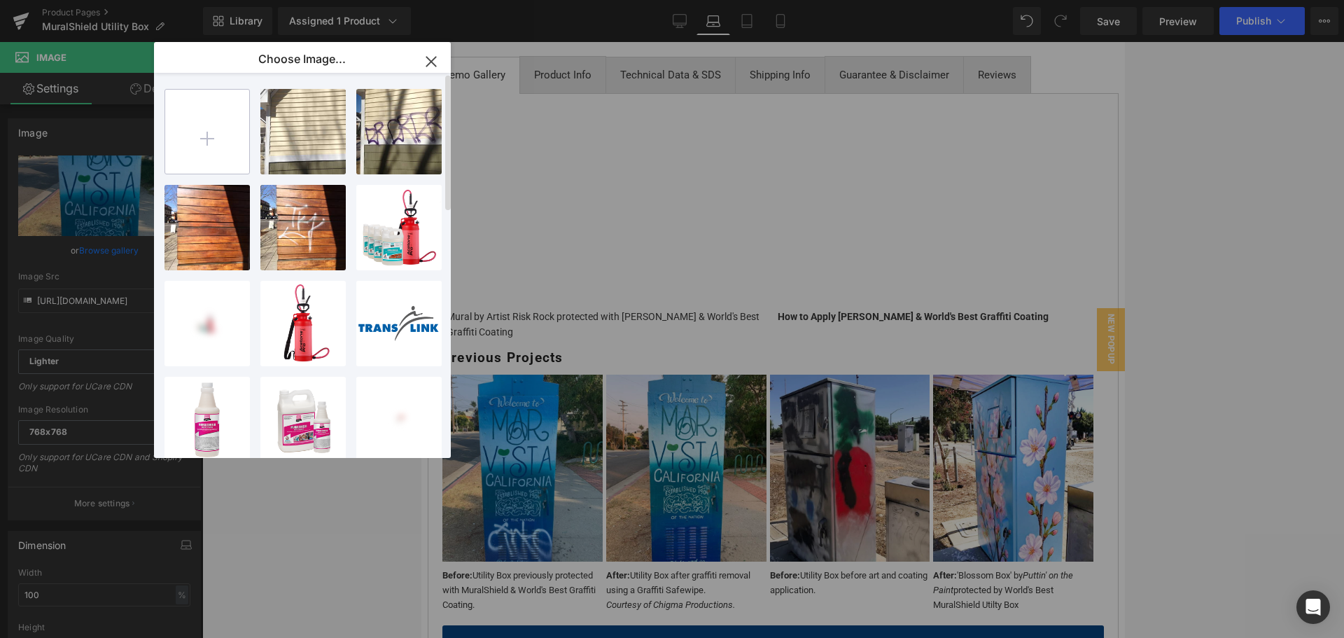
click at [216, 134] on input "file" at bounding box center [207, 132] width 84 height 84
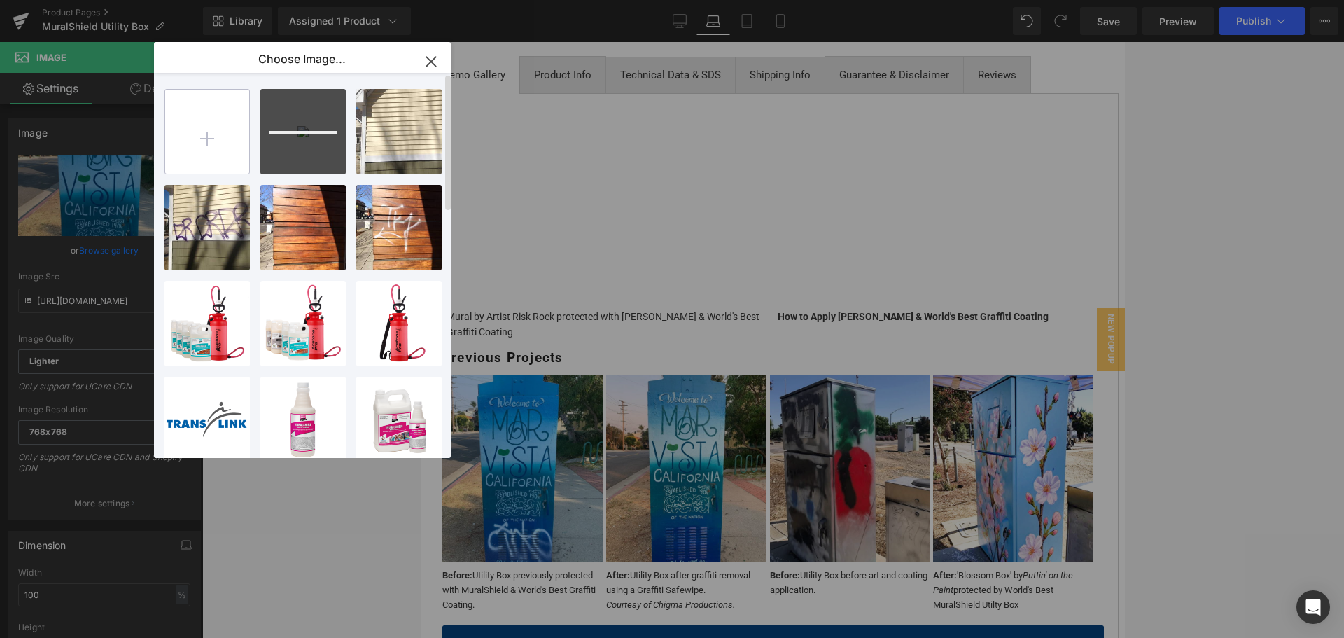
click at [213, 136] on input "file" at bounding box center [207, 132] width 84 height 84
type input "C:\fakepath\Product Detail Image (6).png"
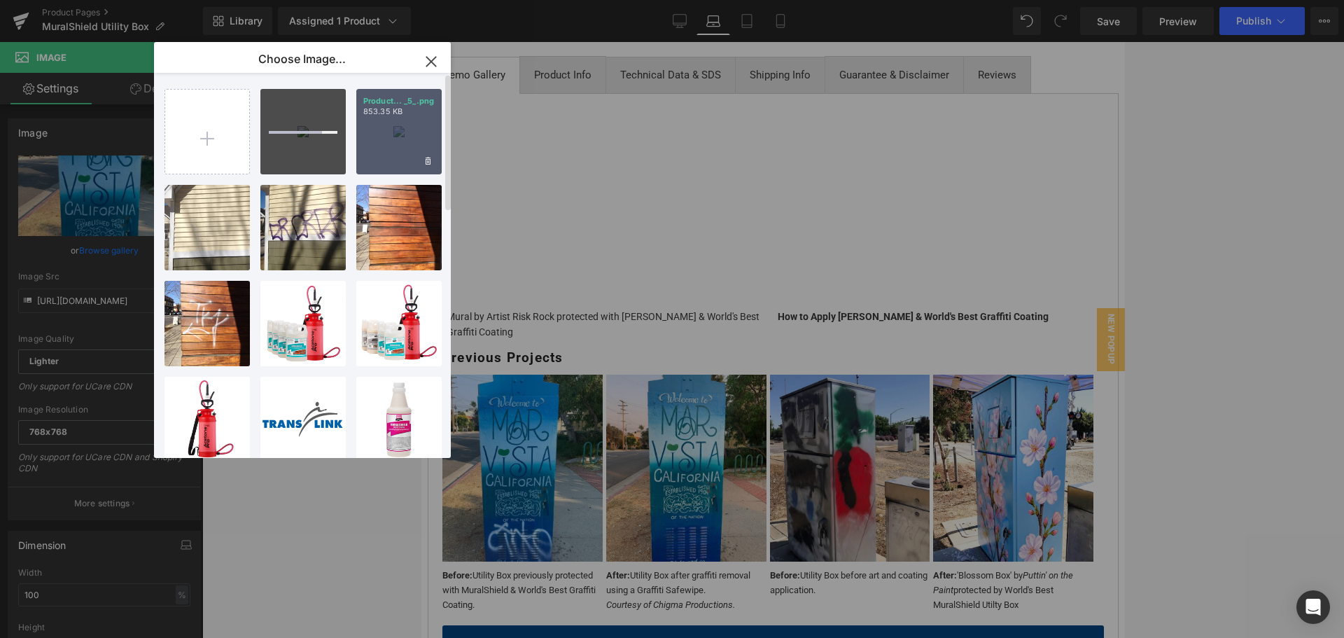
click at [415, 136] on div "Product... _5_.png 853.35 KB" at bounding box center [398, 131] width 85 height 85
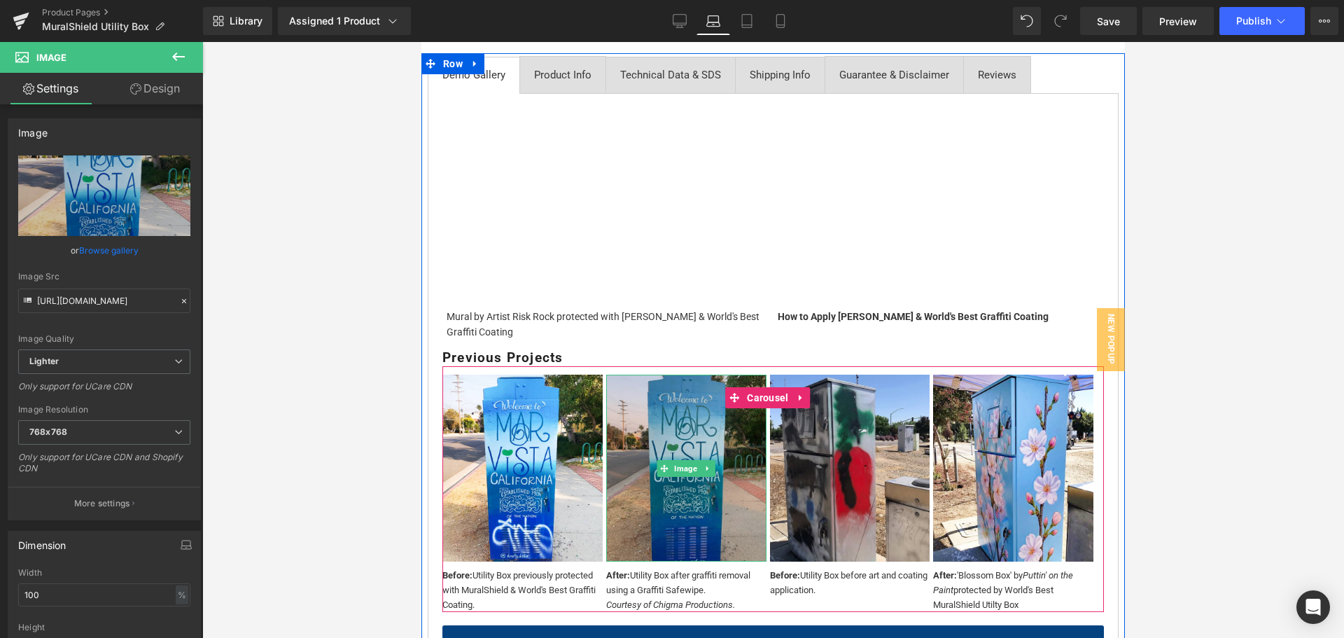
click at [710, 488] on img at bounding box center [686, 467] width 160 height 187
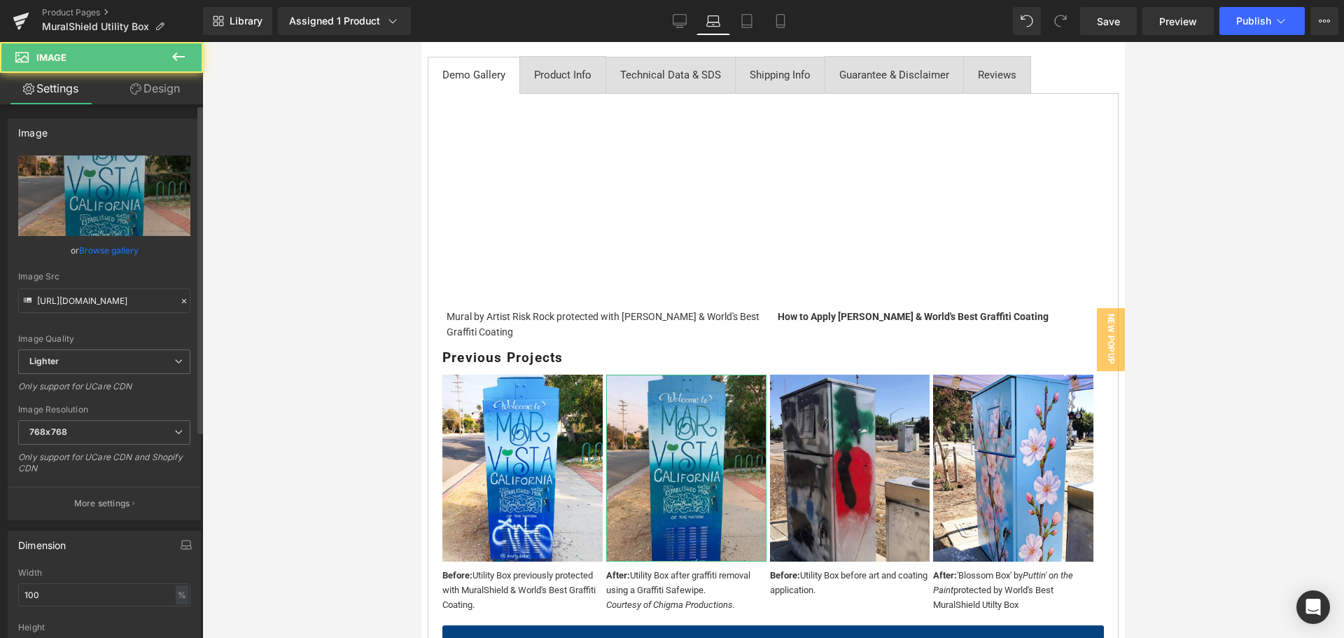
click at [127, 257] on link "Browse gallery" at bounding box center [108, 250] width 59 height 24
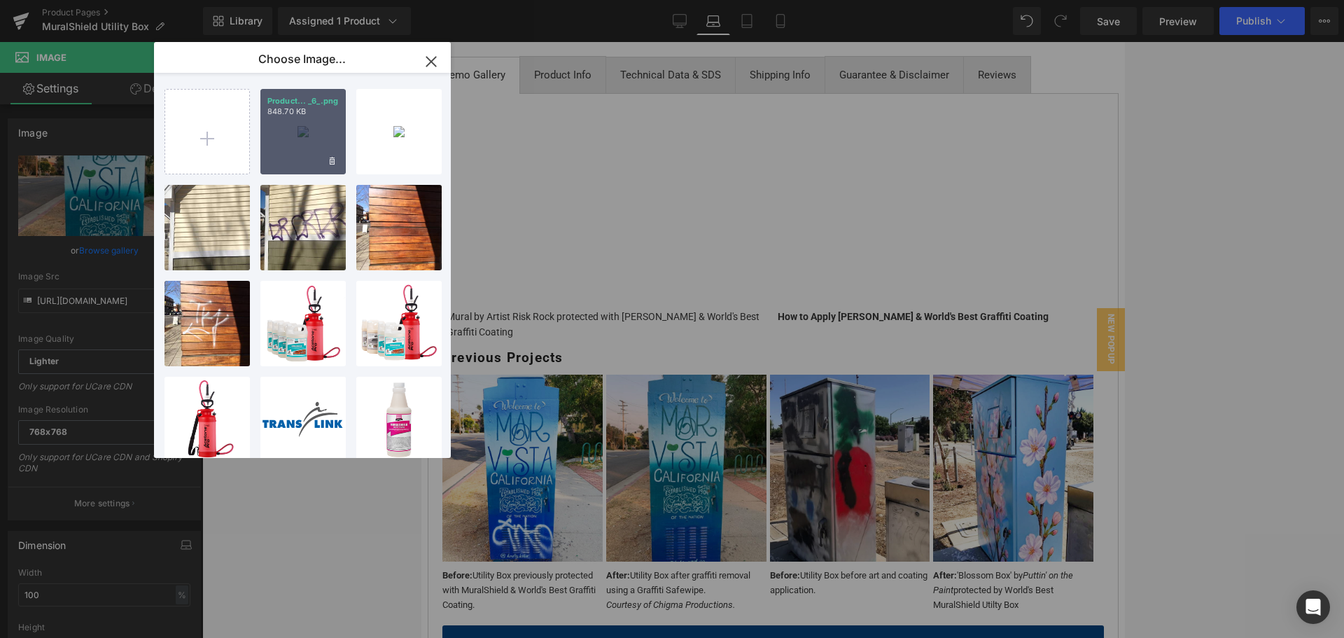
click at [312, 120] on div "Product... _6_.png 848.70 KB" at bounding box center [302, 131] width 85 height 85
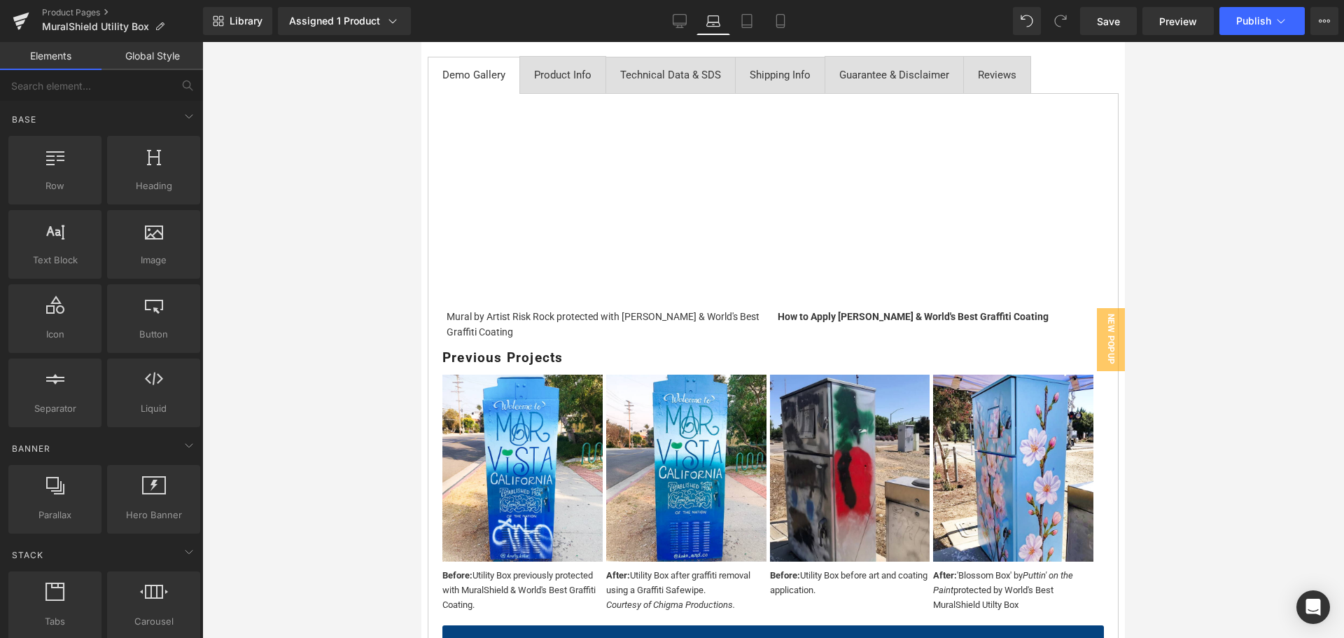
click at [314, 351] on div at bounding box center [772, 340] width 1141 height 596
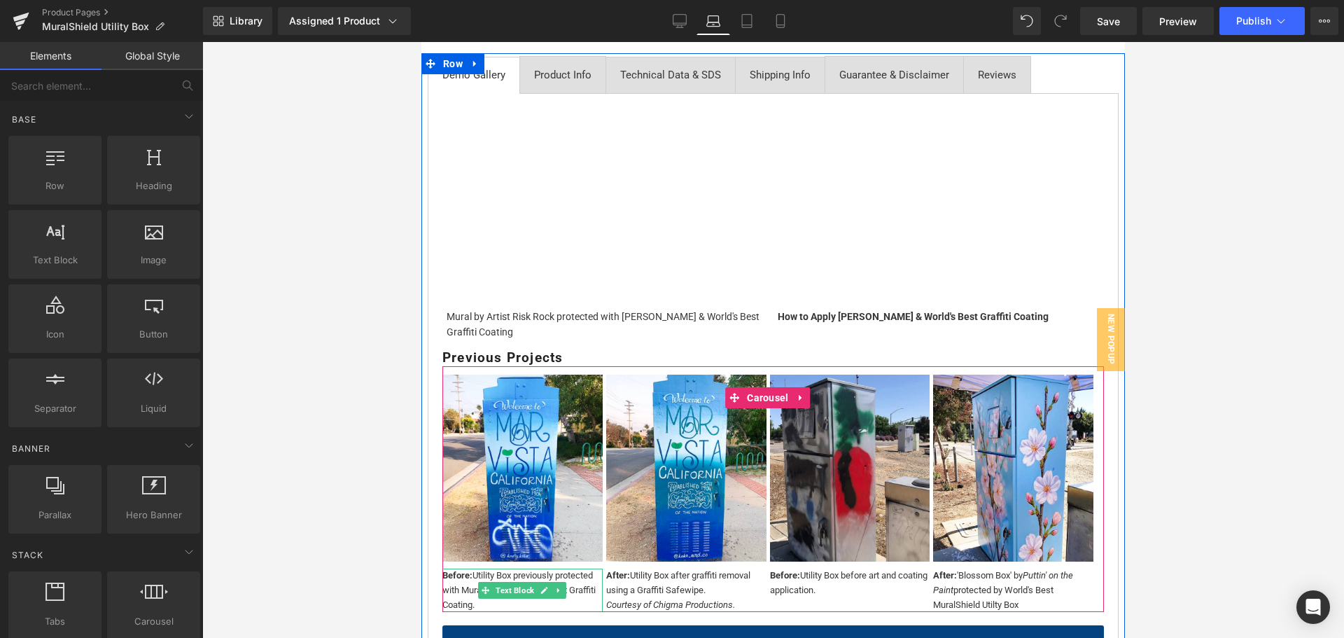
click at [575, 569] on div "Before: Utility Box previously protected with MuralShield & World's Best Graffi…" at bounding box center [522, 589] width 160 height 43
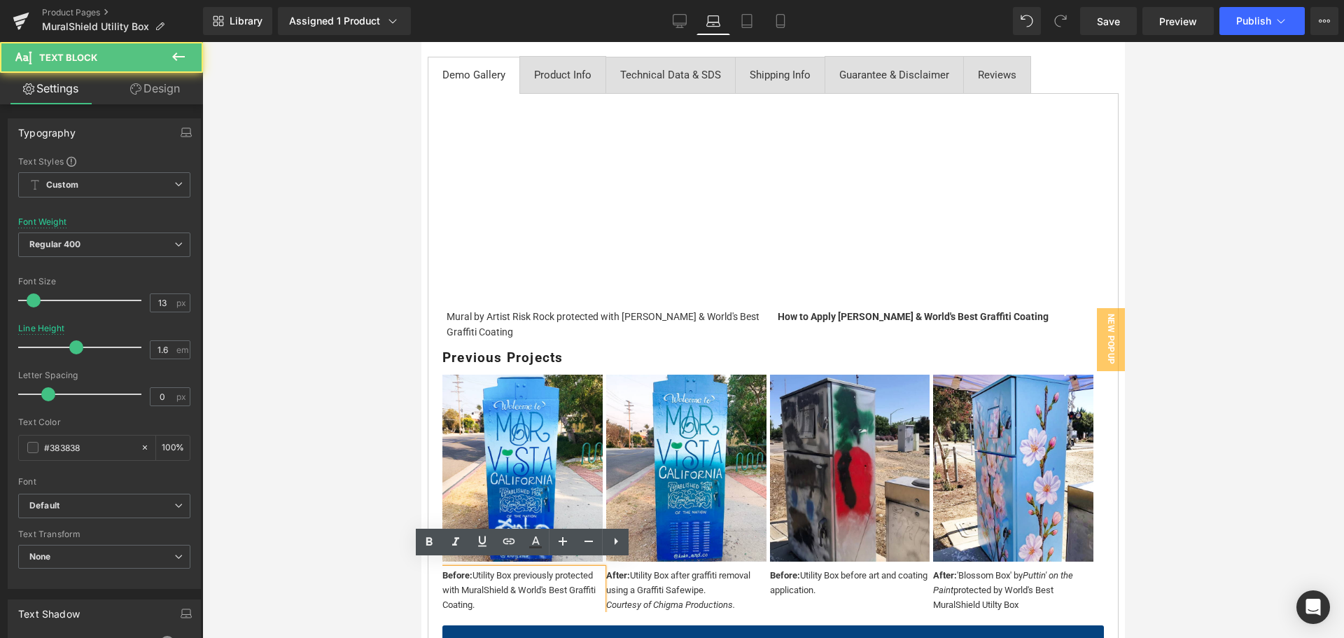
click at [511, 596] on div "Before: Utility Box previously protected with MuralShield & World's Best Graffi…" at bounding box center [522, 589] width 160 height 43
click at [516, 593] on div "Before: Utility Box previously protected with MuralShield & World's Best Graffi…" at bounding box center [522, 589] width 160 height 43
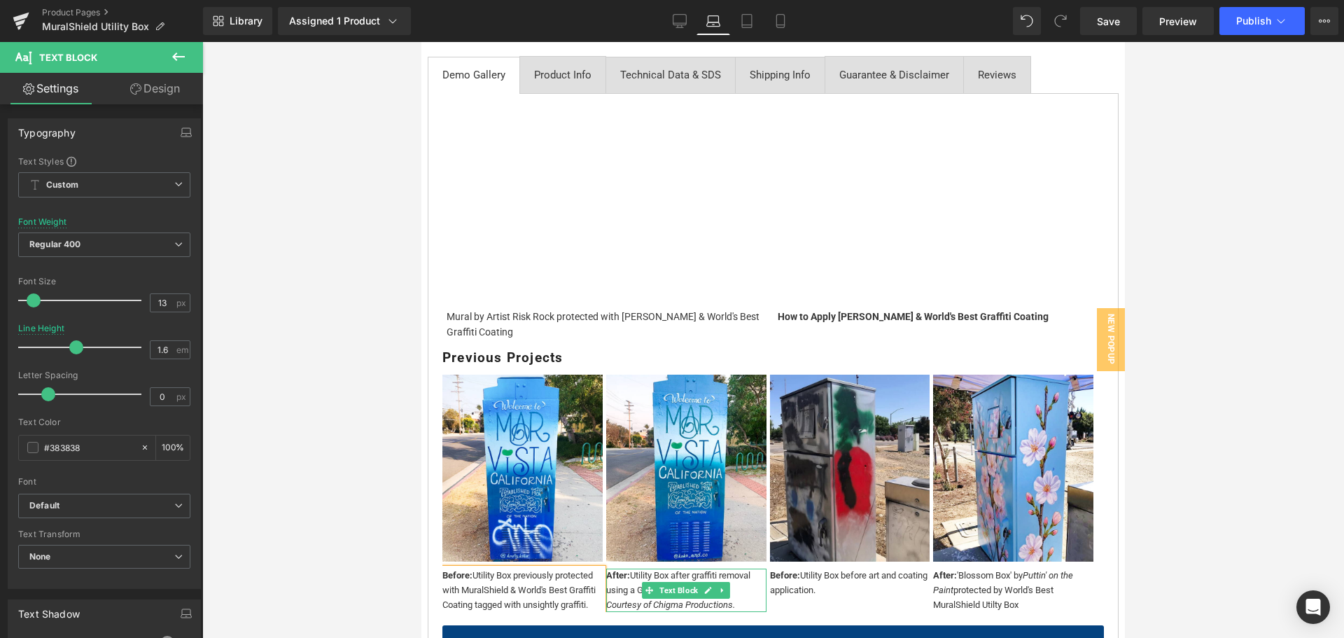
click at [731, 585] on div "After: Utility Box after graffiti removal using a Graffiti Safewipe. Courtesy o…" at bounding box center [686, 589] width 160 height 43
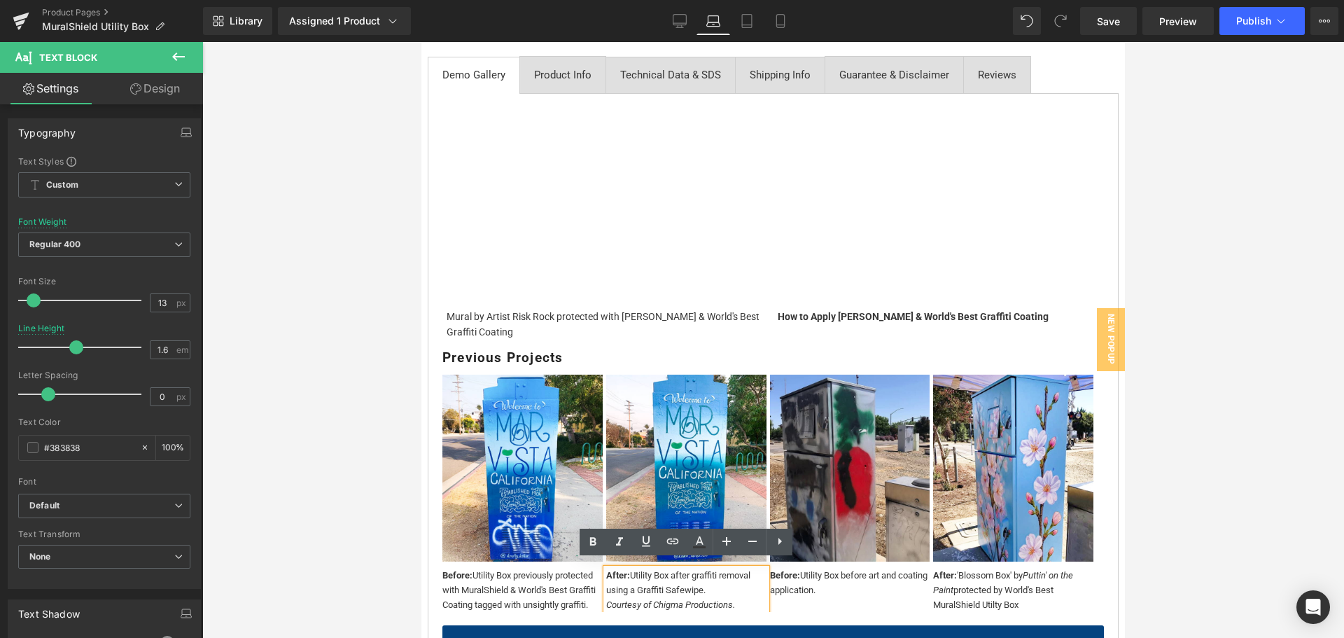
click at [716, 581] on div "After: Utility Box after graffiti removal using a Graffiti Safewipe. Courtesy o…" at bounding box center [686, 589] width 160 height 43
click at [355, 546] on div at bounding box center [772, 340] width 1141 height 596
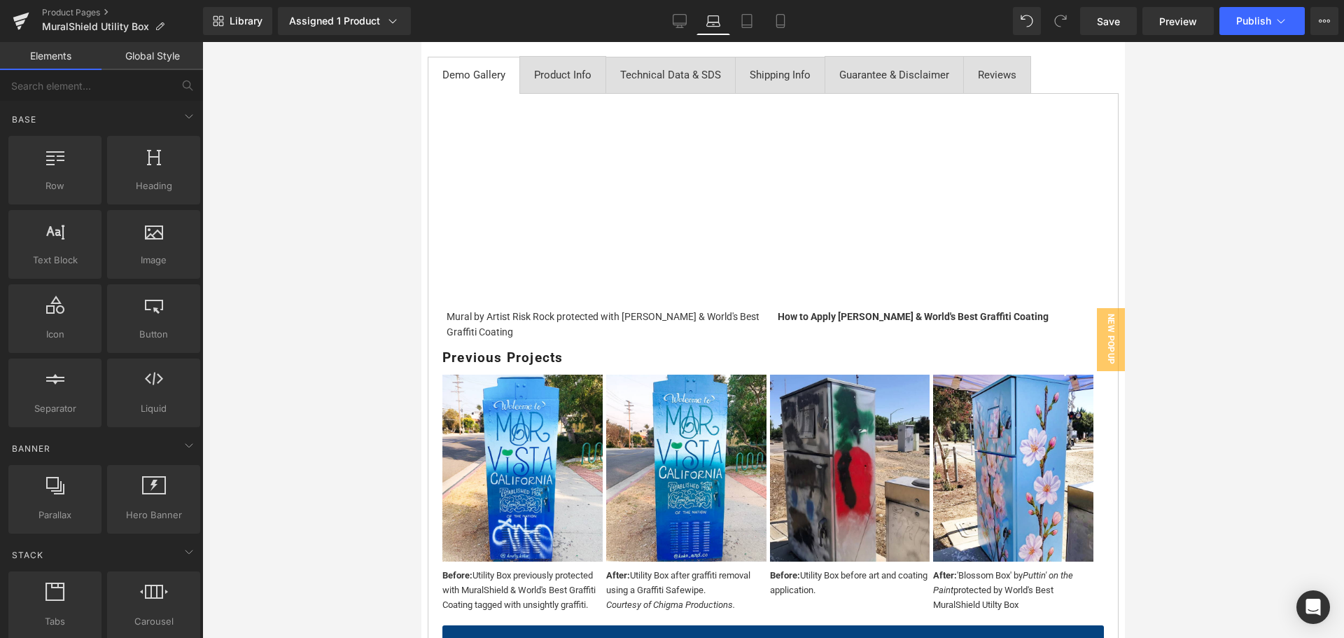
click at [355, 546] on div at bounding box center [772, 340] width 1141 height 596
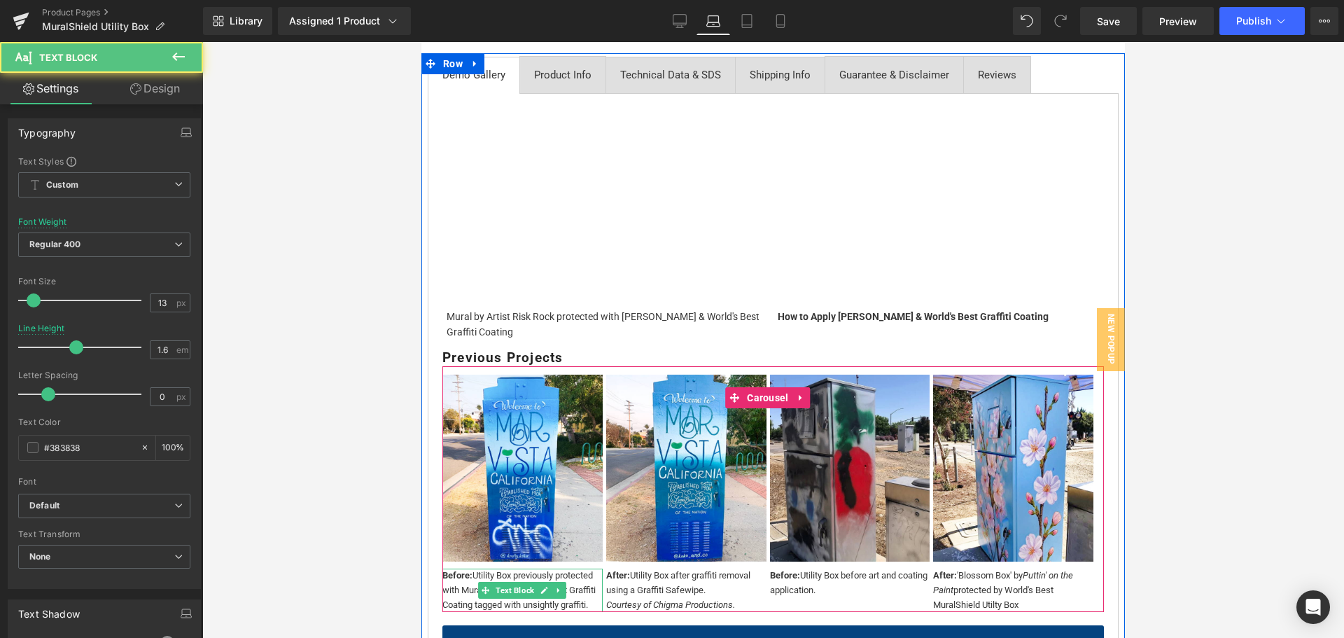
click at [592, 596] on div "Before: Utility Box previously protected with MuralShield & World's Best Graffi…" at bounding box center [522, 589] width 160 height 43
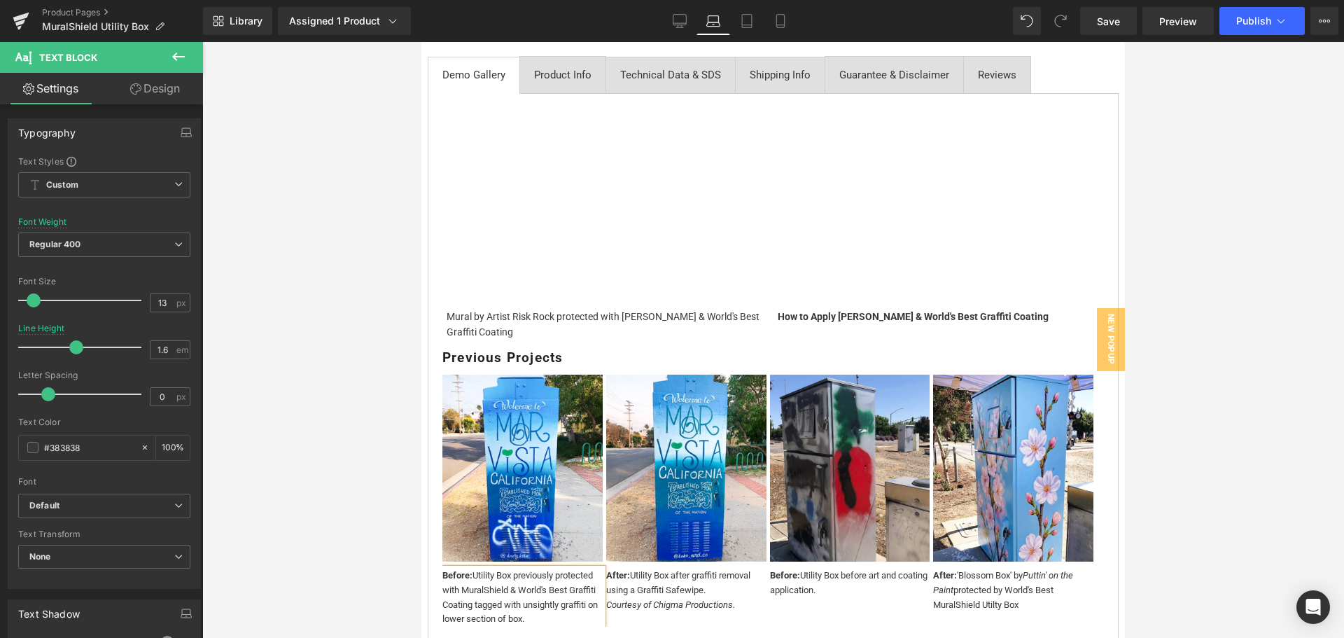
click at [970, 314] on div "How to Apply MuralShield & World's Best Graffiti Coating Text Block" at bounding box center [939, 316] width 323 height 15
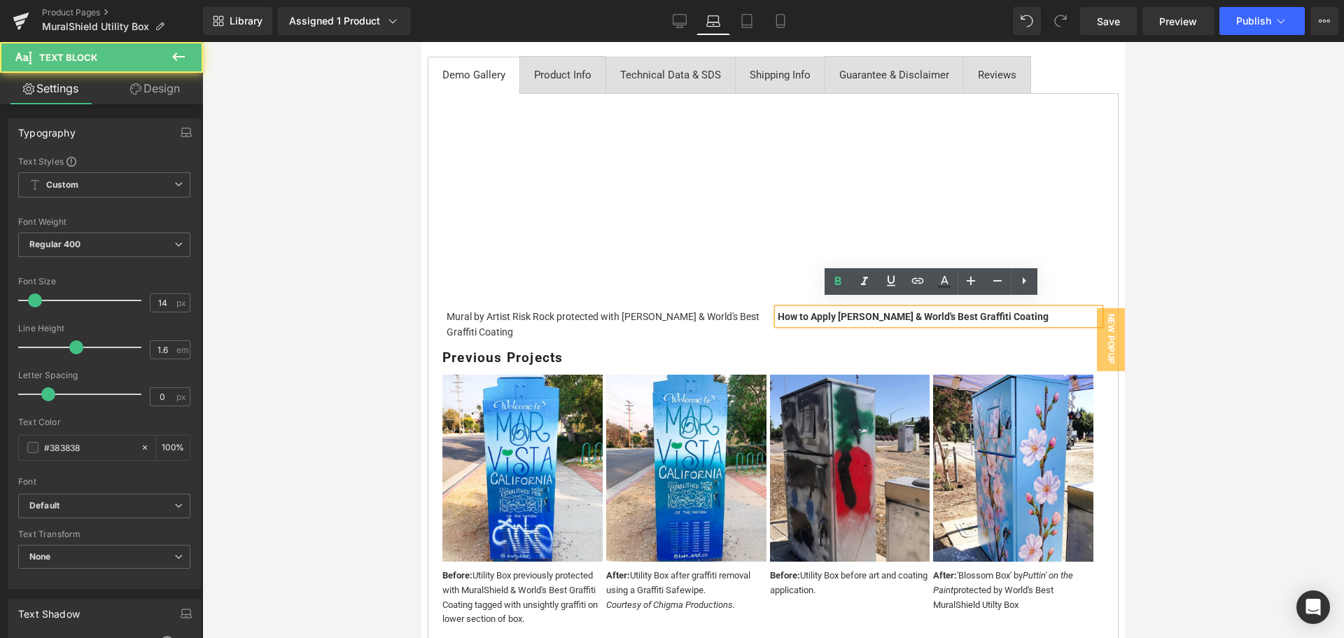
click at [970, 311] on strong "How to Apply [PERSON_NAME] & World's Best Graffiti Coating" at bounding box center [913, 316] width 271 height 11
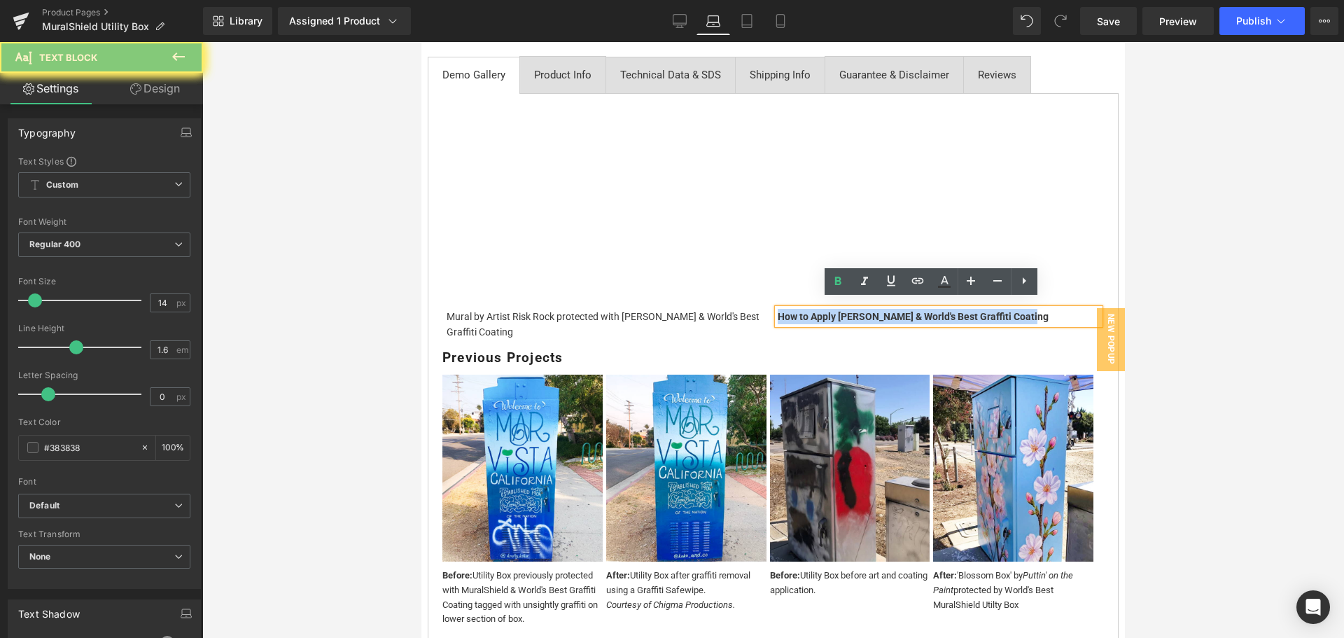
click at [970, 311] on strong "How to Apply [PERSON_NAME] & World's Best Graffiti Coating" at bounding box center [913, 316] width 271 height 11
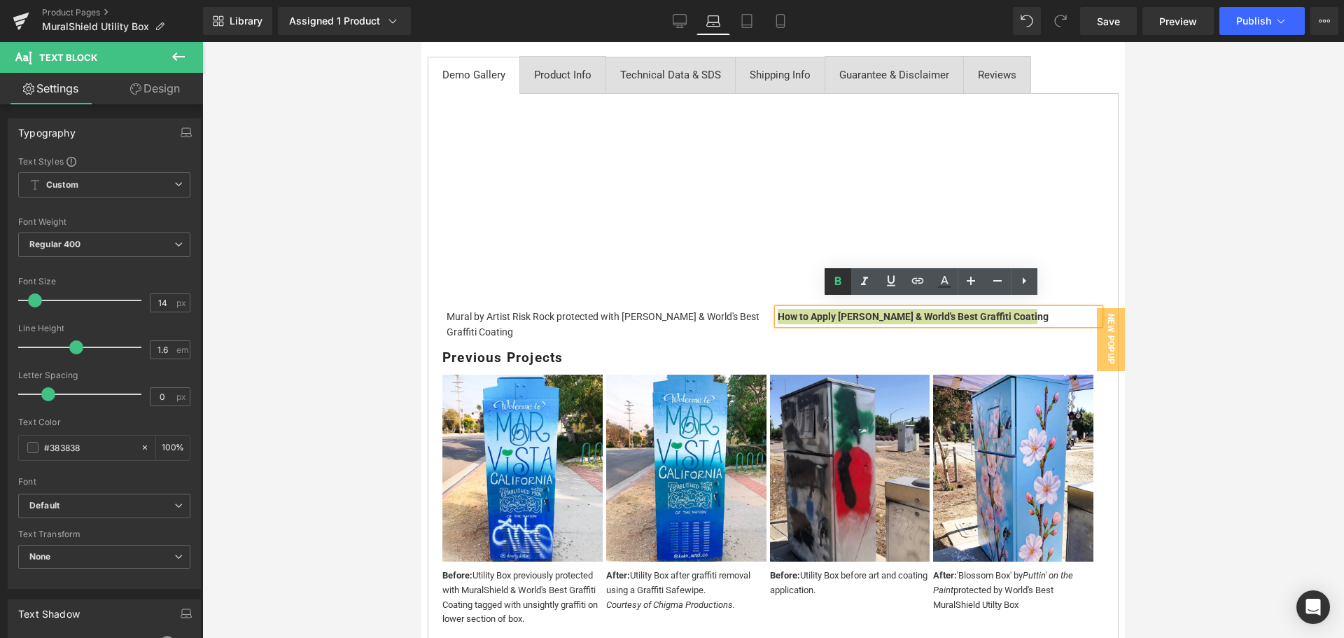
click at [838, 279] on icon at bounding box center [837, 281] width 17 height 17
click at [835, 336] on div "Vimeo Mural by Artist Risk Rock protected with [PERSON_NAME] & World's Best Gra…" at bounding box center [773, 391] width 691 height 597
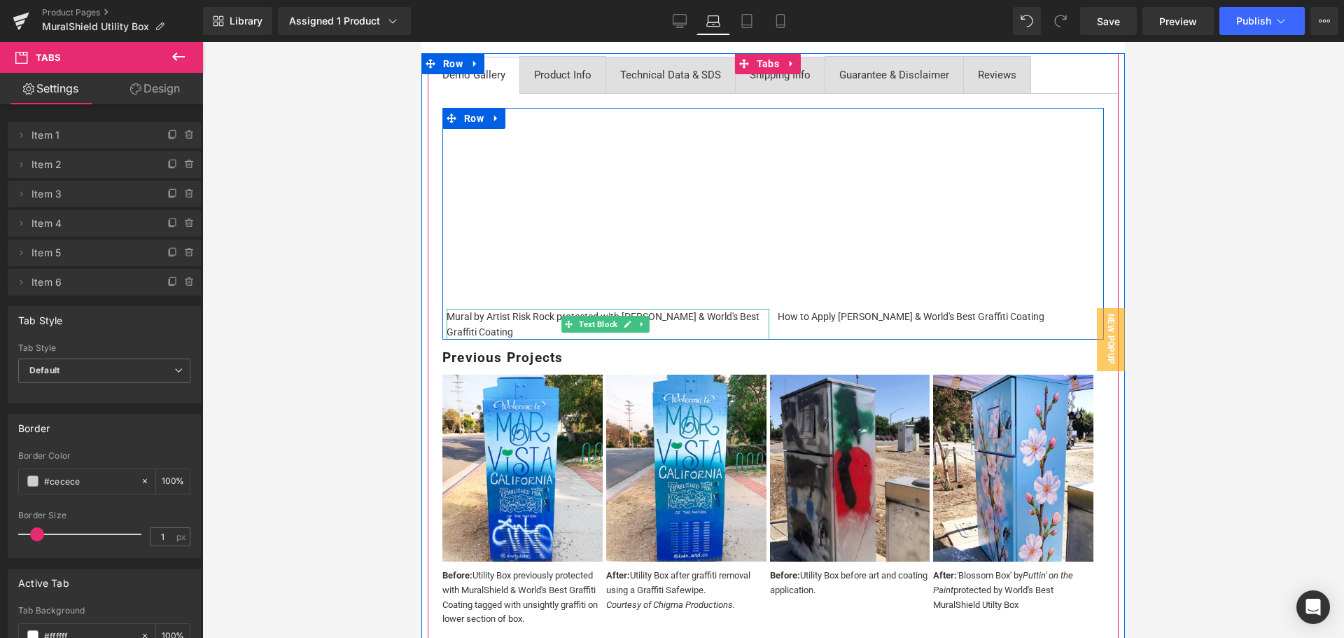
click at [502, 311] on div "Mural by Artist Risk Rock protected with [PERSON_NAME] & World's Best Graffiti …" at bounding box center [608, 324] width 323 height 31
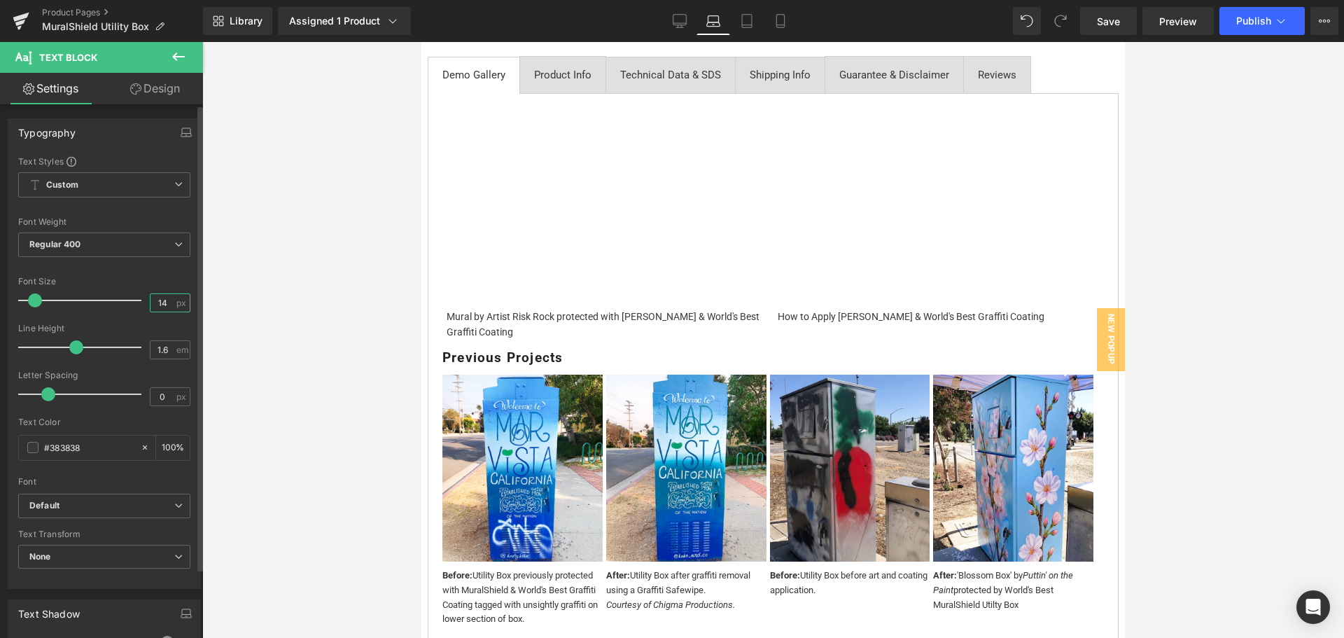
drag, startPoint x: 162, startPoint y: 300, endPoint x: 62, endPoint y: 242, distance: 115.1
click at [162, 300] on input "14" at bounding box center [162, 302] width 24 height 17
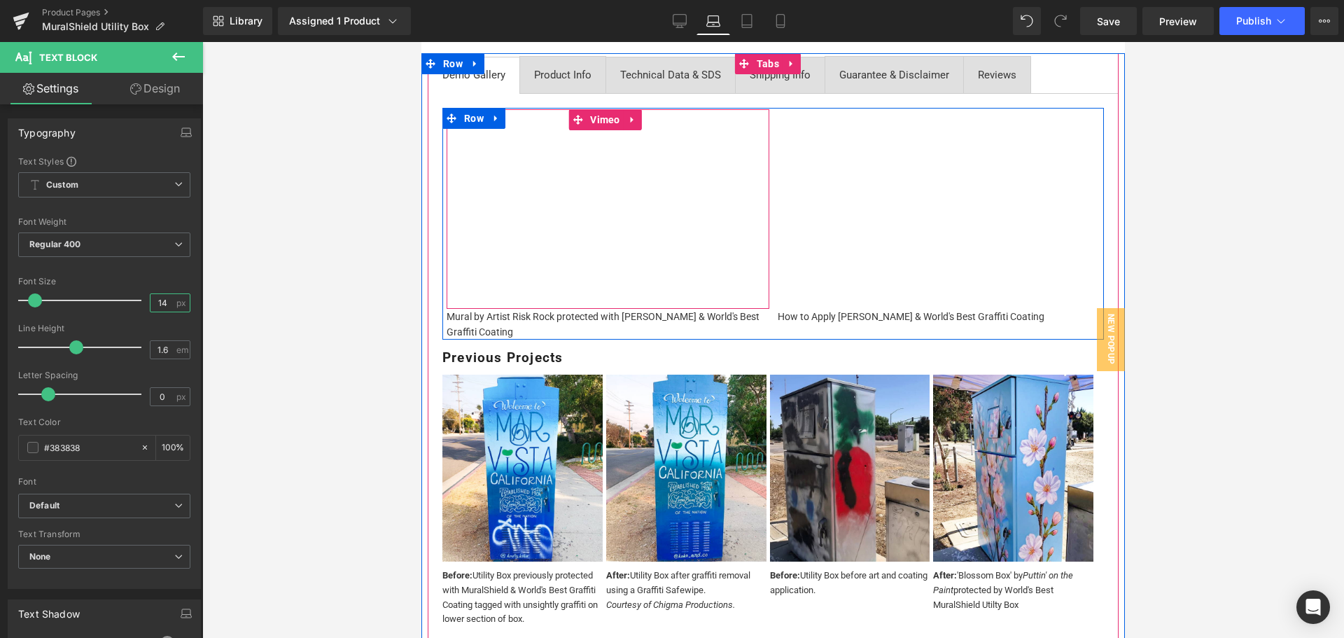
type input "13"
click at [825, 311] on div "How to Apply [PERSON_NAME] & World's Best Graffiti Coating" at bounding box center [939, 316] width 323 height 15
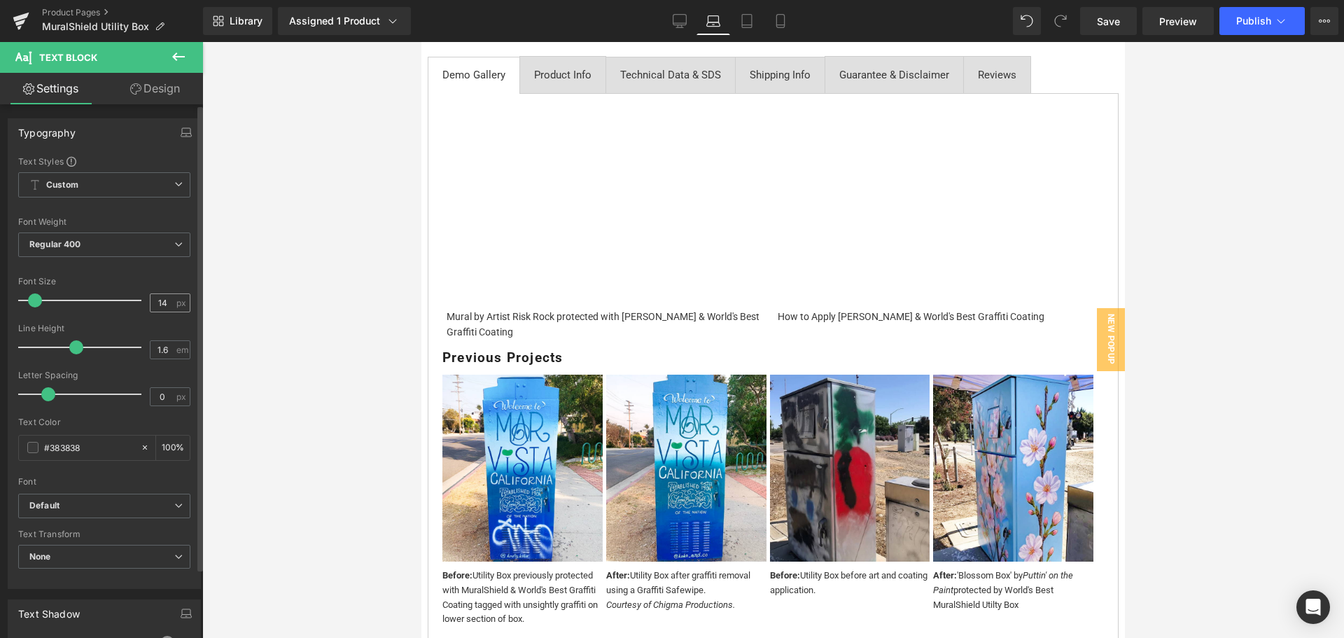
click at [167, 300] on input "14" at bounding box center [162, 302] width 24 height 17
type input "13"
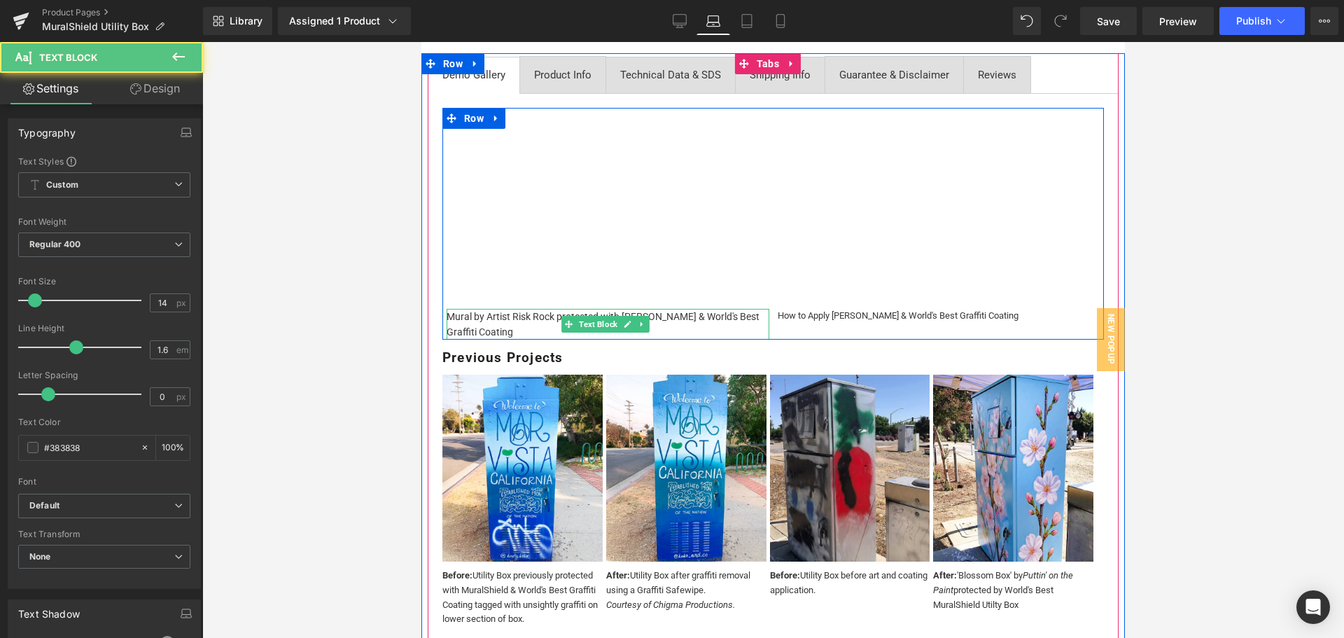
click at [496, 309] on div "Mural by Artist Risk Rock protected with [PERSON_NAME] & World's Best Graffiti …" at bounding box center [608, 324] width 323 height 31
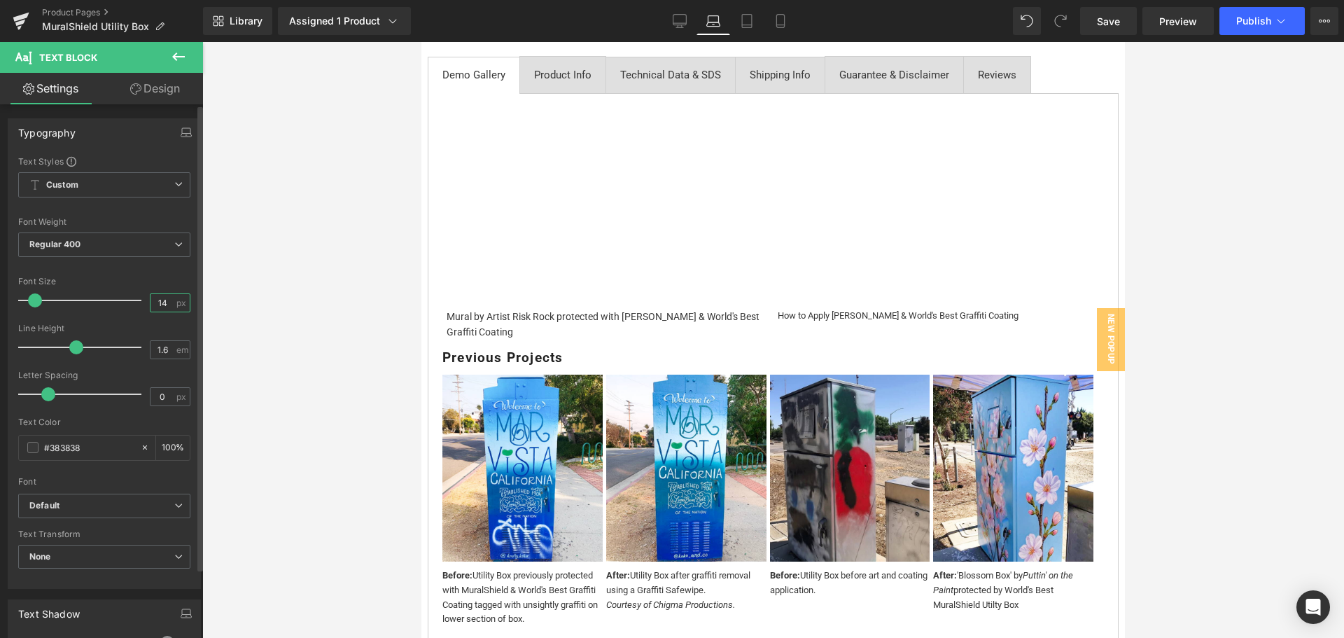
click at [158, 300] on input "14" at bounding box center [162, 302] width 24 height 17
type input "13"
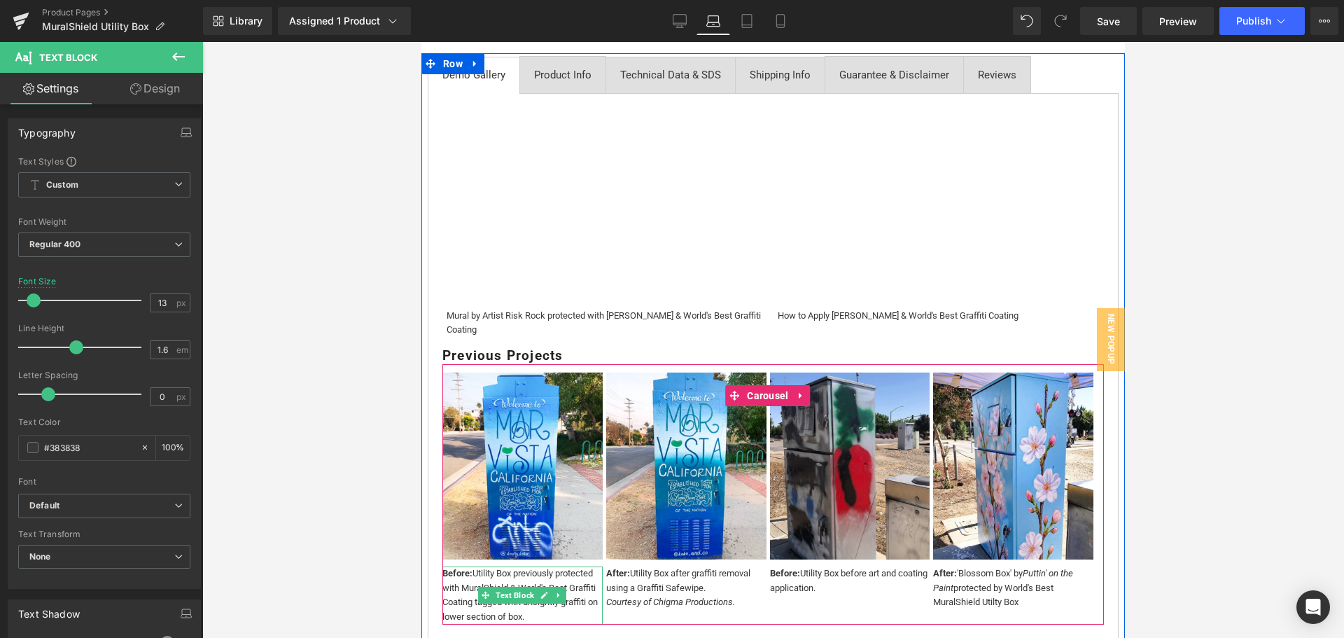
click at [545, 605] on div "Before: Utility Box previously protected with MuralShield & World's Best Graffi…" at bounding box center [522, 595] width 160 height 58
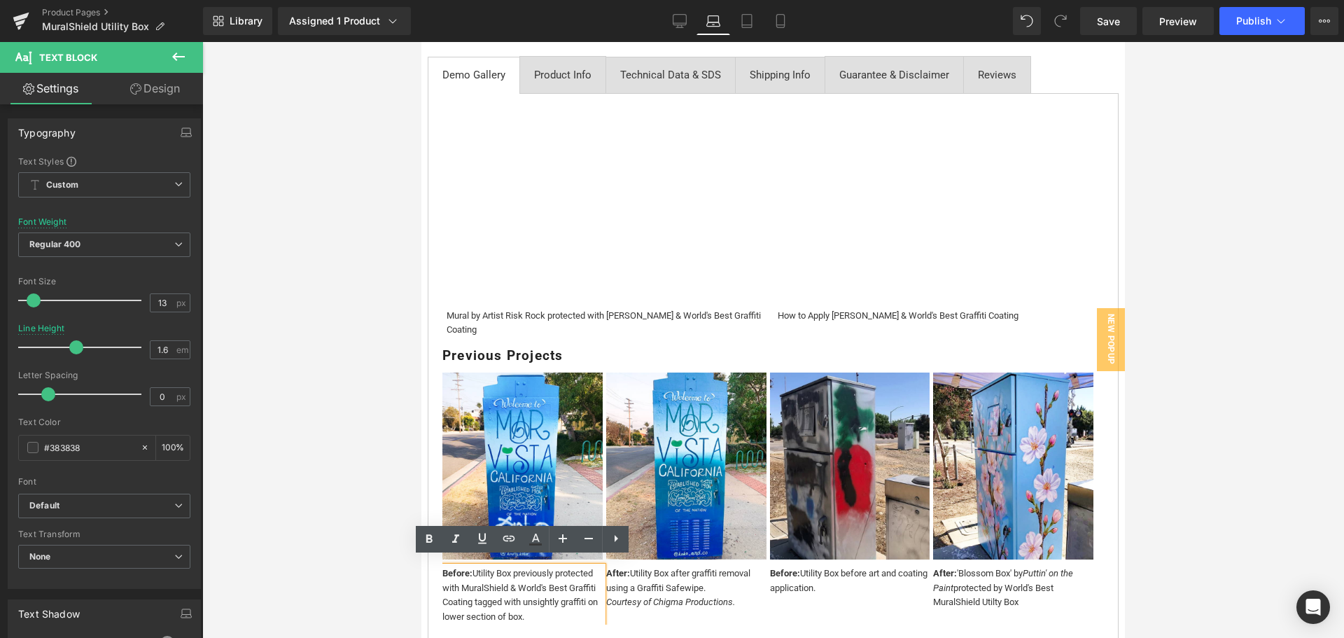
drag, startPoint x: 552, startPoint y: 610, endPoint x: 440, endPoint y: 558, distance: 123.1
click at [440, 558] on div "Vimeo Mural by Artist Risk Rock protected with [PERSON_NAME] & World's Best Gra…" at bounding box center [773, 390] width 691 height 595
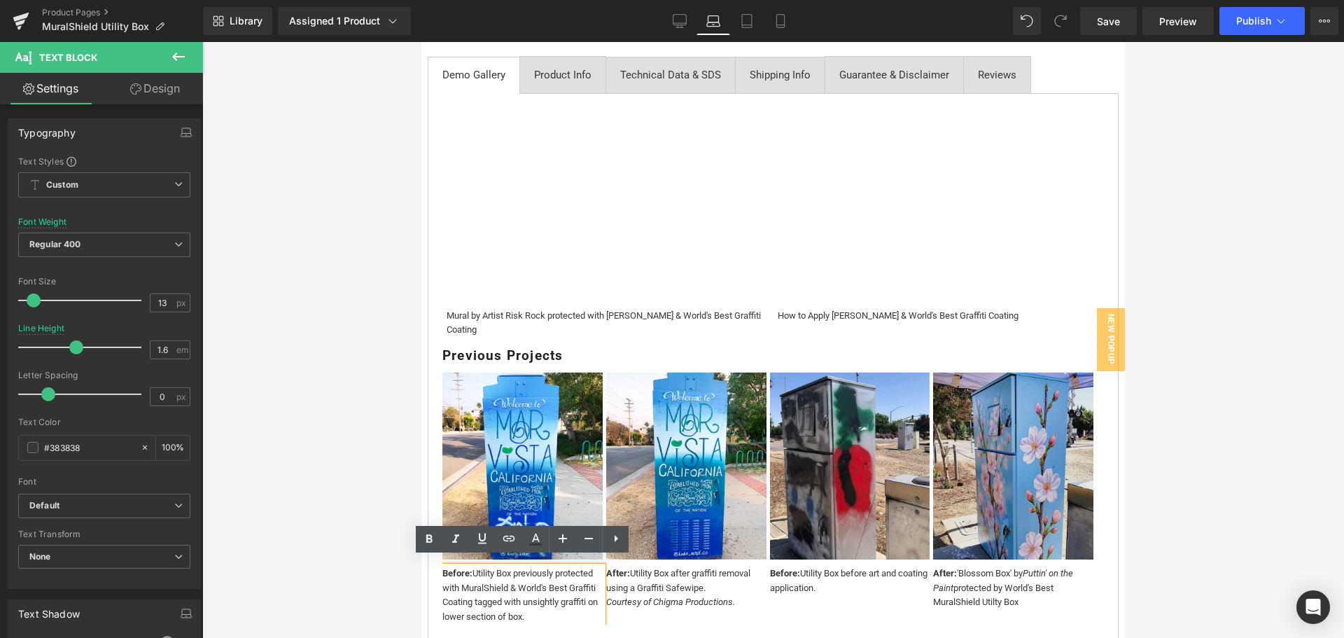
copy div "Before: Utility Box previously protected with MuralShield & World's Best Graffi…"
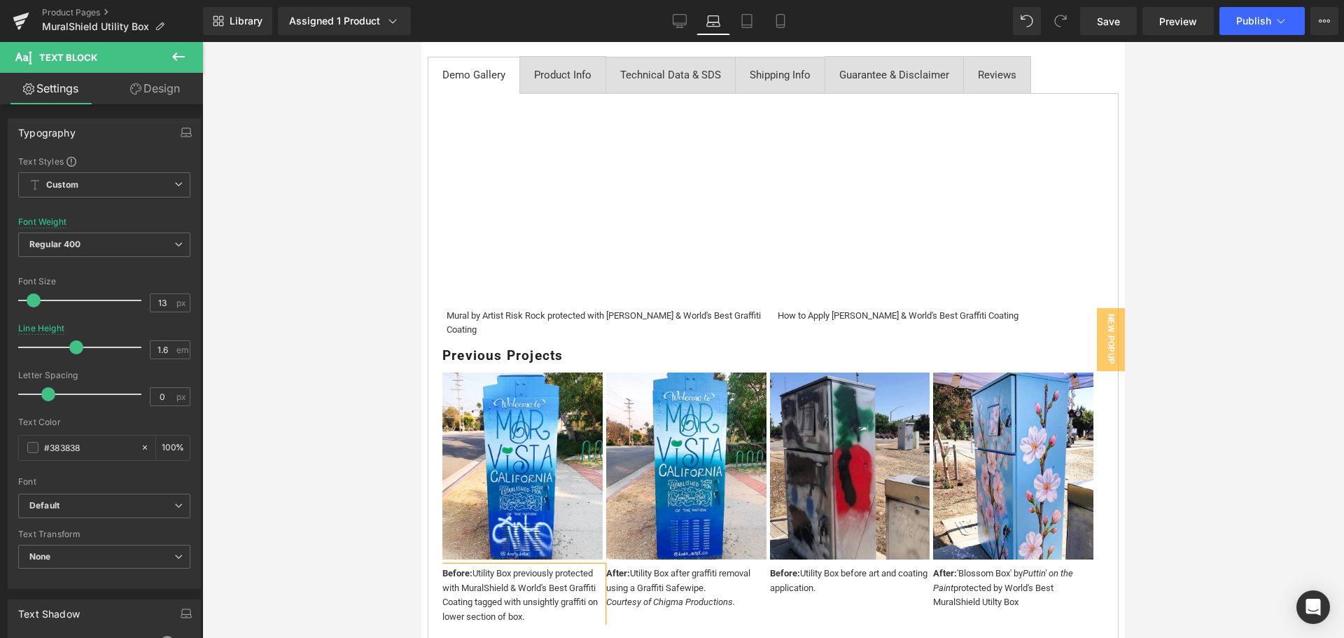
click at [554, 593] on div "Before: Utility Box previously protected with MuralShield & World's Best Graffi…" at bounding box center [522, 595] width 160 height 58
drag, startPoint x: 554, startPoint y: 610, endPoint x: 474, endPoint y: 568, distance: 90.2
click at [474, 568] on div "Before: Utility Box previously protected with MuralShield & World's Best Graffi…" at bounding box center [522, 595] width 160 height 58
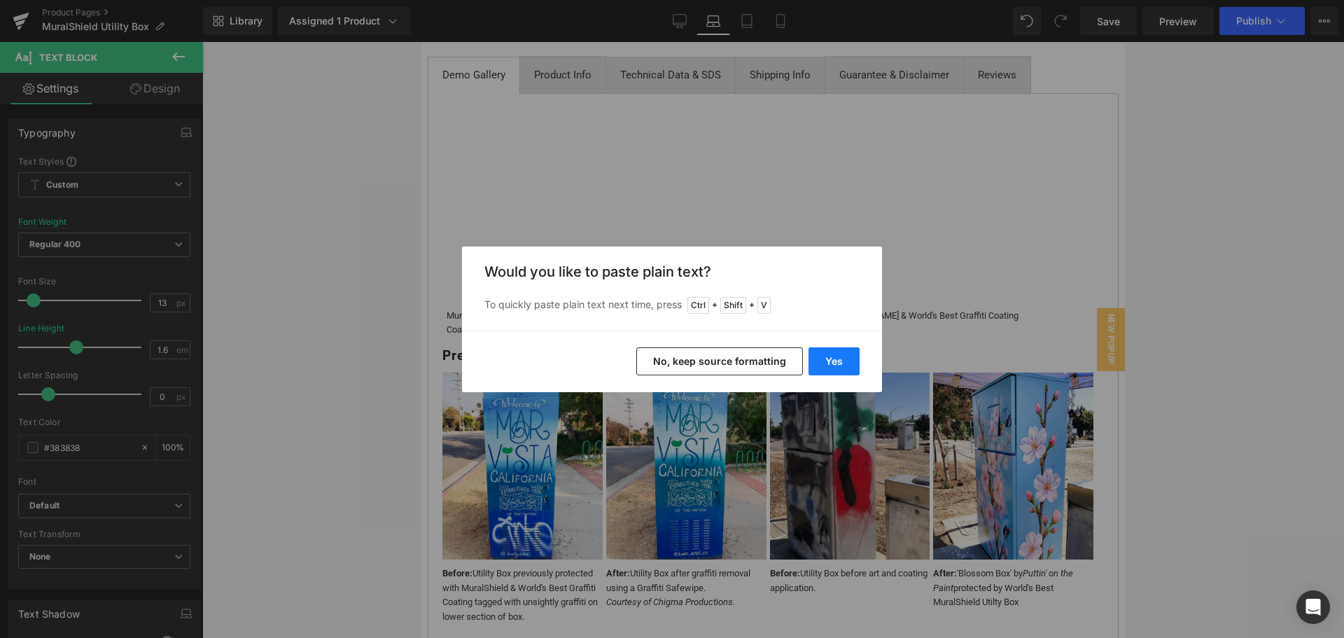
click at [817, 364] on button "Yes" at bounding box center [833, 361] width 51 height 28
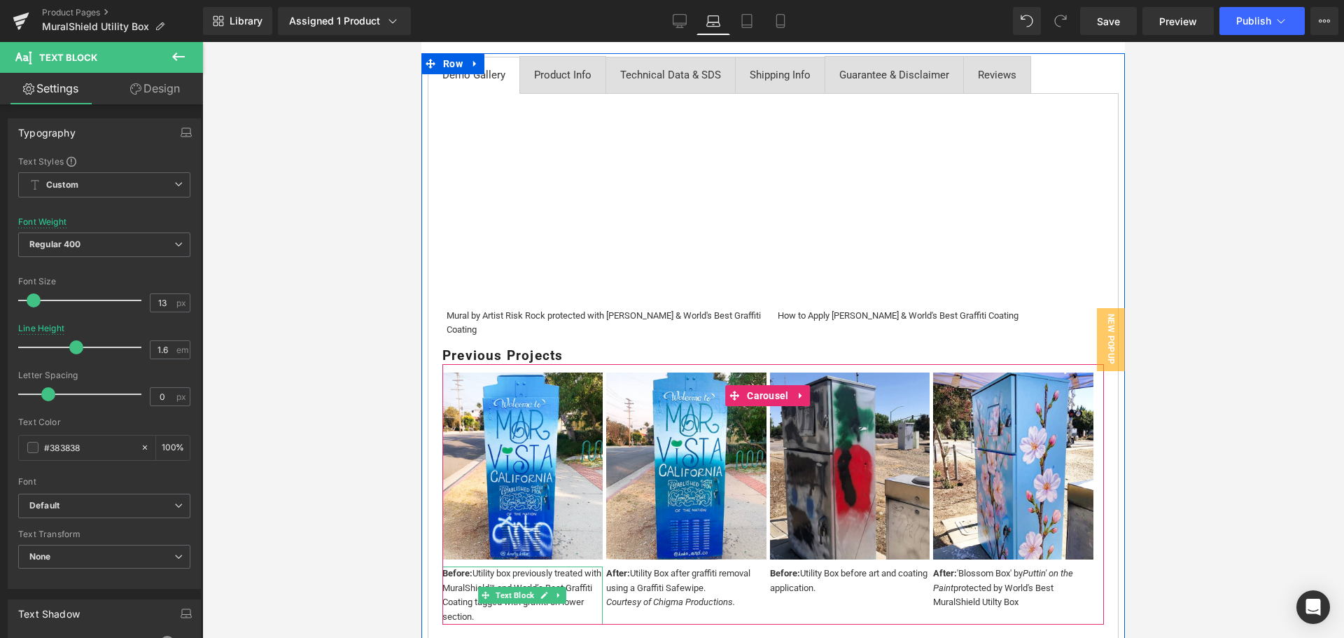
click at [534, 597] on div "Before: Utility box previously treated with MuralShield™ and World’s Best Graff…" at bounding box center [522, 595] width 160 height 58
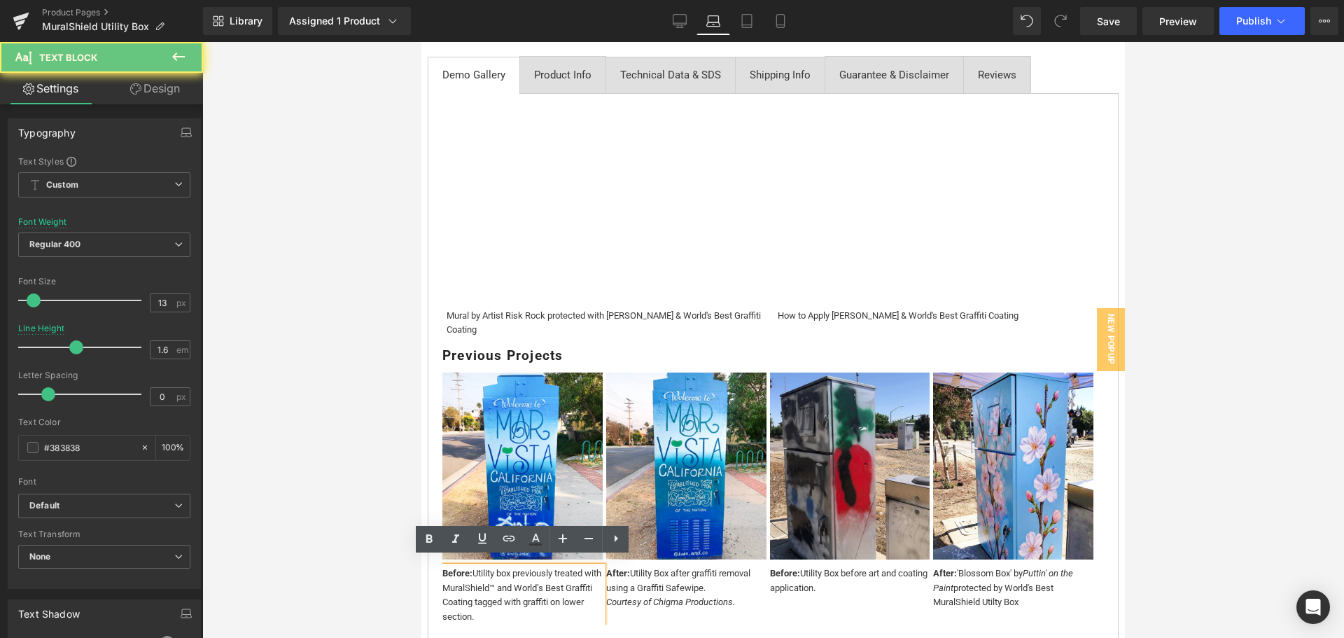
click at [556, 596] on div "Before: Utility box previously treated with MuralShield™ and World’s Best Graff…" at bounding box center [522, 595] width 160 height 58
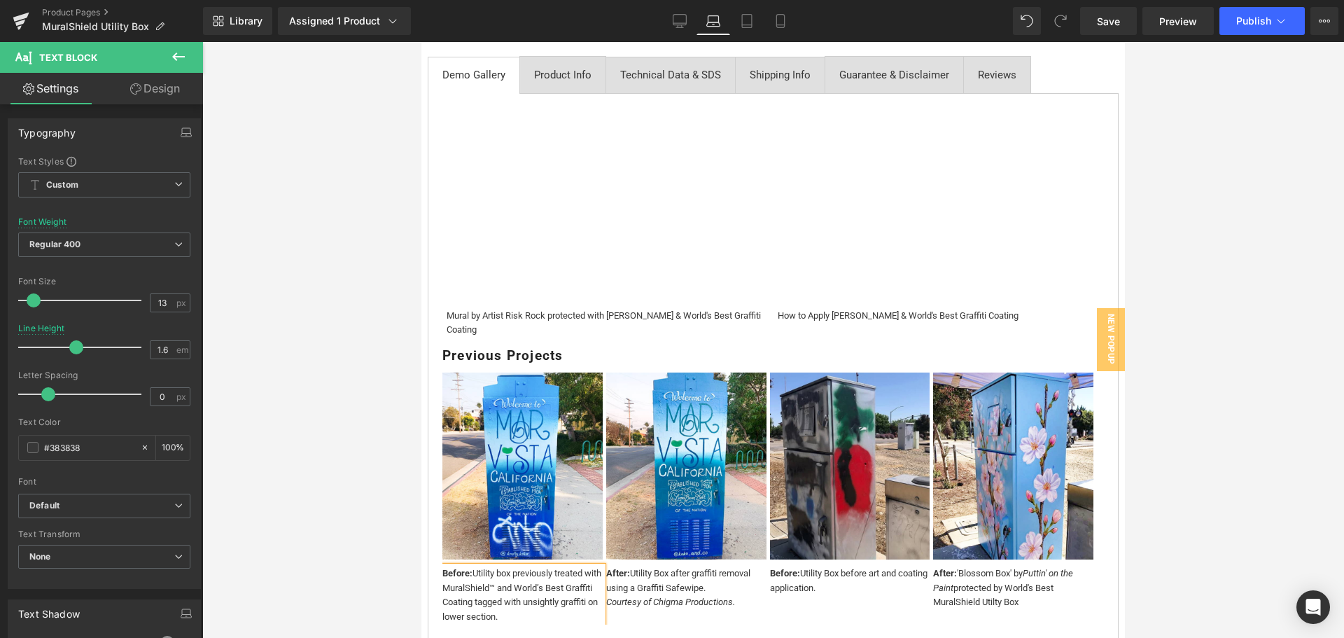
click at [514, 575] on div "Before: Utility box previously treated with MuralShield™ and World’s Best Graff…" at bounding box center [522, 595] width 160 height 58
click at [374, 579] on div at bounding box center [772, 340] width 1141 height 596
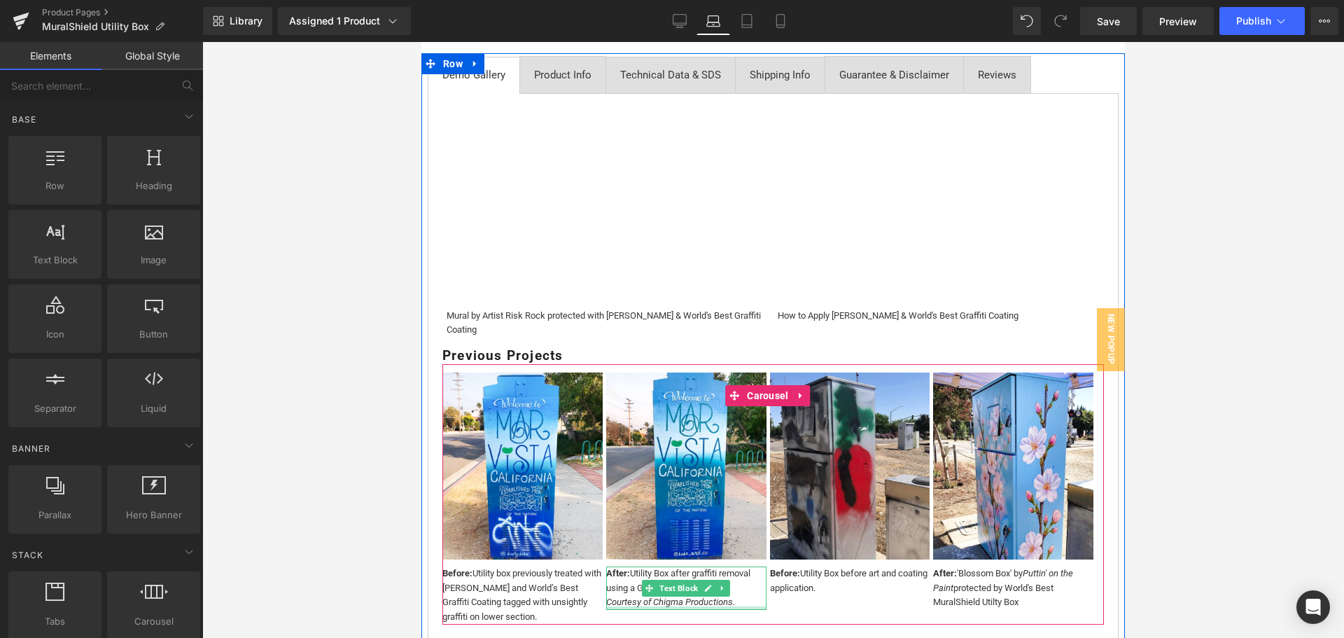
click at [740, 606] on div at bounding box center [686, 607] width 160 height 3
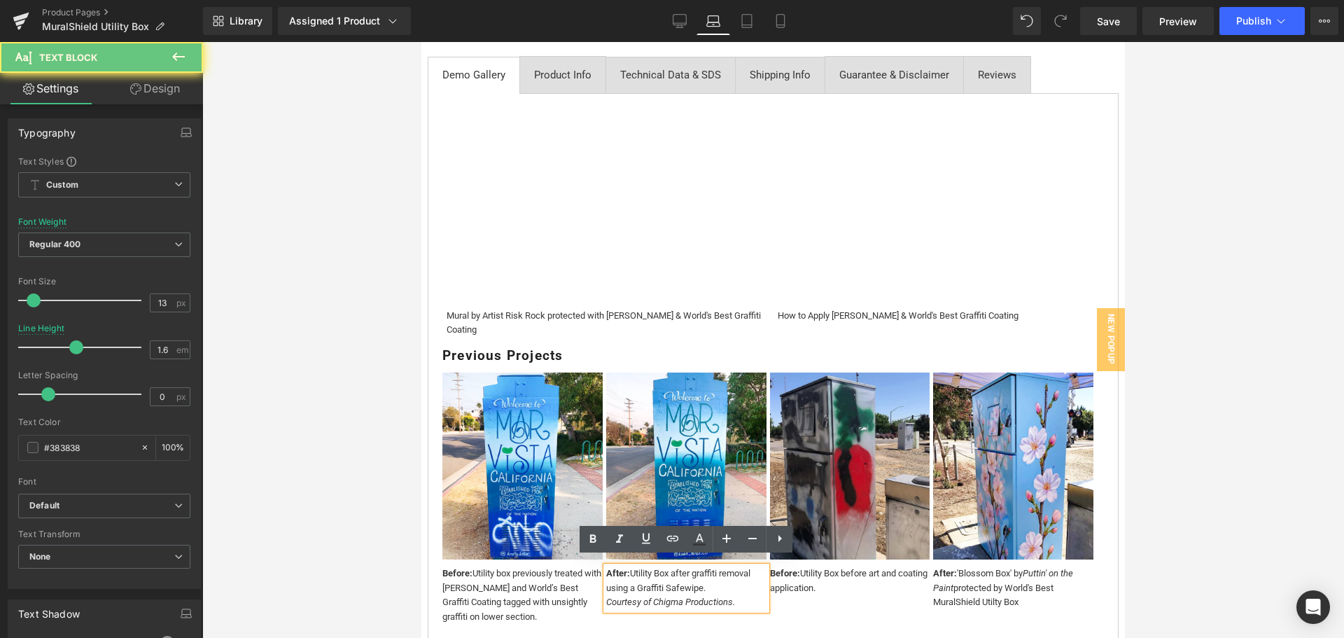
click at [743, 595] on div "Courtesy of Chigma Productions." at bounding box center [686, 602] width 160 height 15
drag, startPoint x: 735, startPoint y: 577, endPoint x: 604, endPoint y: 567, distance: 131.3
click at [606, 567] on div "After: Utility Box after graffiti removal using a Graffiti Safewipe. Courtesy o…" at bounding box center [686, 587] width 160 height 43
click at [606, 566] on div "After: Utility Box after graffiti removal using a Graffiti Safewipe. Courtesy o…" at bounding box center [686, 587] width 160 height 43
click at [684, 568] on div "After: Utility Box after graffiti removal using a Graffiti Safewipe. Courtesy o…" at bounding box center [686, 587] width 160 height 43
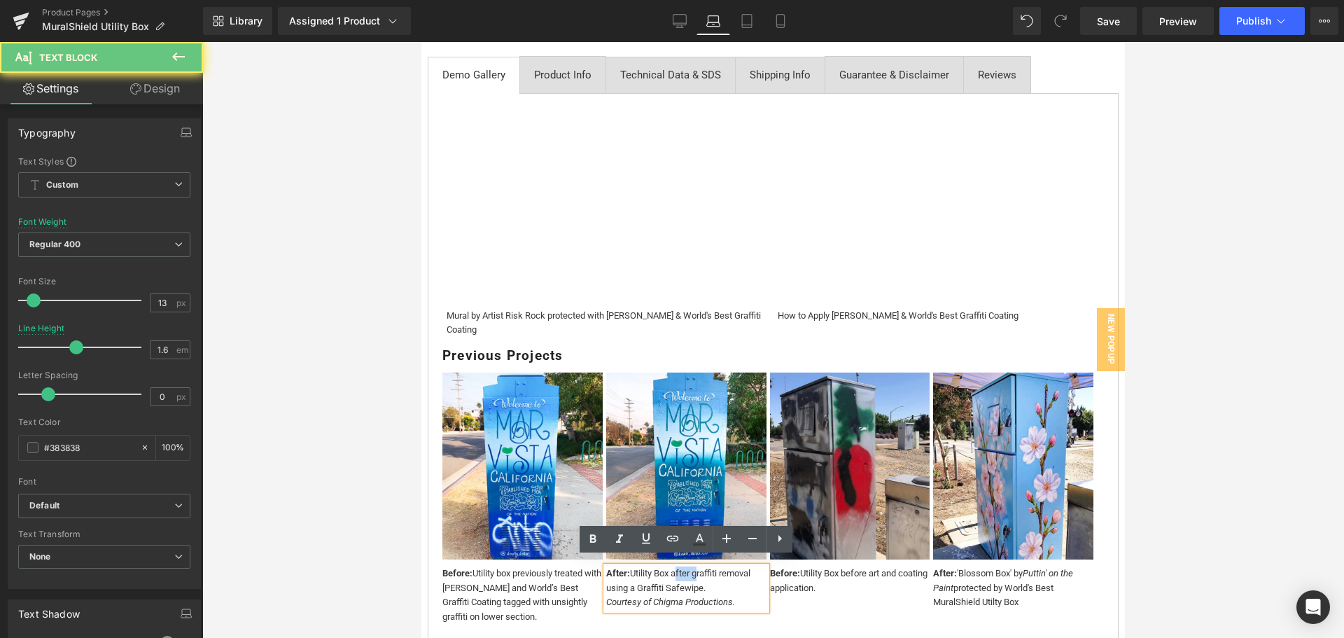
click at [684, 568] on div "After: Utility Box after graffiti removal using a Graffiti Safewipe. Courtesy o…" at bounding box center [686, 587] width 160 height 43
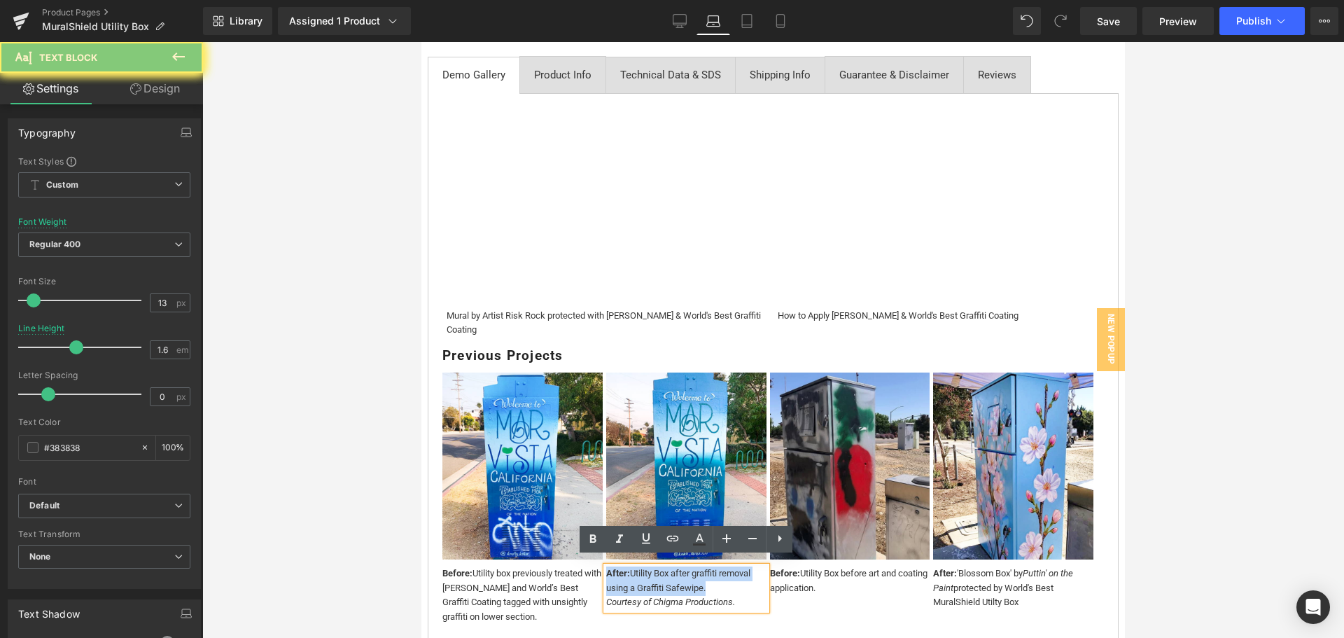
click at [684, 568] on div "After: Utility Box after graffiti removal using a Graffiti Safewipe. Courtesy o…" at bounding box center [686, 587] width 160 height 43
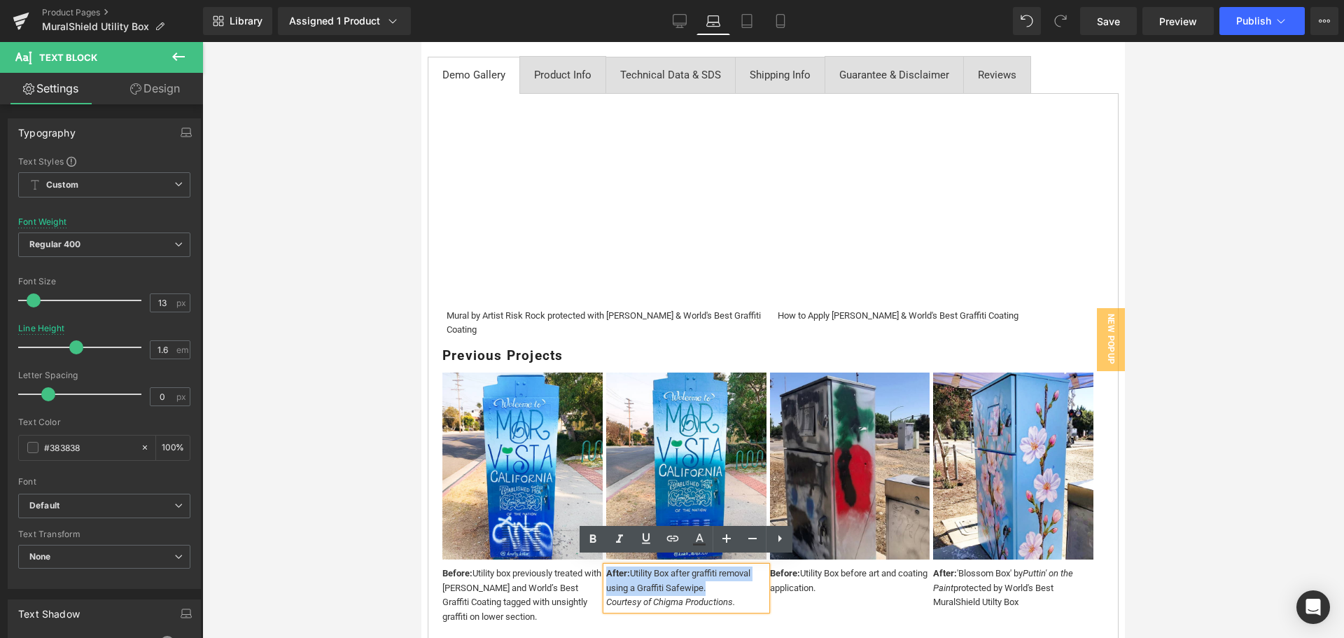
copy div "After: Utility Box after graffiti removal using a Graffiti Safewipe."
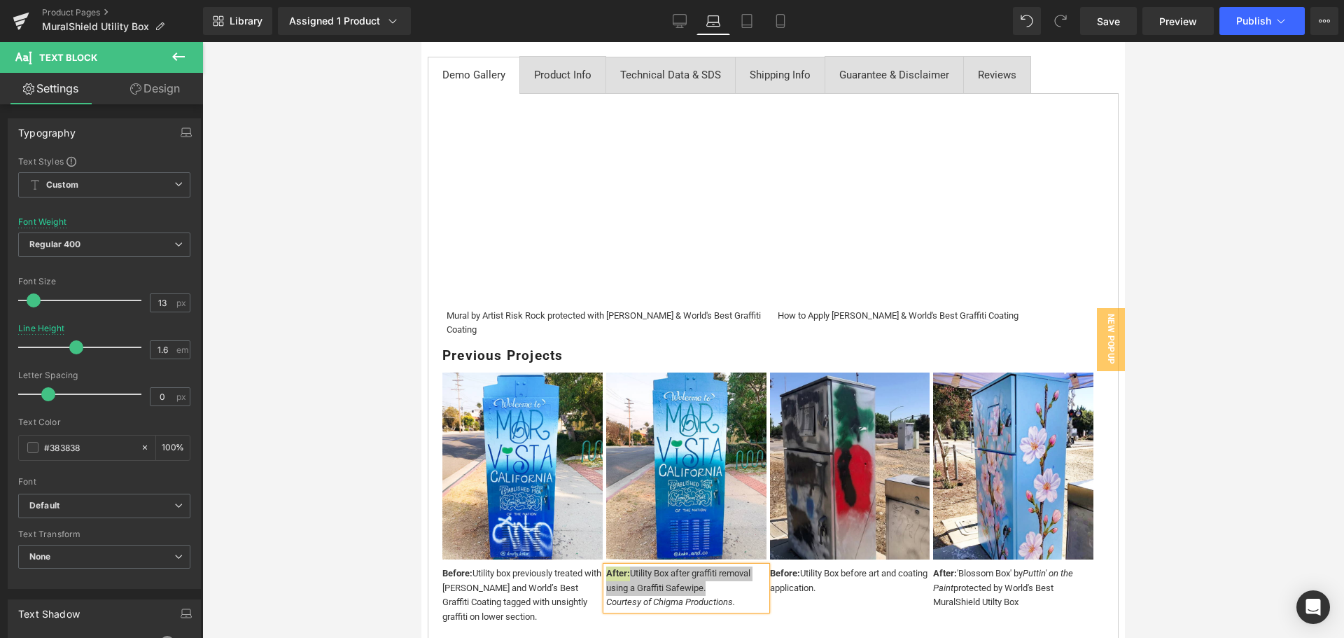
click at [696, 579] on div "Loading Product" at bounding box center [672, 582] width 76 height 15
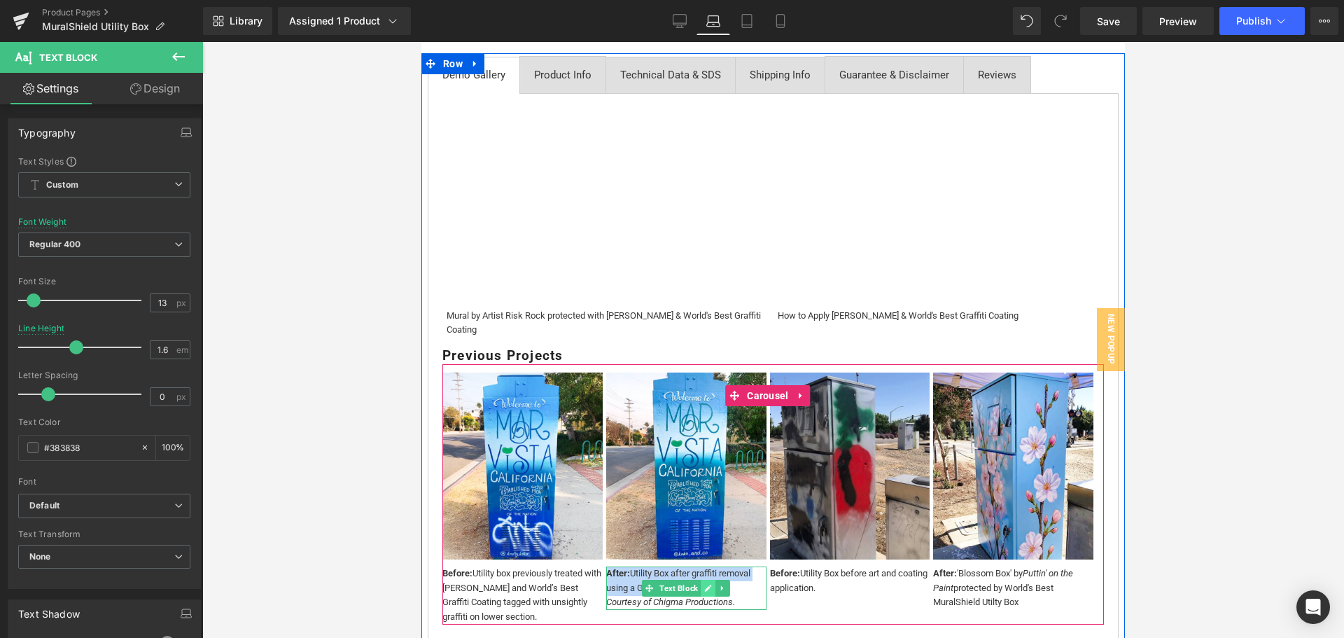
click at [715, 584] on link at bounding box center [708, 587] width 15 height 17
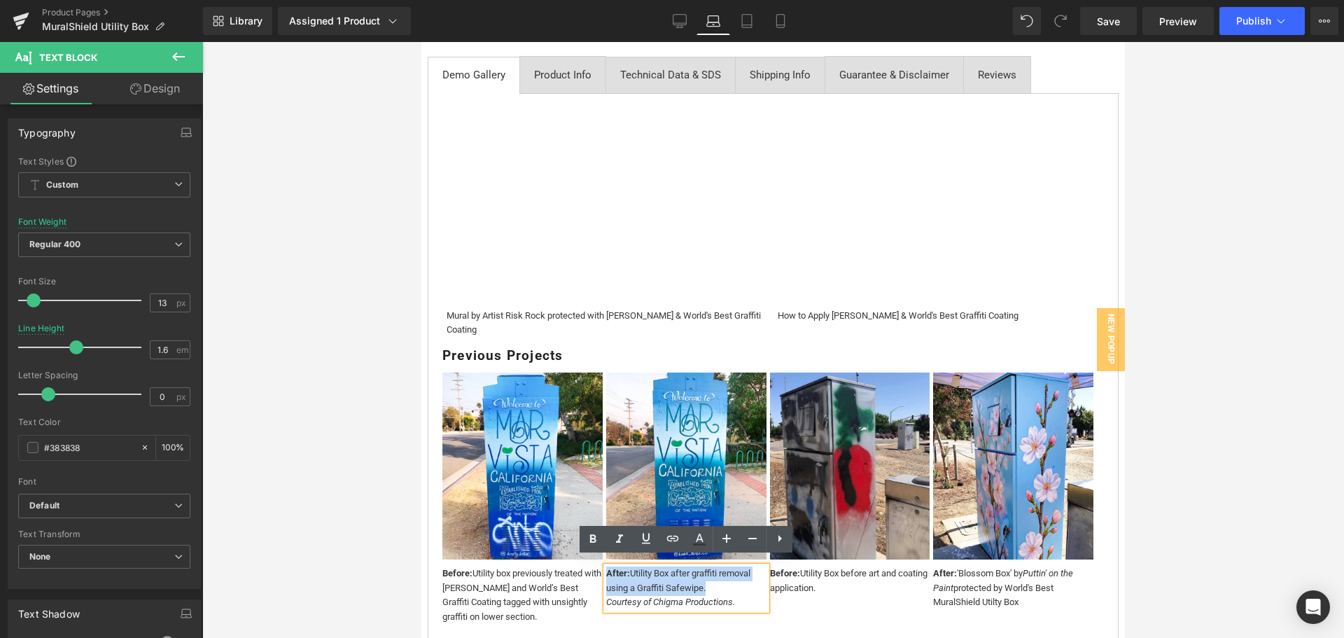
click at [720, 577] on div "After: Utility Box after graffiti removal using a Graffiti Safewipe. Courtesy o…" at bounding box center [686, 587] width 160 height 43
drag, startPoint x: 652, startPoint y: 567, endPoint x: 639, endPoint y: 561, distance: 14.4
click at [639, 566] on div "After: Utility Box after graffiti removal using a Graffiti Safewipe. Courtesy o…" at bounding box center [686, 587] width 160 height 43
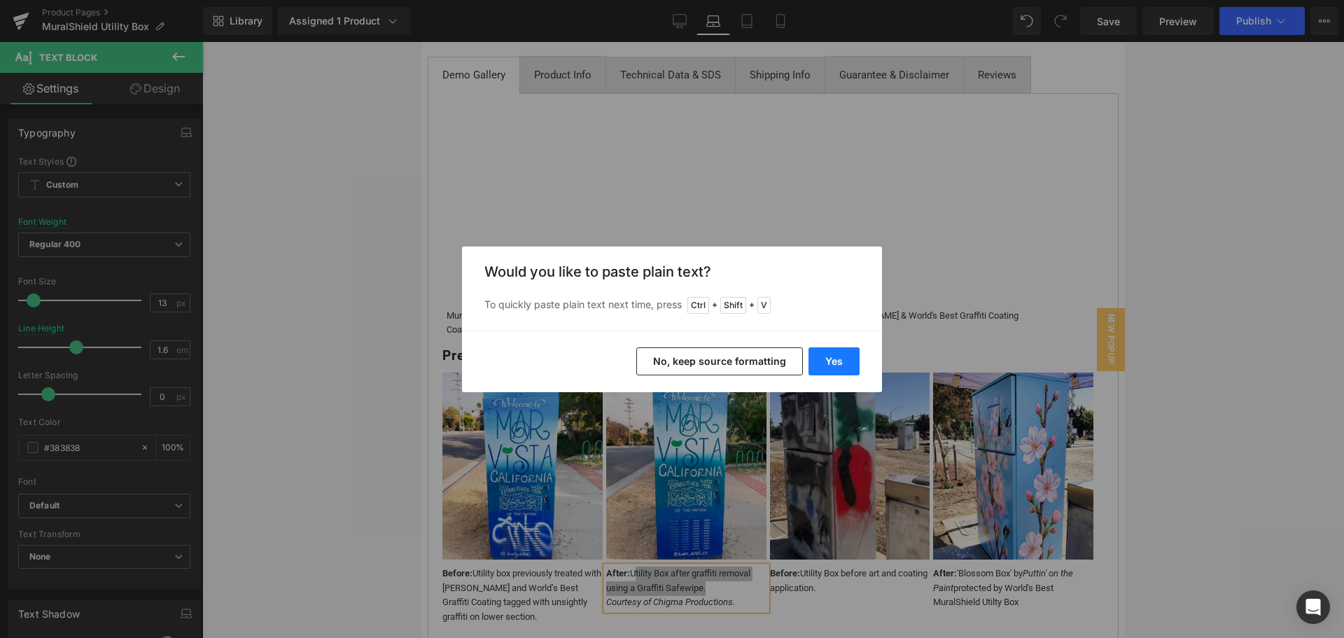
drag, startPoint x: 850, startPoint y: 356, endPoint x: 419, endPoint y: 331, distance: 431.8
click at [850, 356] on button "Yes" at bounding box center [833, 361] width 51 height 28
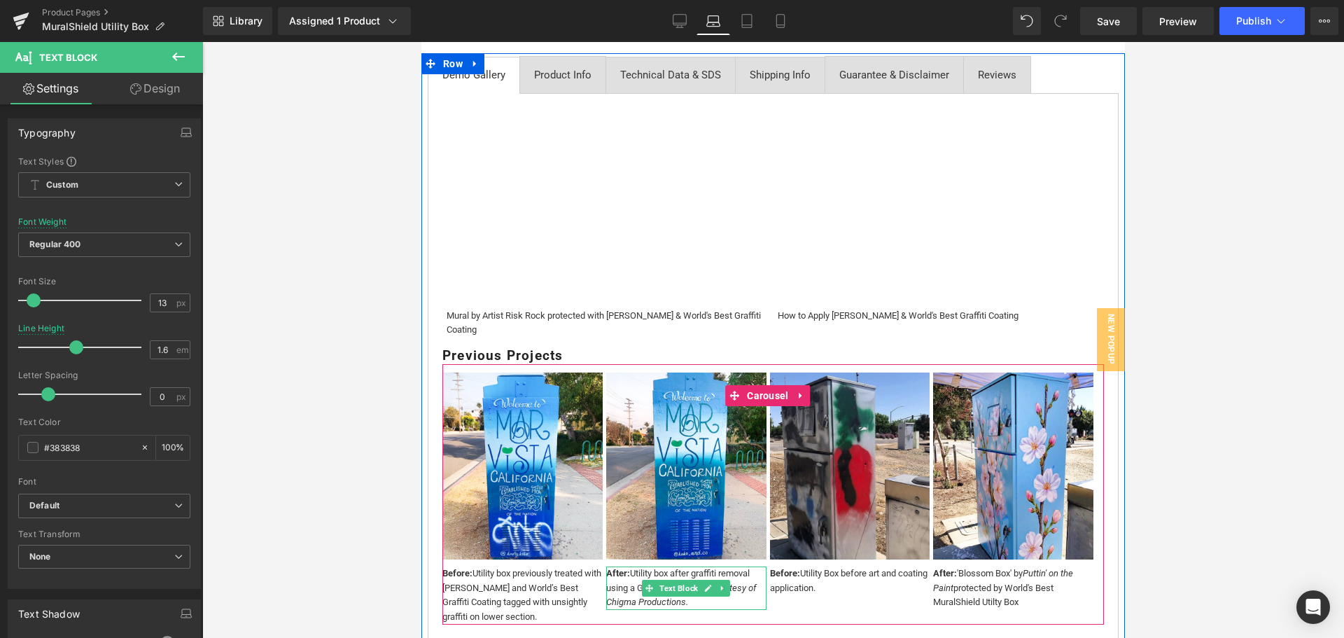
click at [731, 582] on icon "Courtesy of Chigma Productions." at bounding box center [681, 594] width 150 height 25
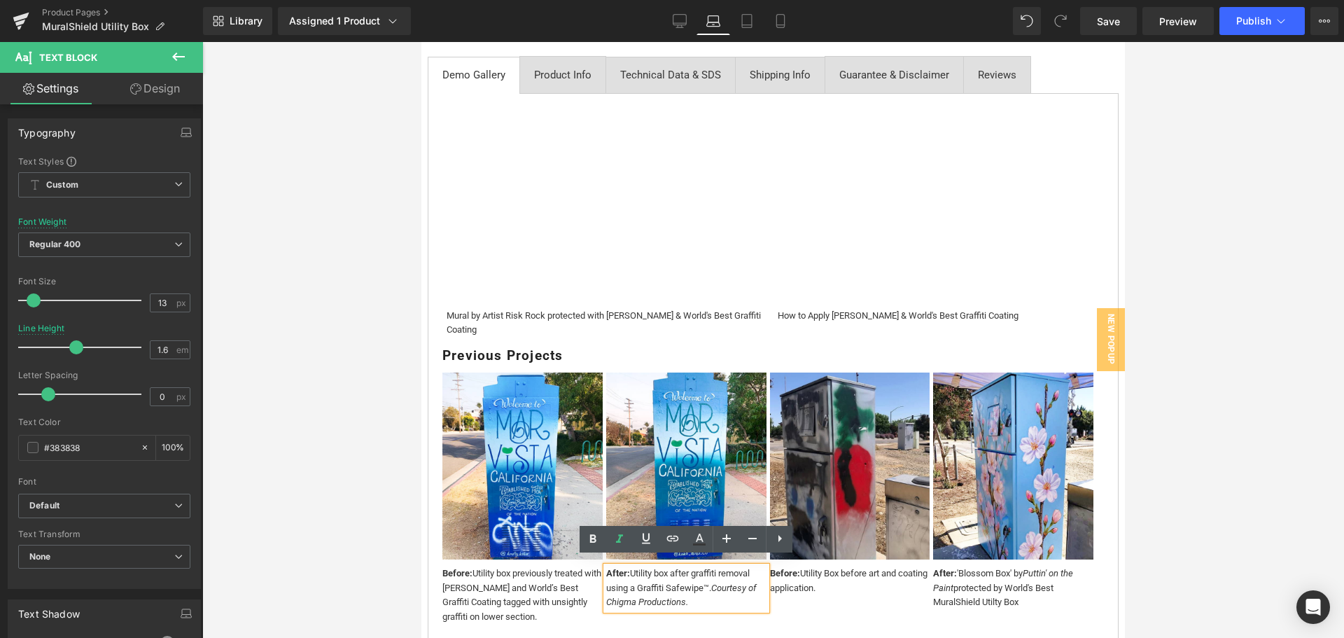
click at [713, 582] on icon "Courtesy of Chigma Productions." at bounding box center [681, 594] width 150 height 25
click at [705, 579] on div "Loading Product" at bounding box center [672, 582] width 76 height 15
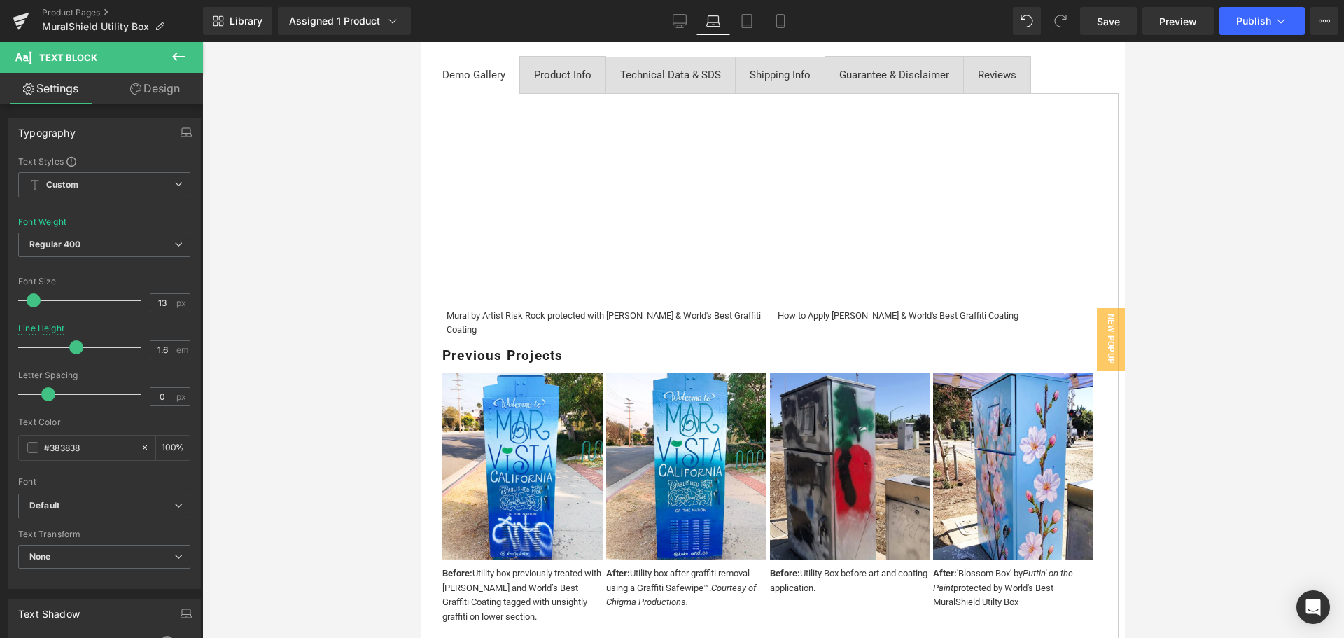
click at [702, 579] on div "Loading Product" at bounding box center [672, 582] width 76 height 15
drag, startPoint x: 709, startPoint y: 577, endPoint x: 296, endPoint y: 533, distance: 415.3
click at [709, 577] on div "Loading Product" at bounding box center [672, 582] width 76 height 15
click at [703, 577] on div "Loading Product" at bounding box center [672, 582] width 76 height 15
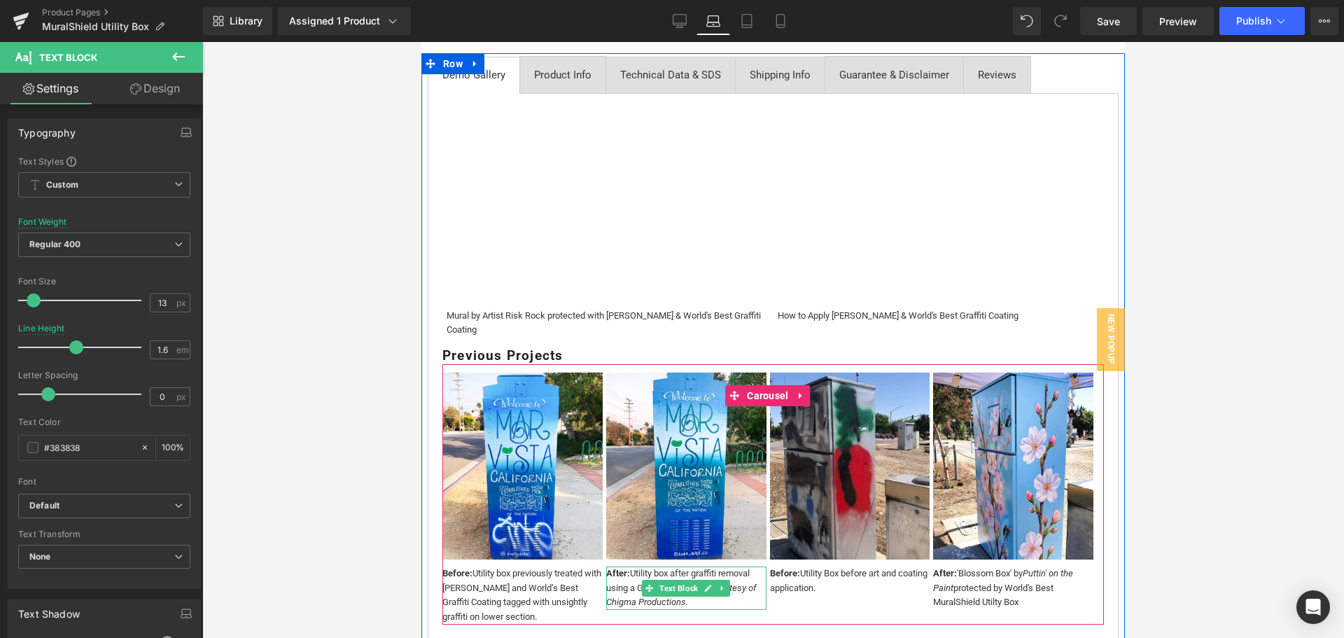
click at [710, 584] on icon at bounding box center [708, 587] width 7 height 7
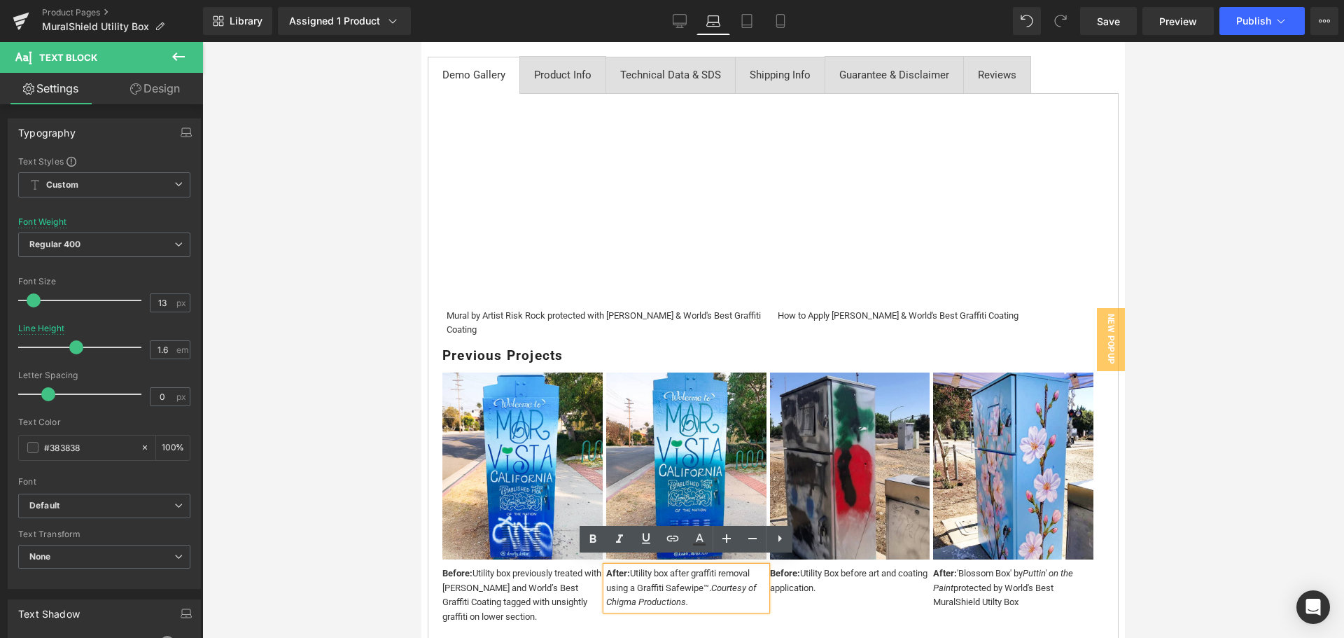
click at [709, 580] on div "Loading Product" at bounding box center [672, 582] width 76 height 15
click at [714, 582] on icon "Courtesy of Chigma Productions." at bounding box center [681, 594] width 150 height 25
click at [729, 598] on div "After: Utility box after graffiti removal using a Graffiti Safewipe. Courtesy o…" at bounding box center [686, 587] width 160 height 43
click at [715, 582] on icon "Courtesy of Chigma Productions." at bounding box center [678, 594] width 144 height 25
click at [710, 582] on icon "Courtesy of Chigma Productions." at bounding box center [678, 594] width 144 height 25
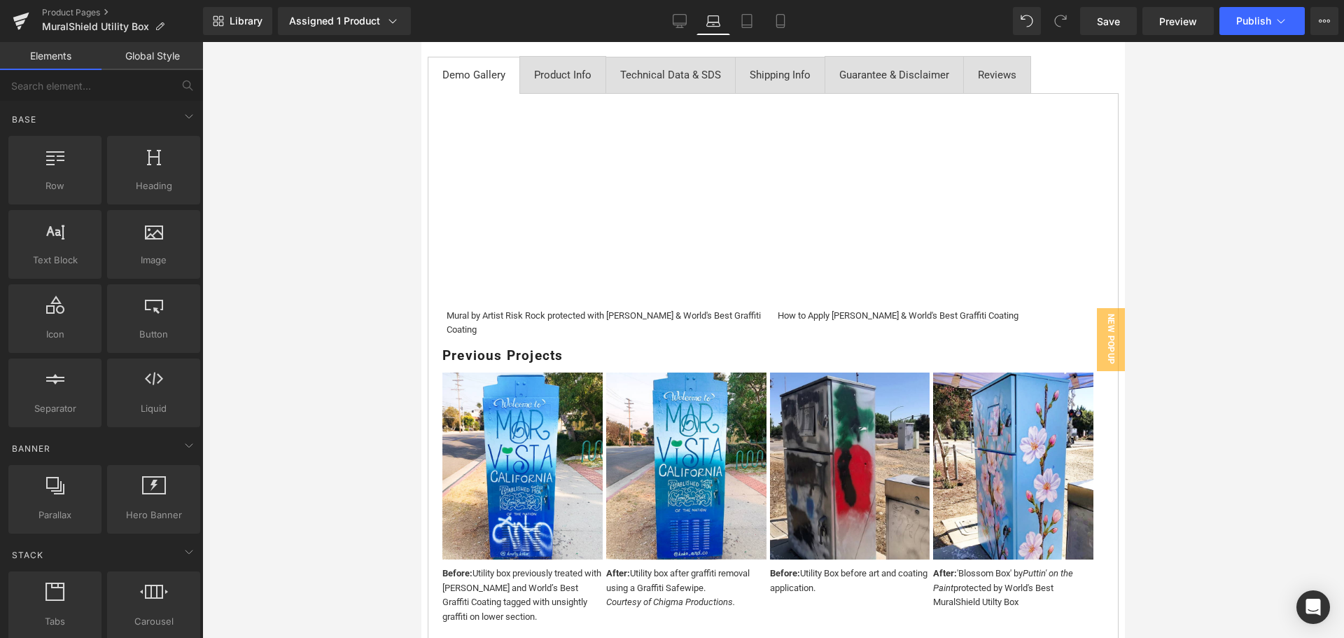
click at [1145, 540] on div at bounding box center [772, 340] width 1141 height 596
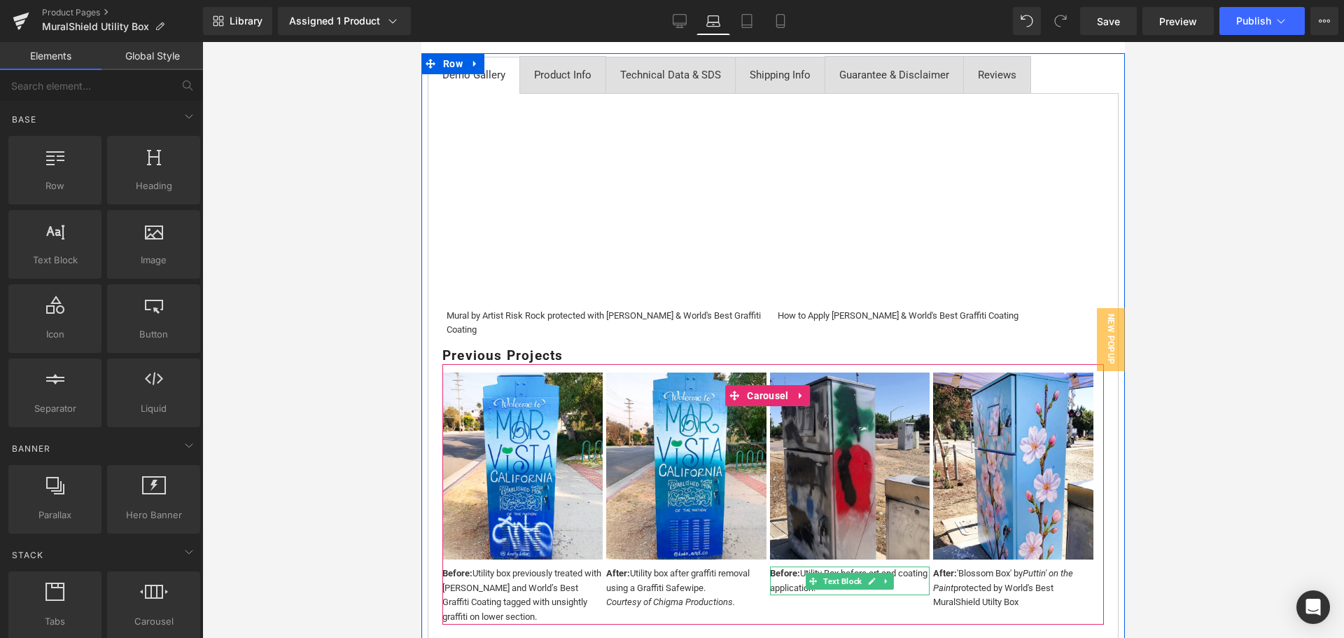
drag, startPoint x: 866, startPoint y: 572, endPoint x: 858, endPoint y: 571, distance: 8.4
click at [866, 572] on link at bounding box center [871, 580] width 15 height 17
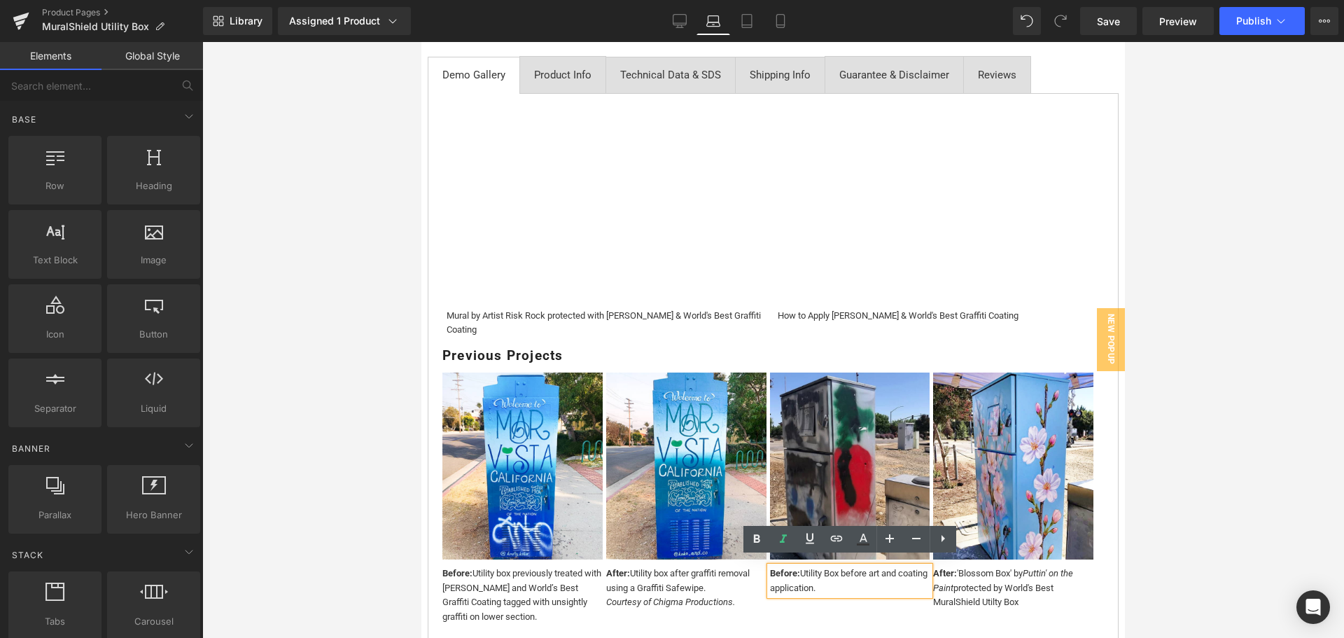
click at [802, 566] on div "Before: Utility Box before art and coating application." at bounding box center [850, 580] width 160 height 29
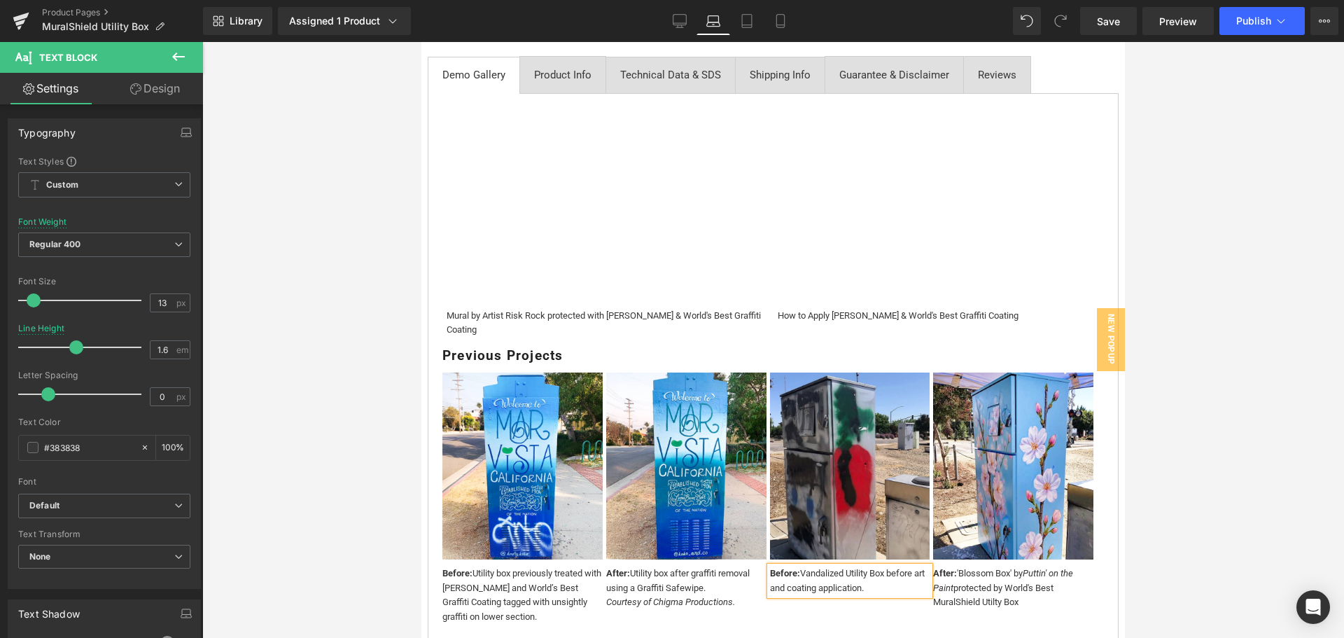
click at [1237, 582] on div at bounding box center [772, 340] width 1141 height 596
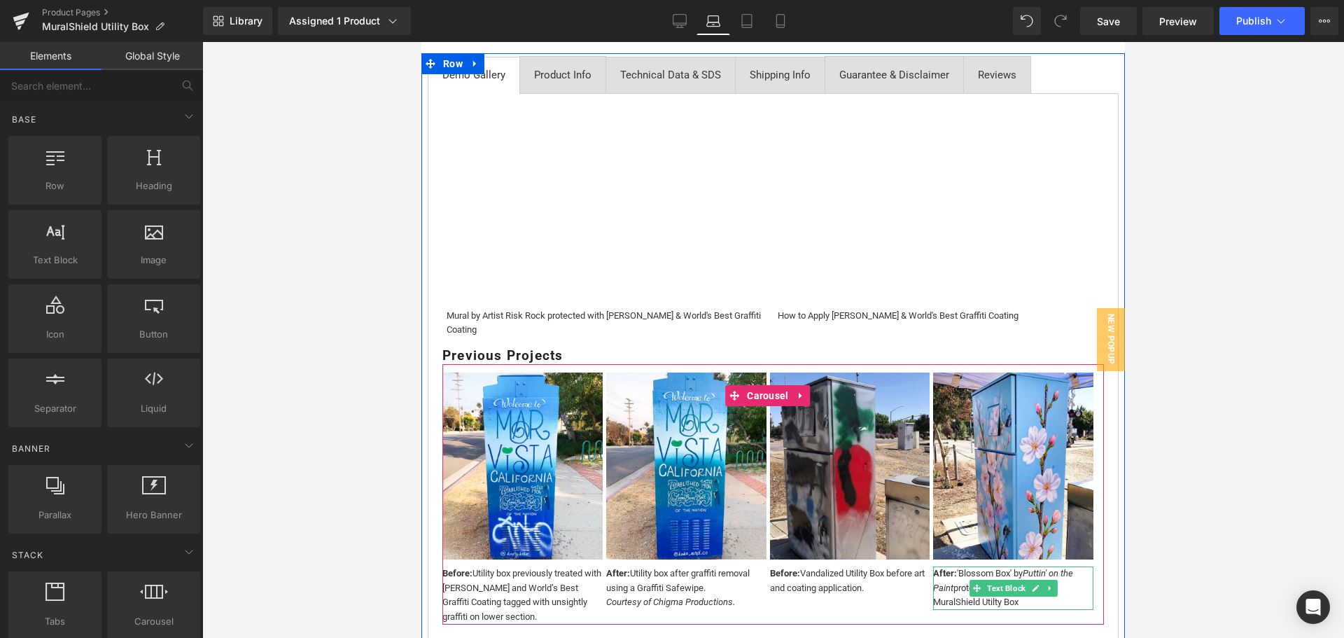
click at [1044, 594] on div "After: 'Blossom Box' by [PERSON_NAME]' on the Paint protected by World's Best M…" at bounding box center [1013, 587] width 160 height 43
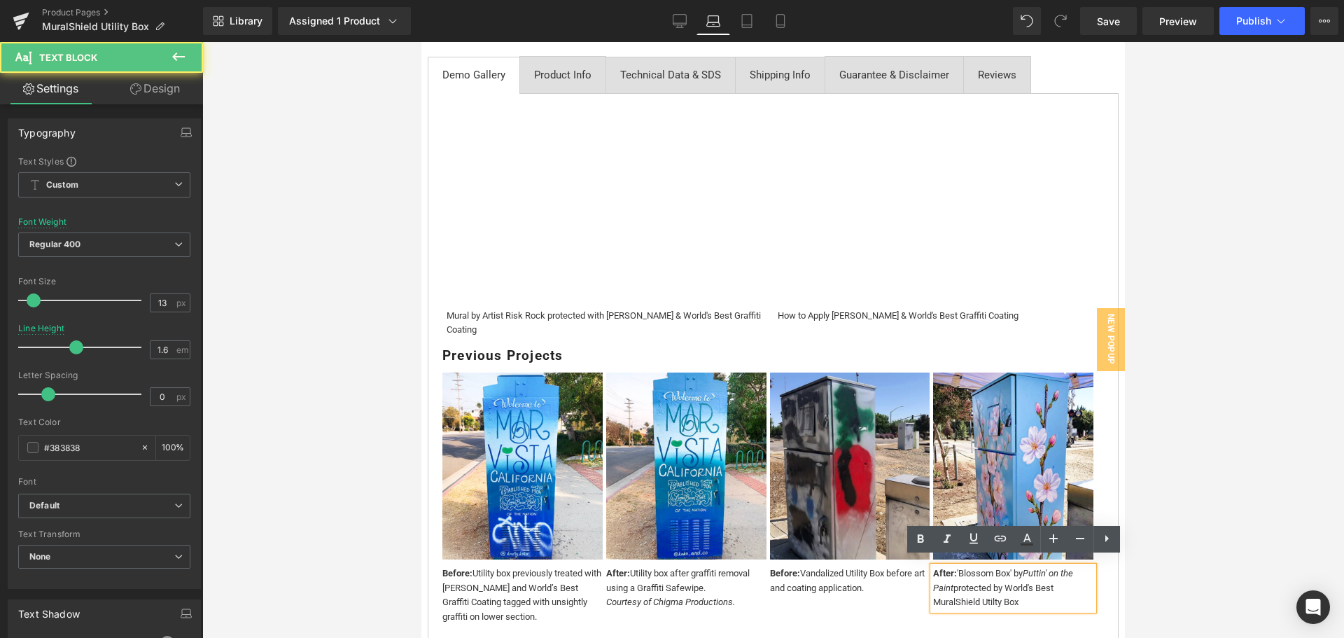
click at [1044, 595] on div "After: 'Blossom Box' by [PERSON_NAME]' on the Paint protected by World's Best M…" at bounding box center [1013, 587] width 160 height 43
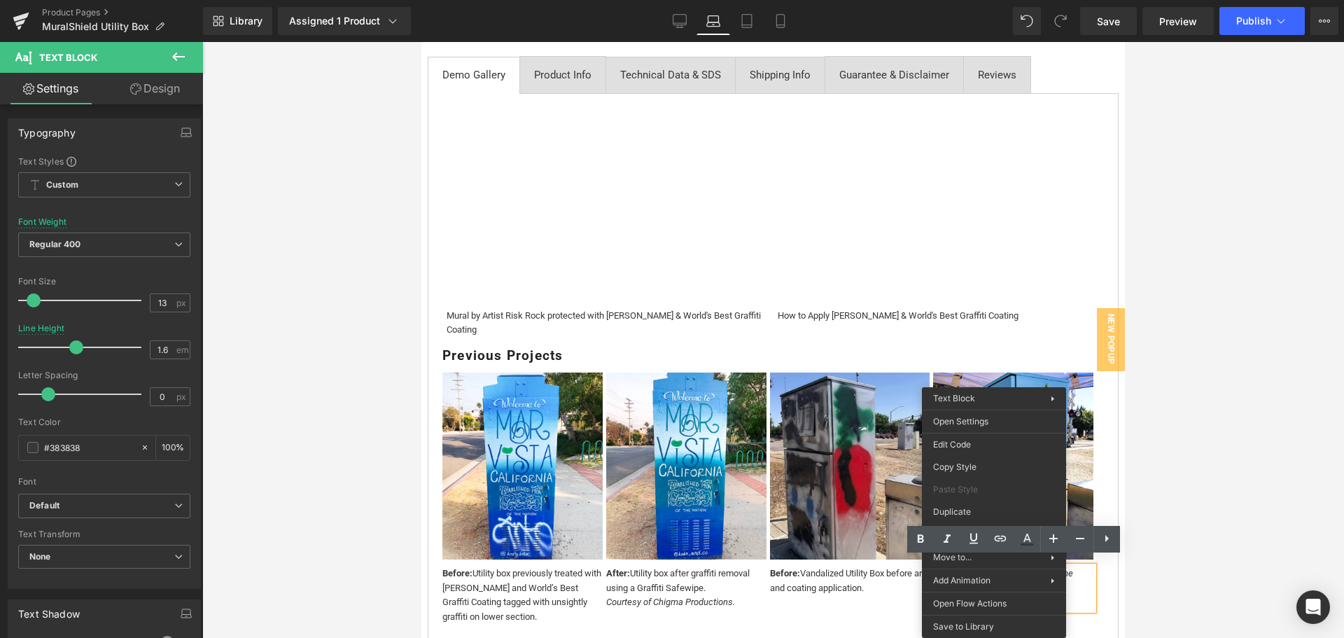
drag, startPoint x: 1146, startPoint y: 591, endPoint x: 689, endPoint y: 553, distance: 458.6
click at [1146, 591] on div at bounding box center [772, 340] width 1141 height 596
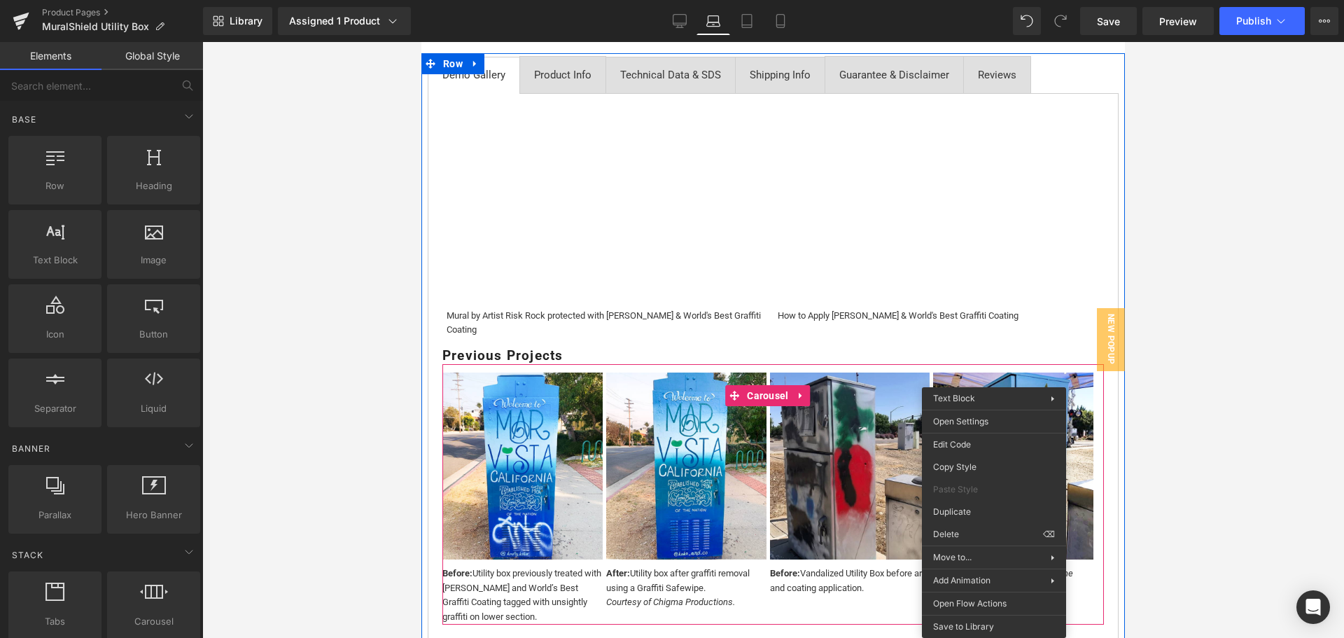
click at [1067, 590] on div "After: 'Blossom Box' by [PERSON_NAME]' on the Paint protected by World's Best M…" at bounding box center [1013, 587] width 160 height 43
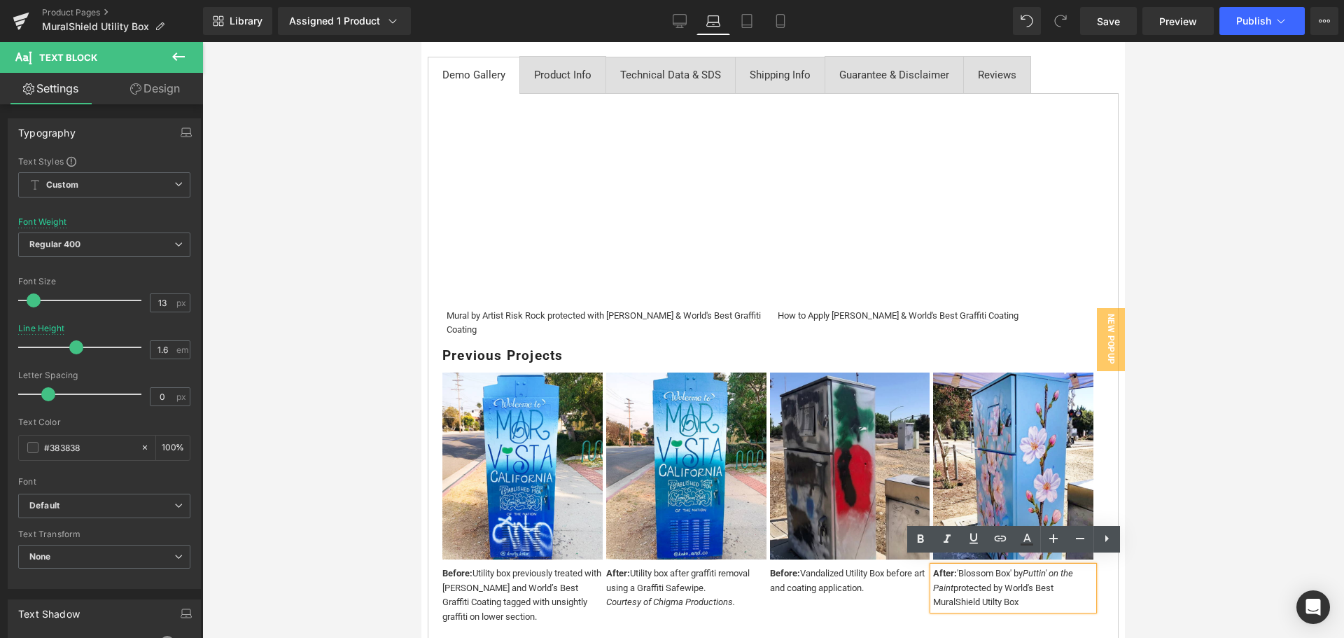
click at [994, 591] on div "After: 'Blossom Box' by [PERSON_NAME]' on the Paint protected by World's Best M…" at bounding box center [1013, 587] width 160 height 43
click at [1202, 579] on div at bounding box center [772, 340] width 1141 height 596
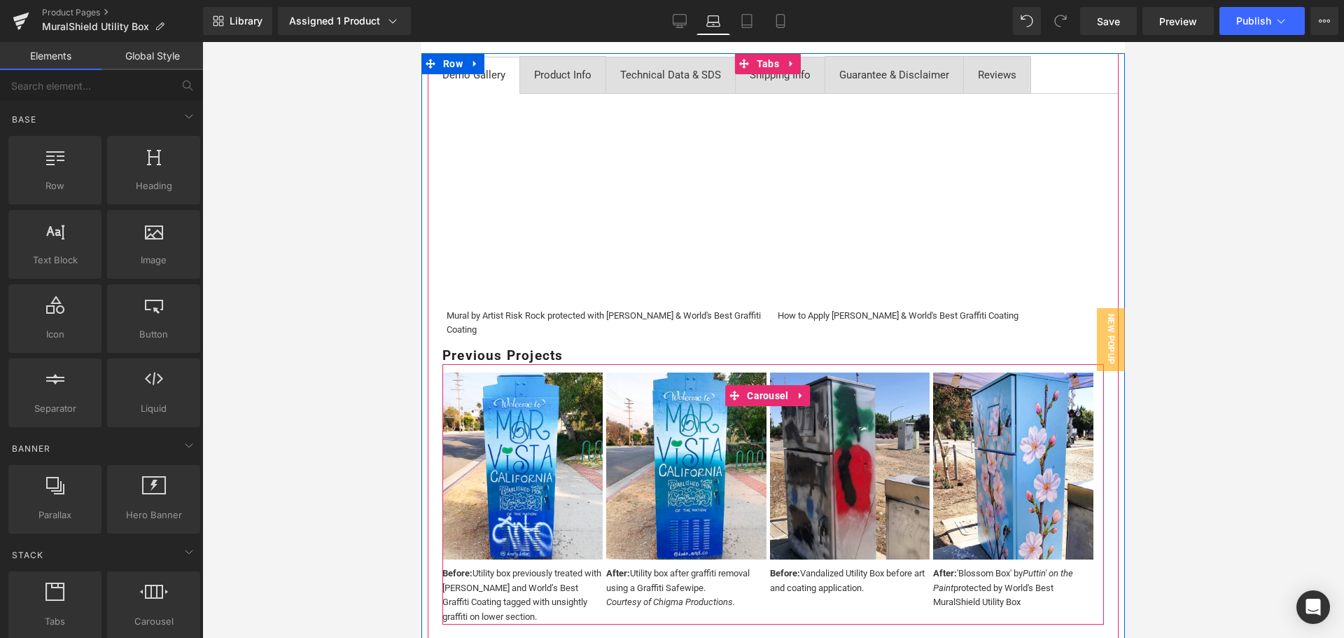
click at [1049, 600] on div "After: 'Blossom Box' by [PERSON_NAME]' on the Paint protected by World's Best M…" at bounding box center [1013, 587] width 160 height 43
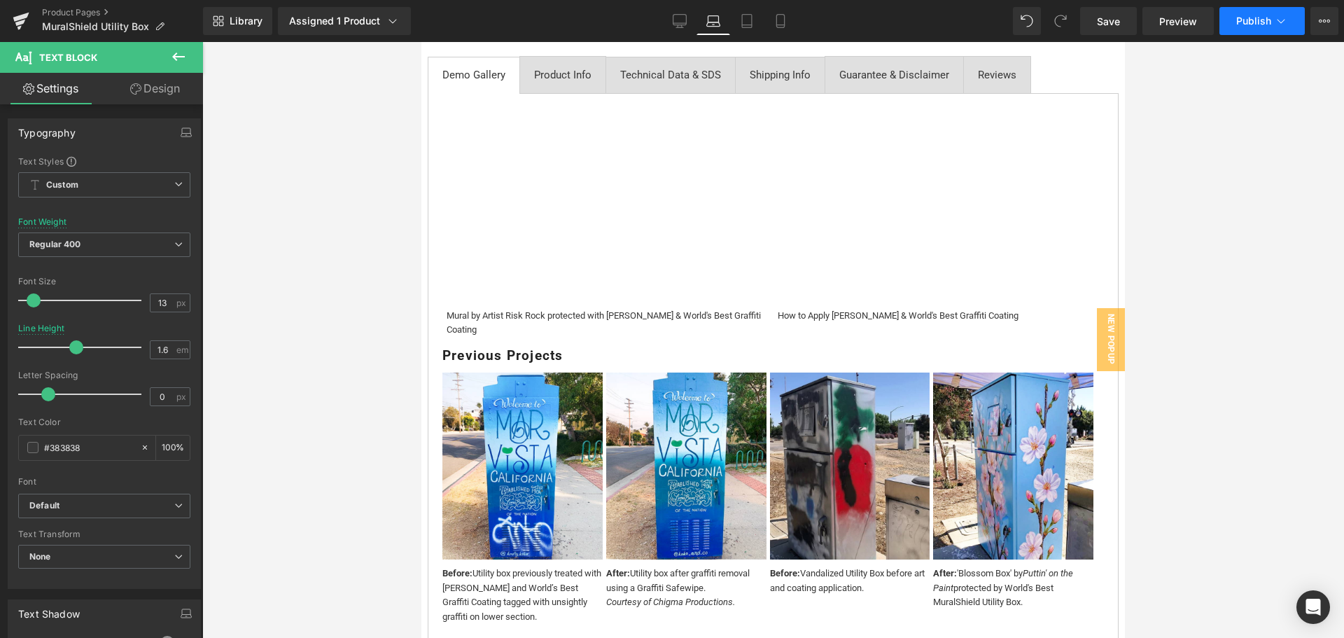
click at [1251, 12] on button "Publish" at bounding box center [1261, 21] width 85 height 28
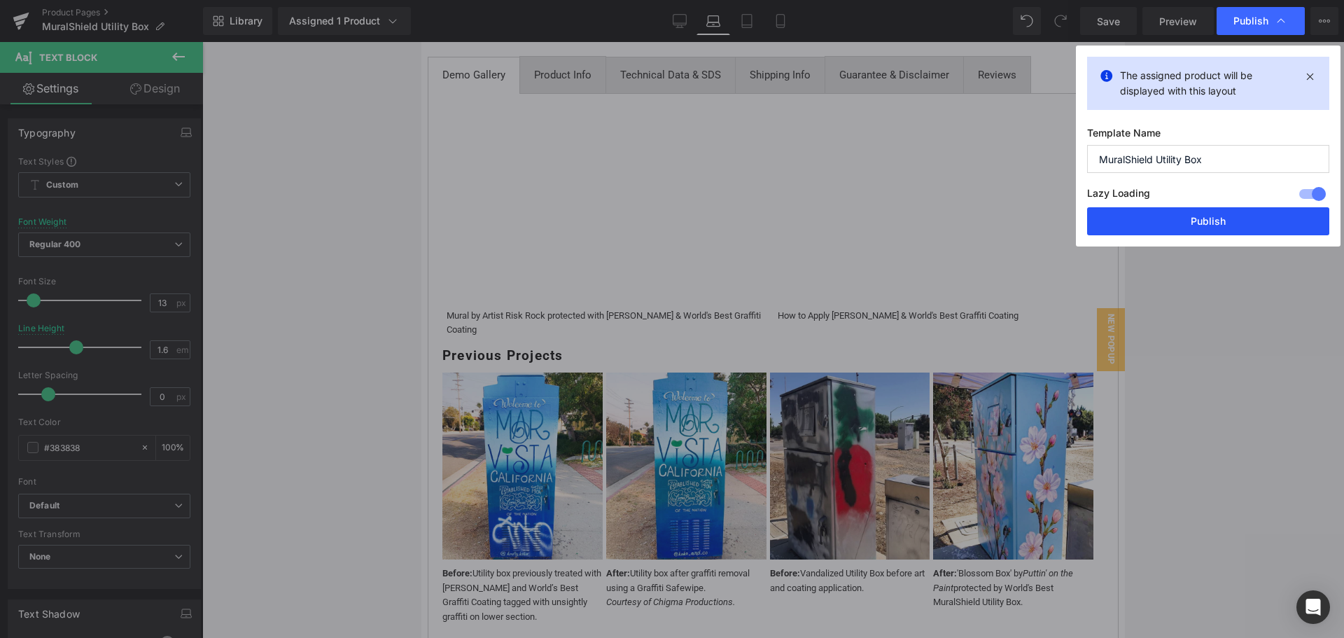
click at [1220, 213] on button "Publish" at bounding box center [1208, 221] width 242 height 28
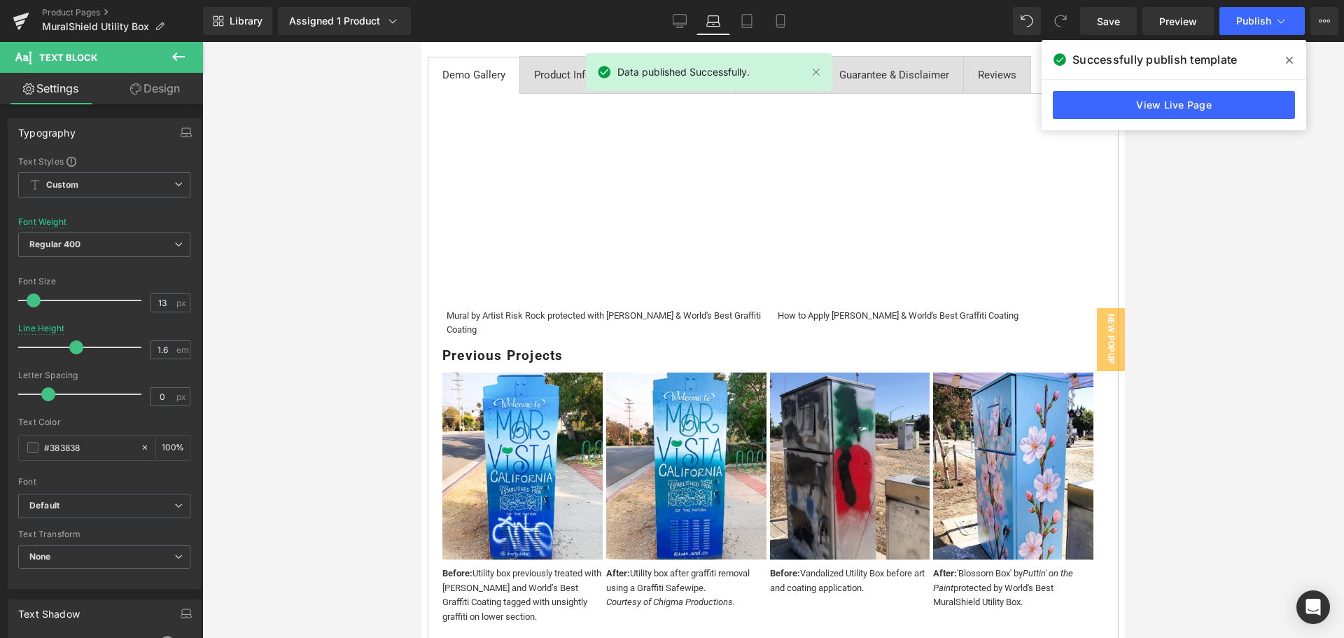
click at [1212, 337] on div at bounding box center [772, 340] width 1141 height 596
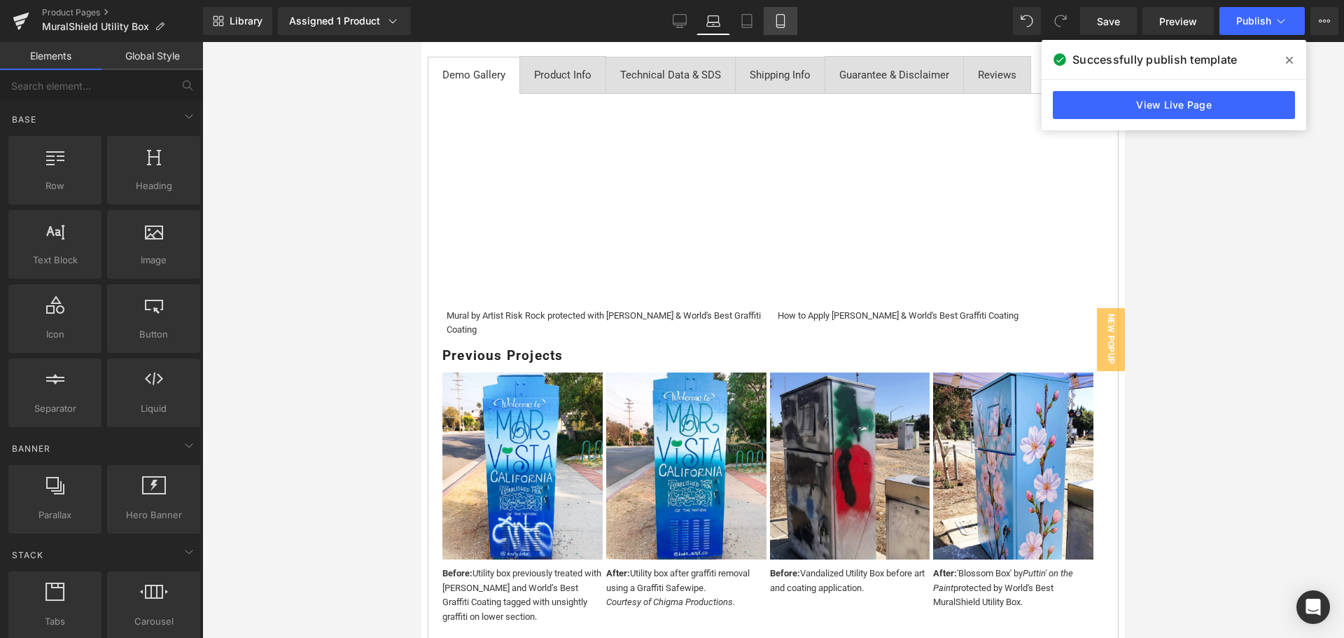
click at [777, 27] on icon at bounding box center [780, 21] width 14 height 14
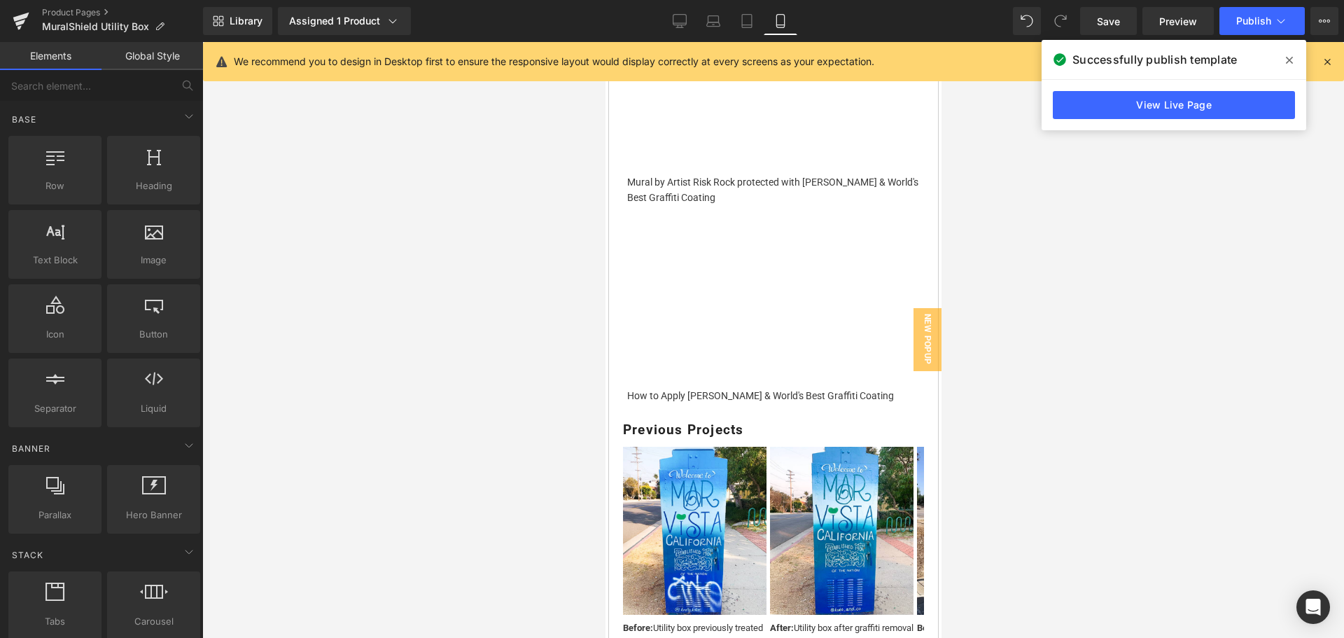
scroll to position [1075, 0]
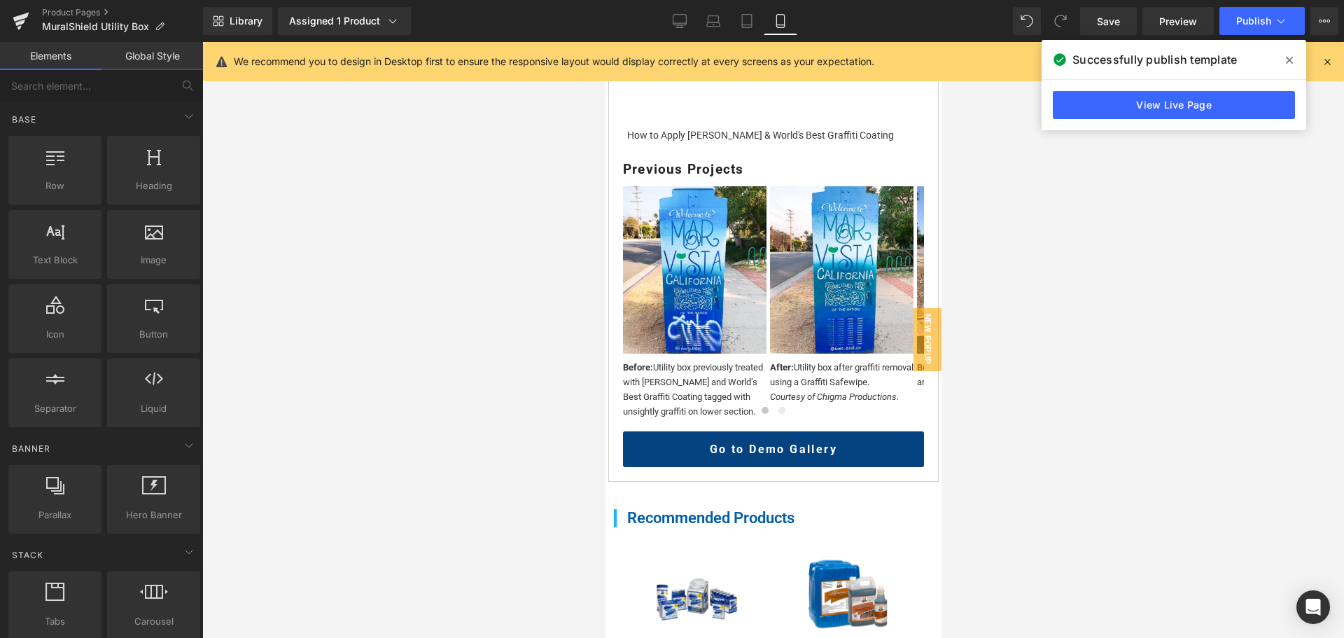
click at [1097, 477] on div at bounding box center [772, 340] width 1141 height 596
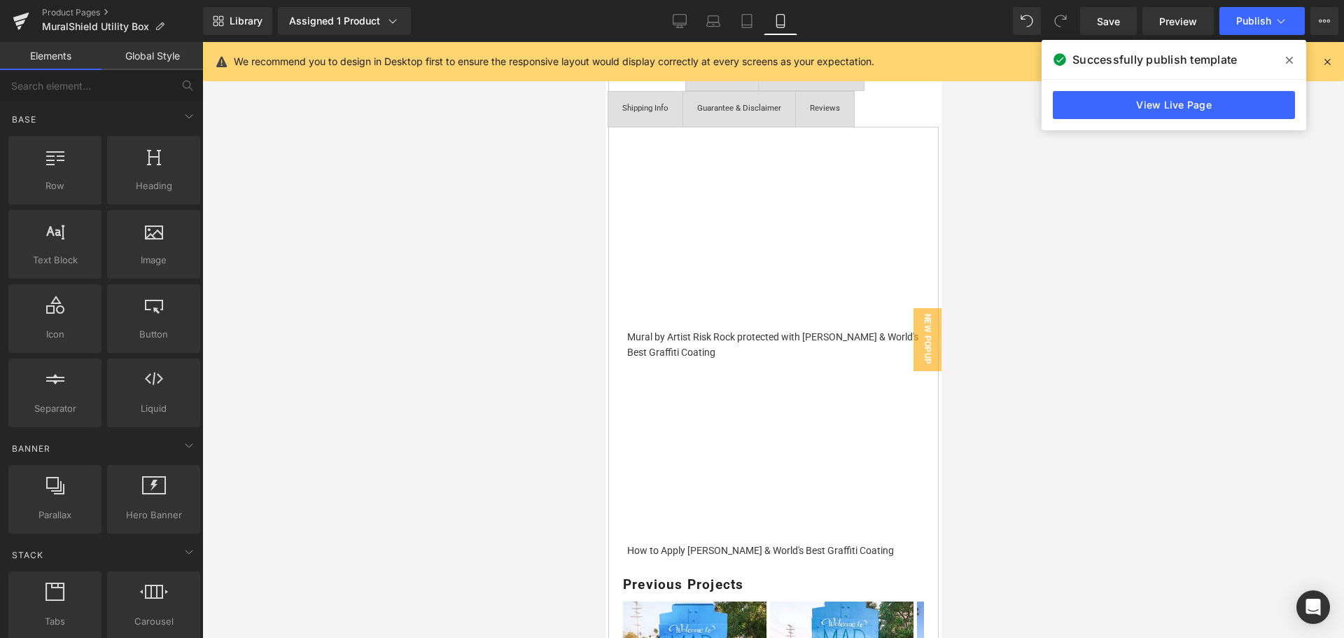
scroll to position [655, 0]
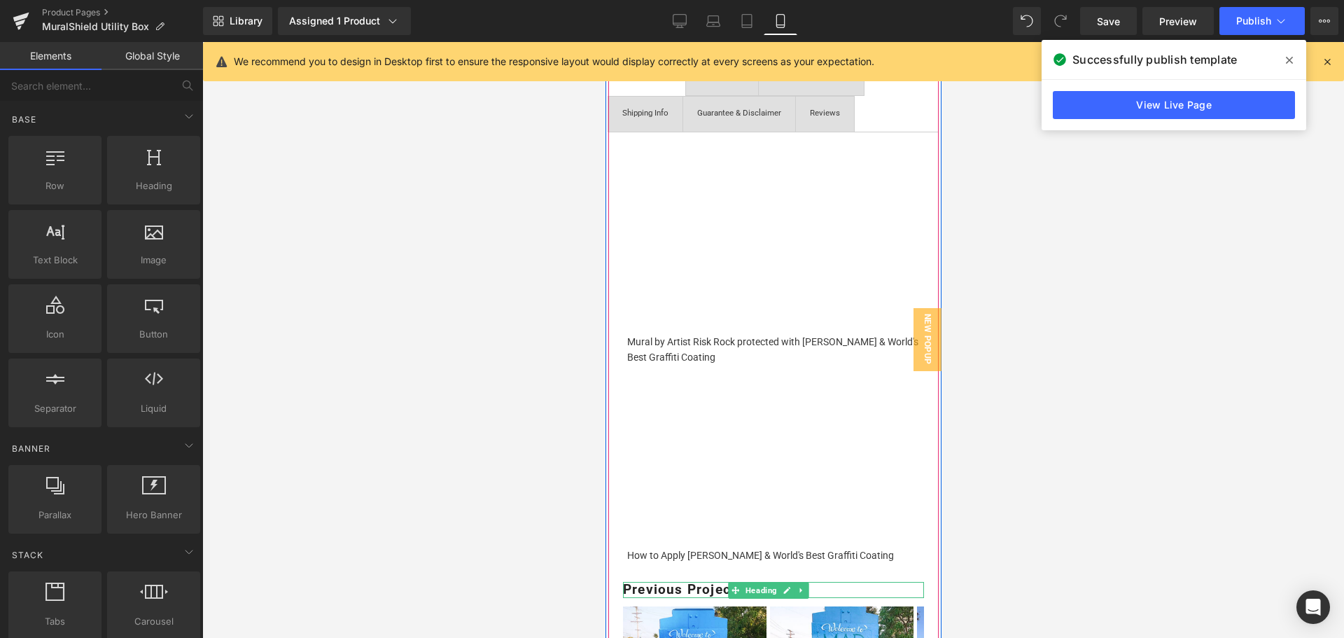
click at [684, 581] on strong "Previous Projects" at bounding box center [682, 589] width 120 height 16
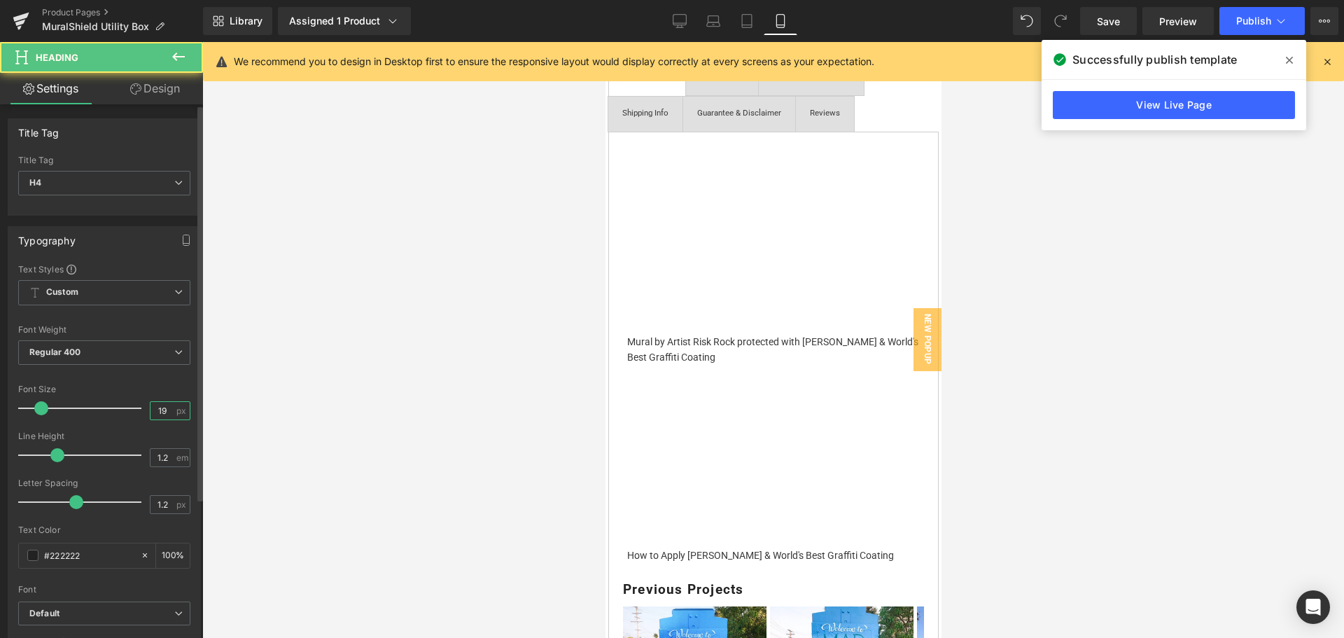
click at [158, 414] on input "19" at bounding box center [162, 410] width 24 height 17
type input "18"
click at [1063, 539] on div at bounding box center [772, 340] width 1141 height 596
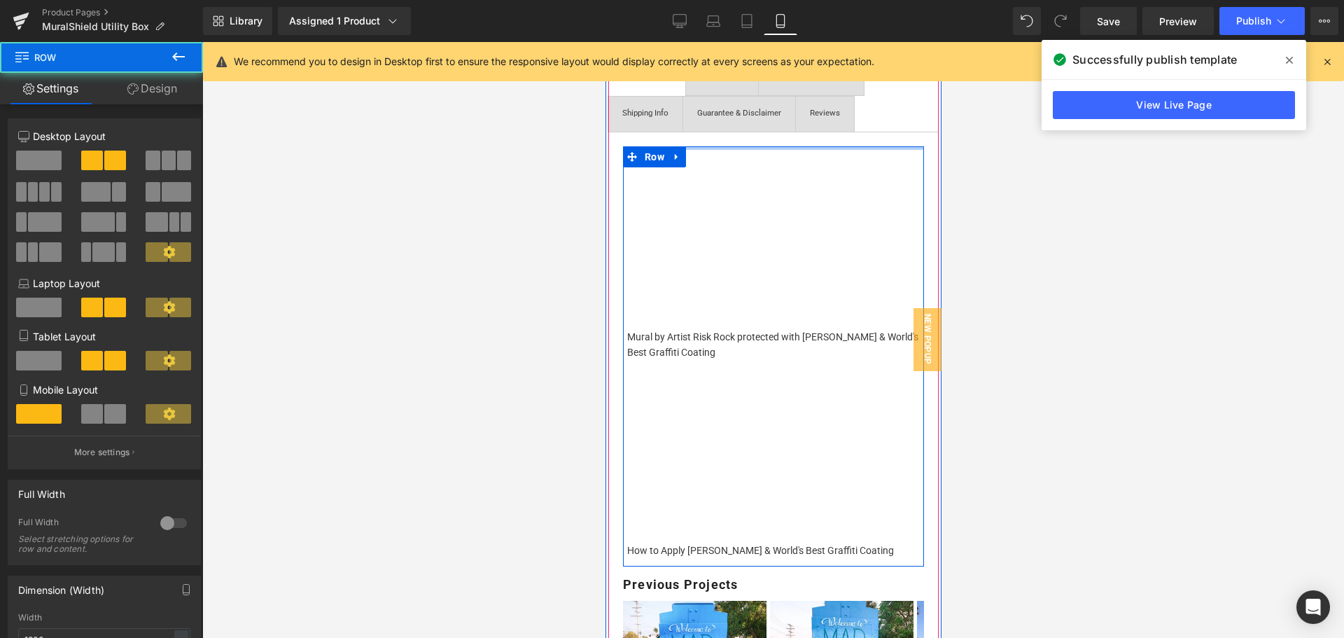
drag, startPoint x: 716, startPoint y: 132, endPoint x: 717, endPoint y: 122, distance: 9.2
click at [717, 132] on div "Vimeo Mural by Artist Risk Rock protected with [PERSON_NAME] & World's Best Gra…" at bounding box center [772, 514] width 330 height 764
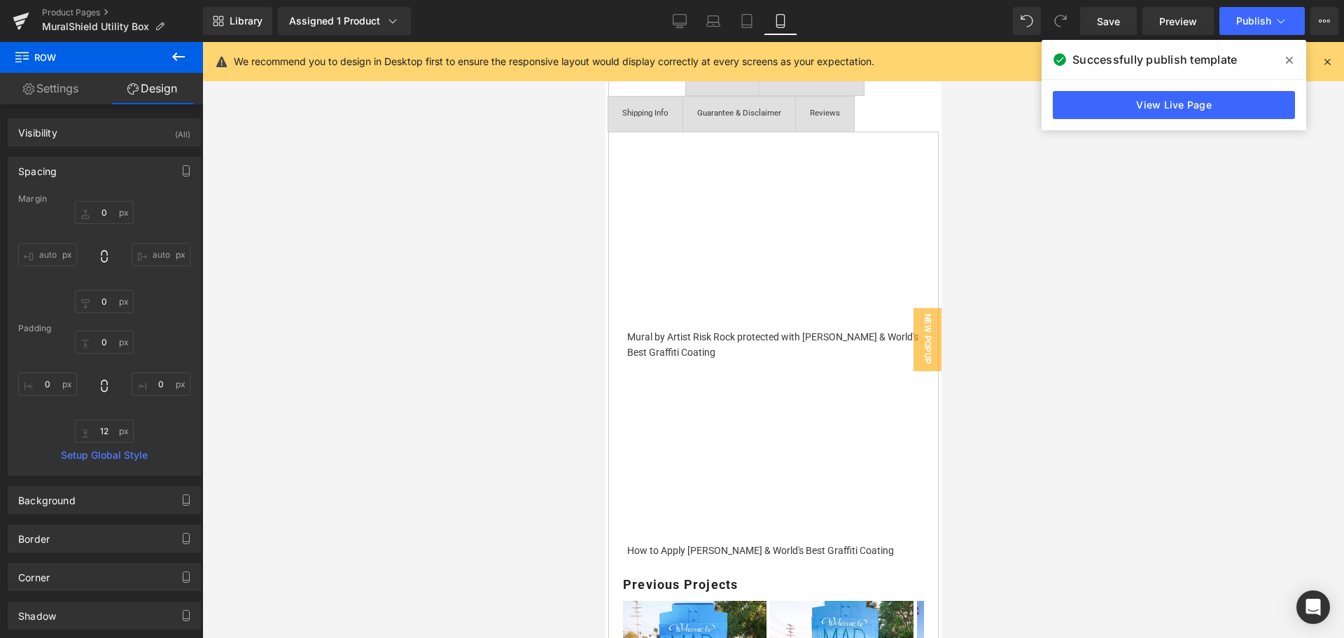
click at [1095, 261] on div at bounding box center [772, 340] width 1141 height 596
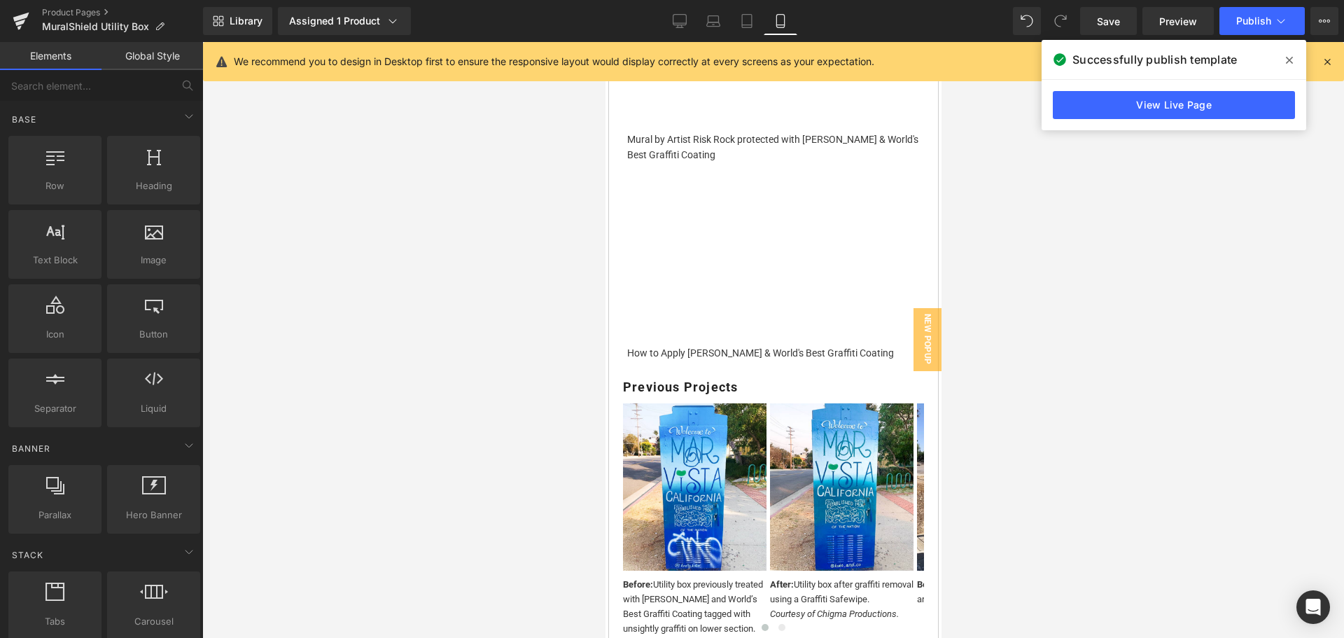
scroll to position [865, 0]
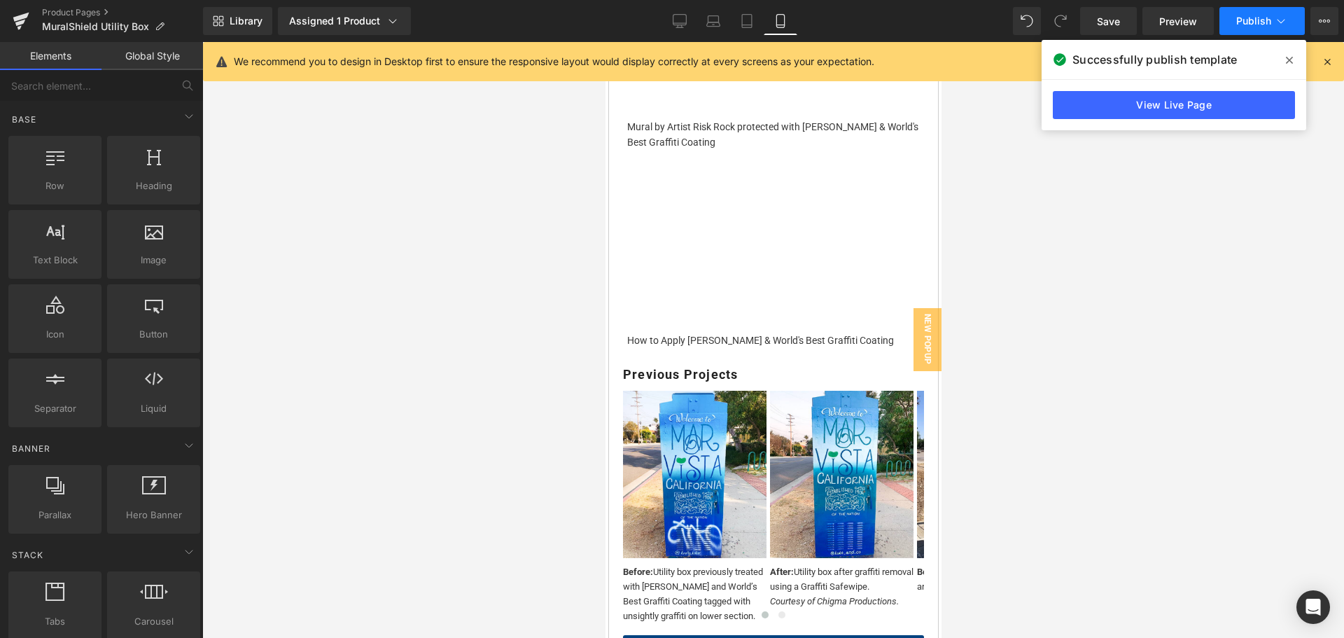
click at [1244, 10] on button "Publish" at bounding box center [1261, 21] width 85 height 28
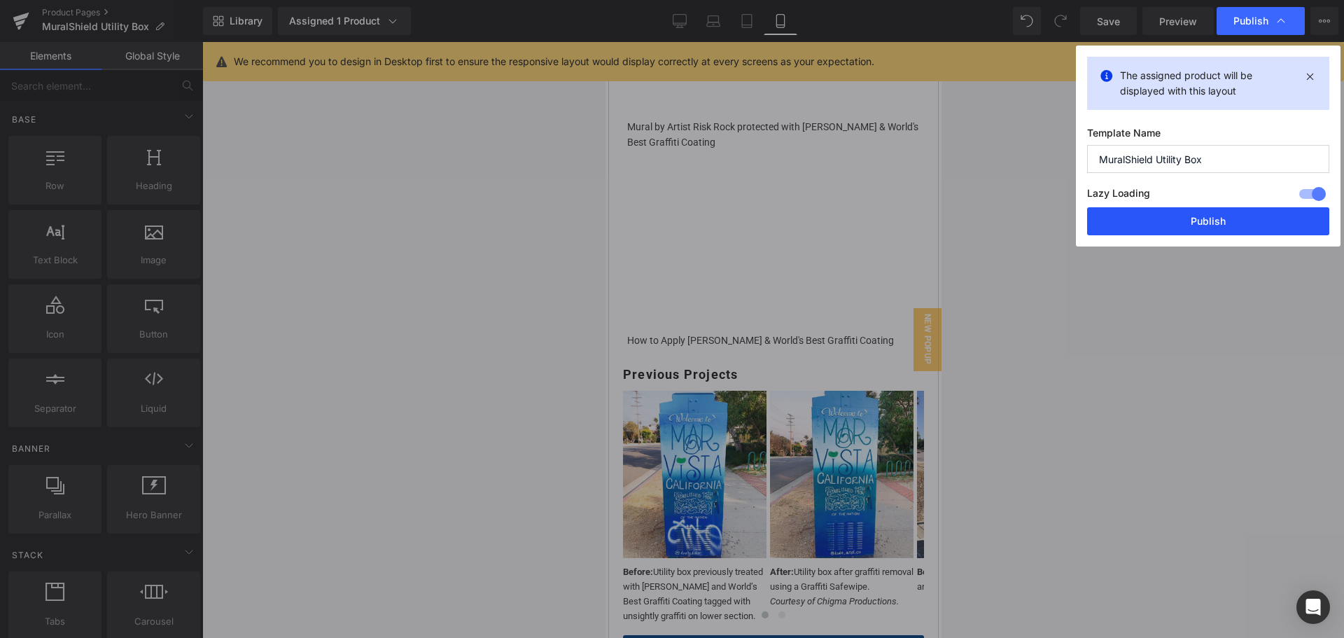
click at [1197, 219] on button "Publish" at bounding box center [1208, 221] width 242 height 28
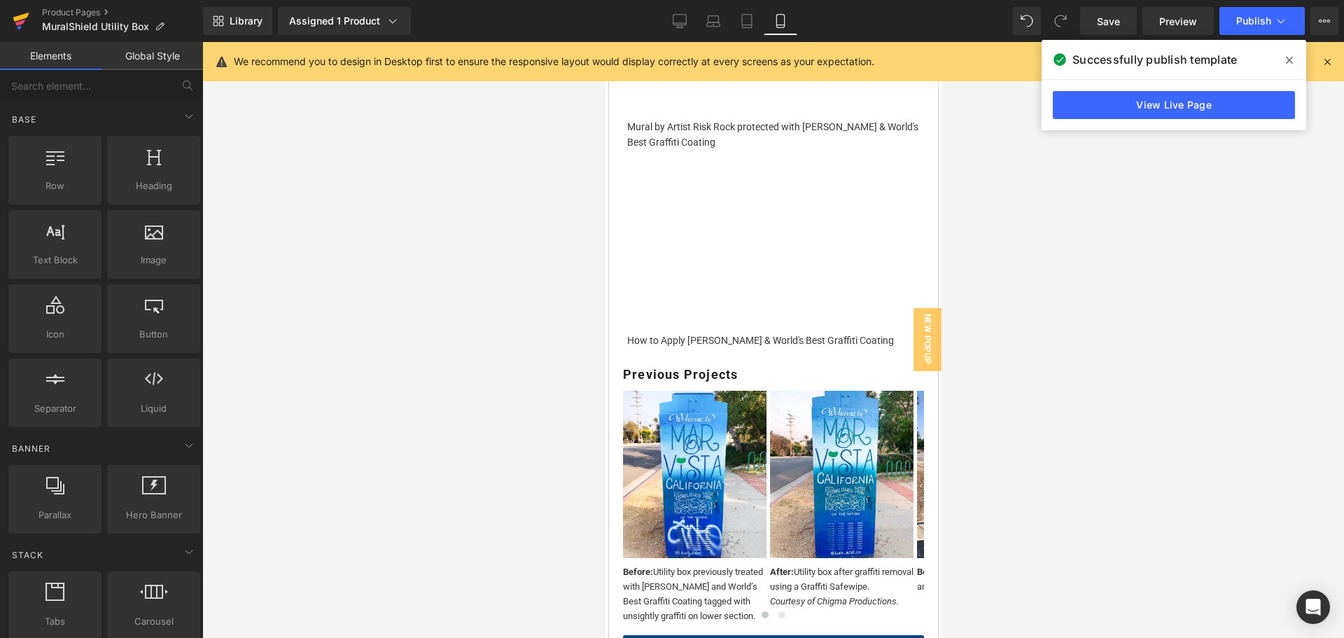
click at [23, 22] on icon at bounding box center [20, 23] width 10 height 6
